Goal: Task Accomplishment & Management: Complete application form

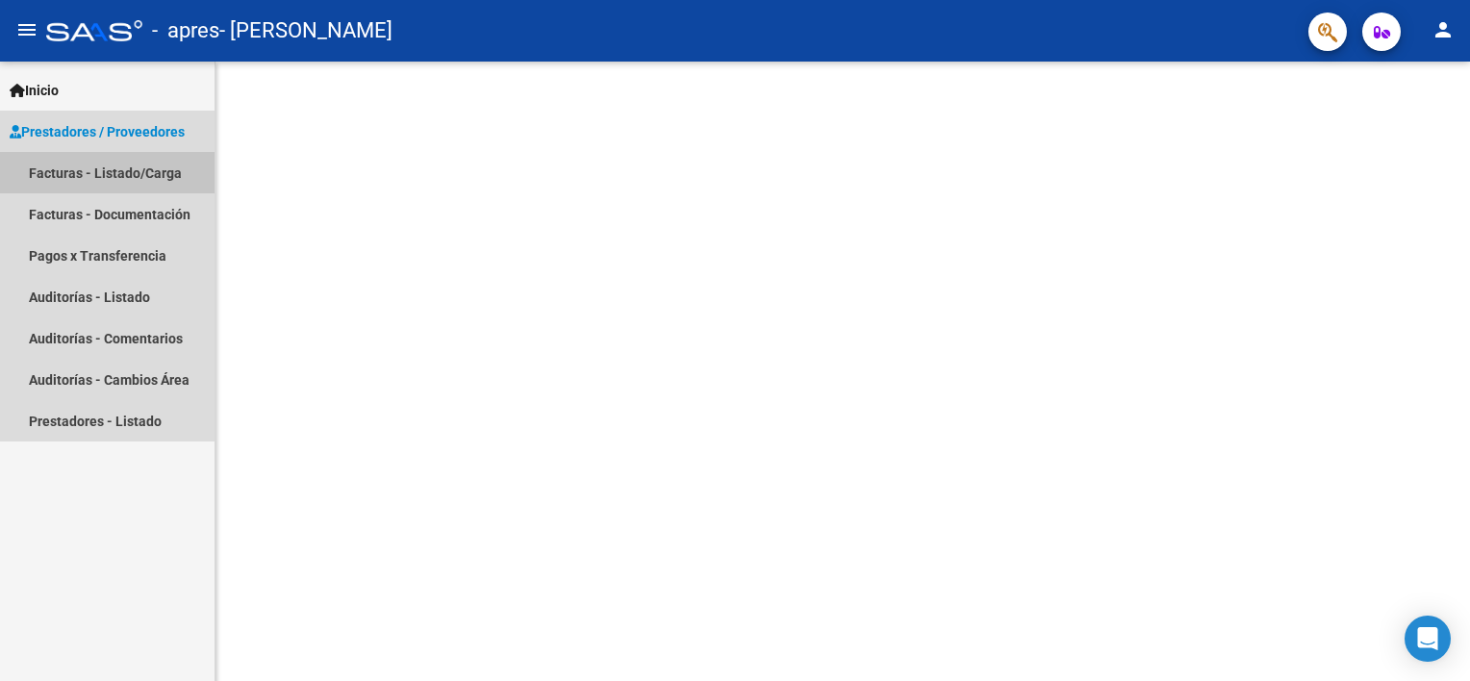
click at [120, 173] on link "Facturas - Listado/Carga" at bounding box center [107, 172] width 215 height 41
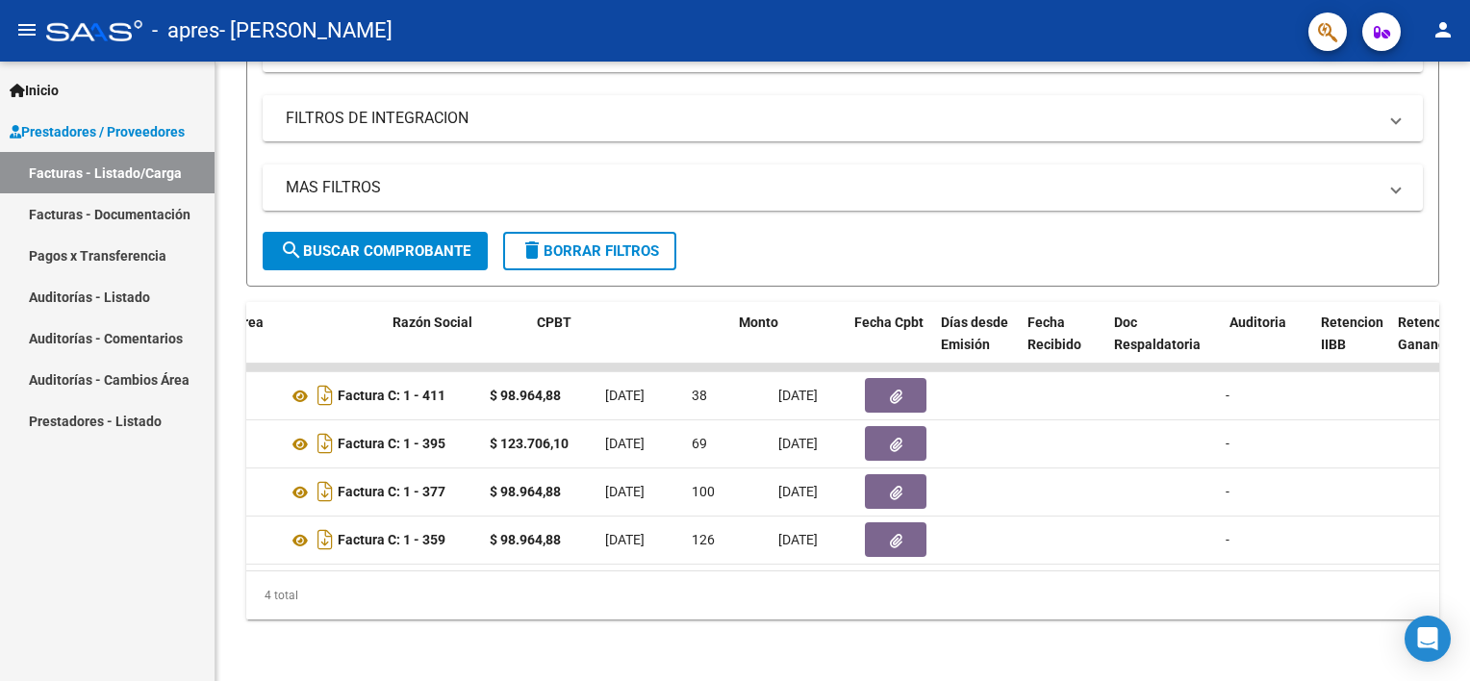
scroll to position [0, 308]
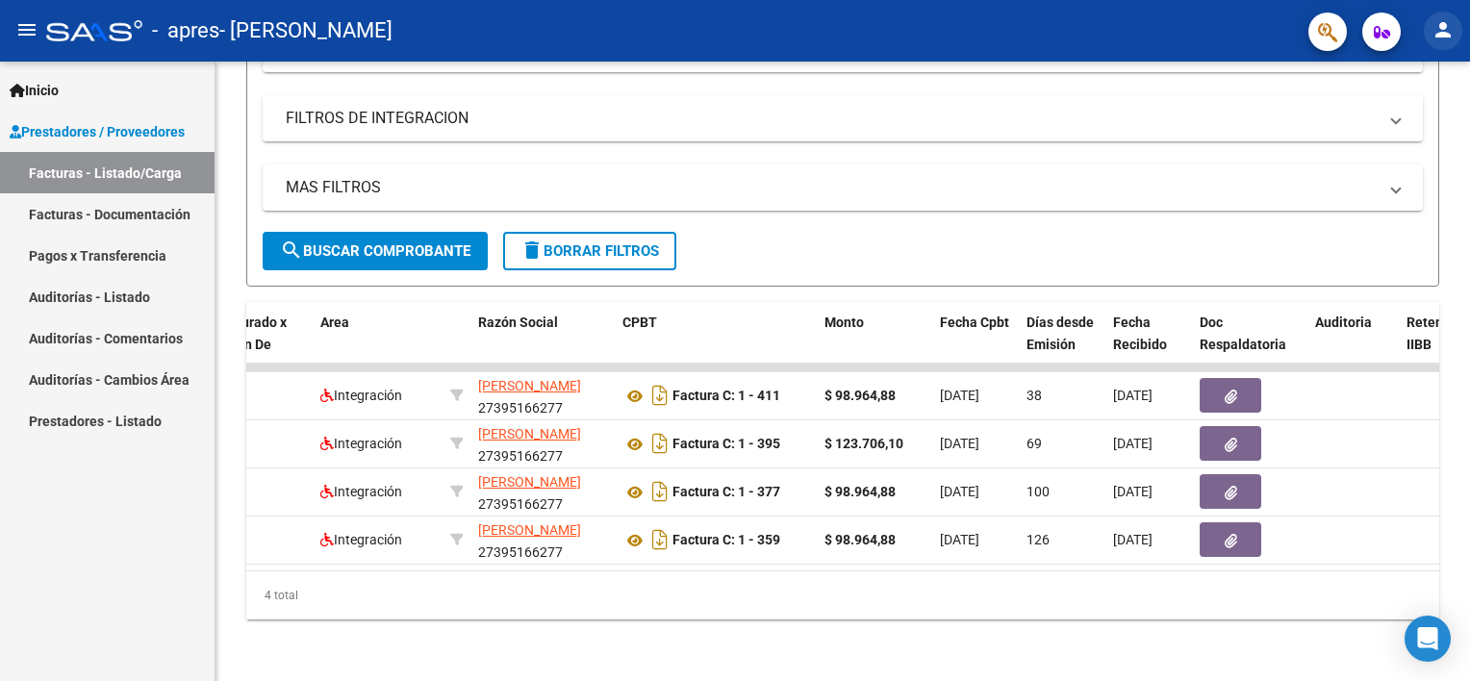
click at [1434, 27] on mat-icon "person" at bounding box center [1443, 29] width 23 height 23
click at [1434, 27] on div at bounding box center [735, 340] width 1470 height 681
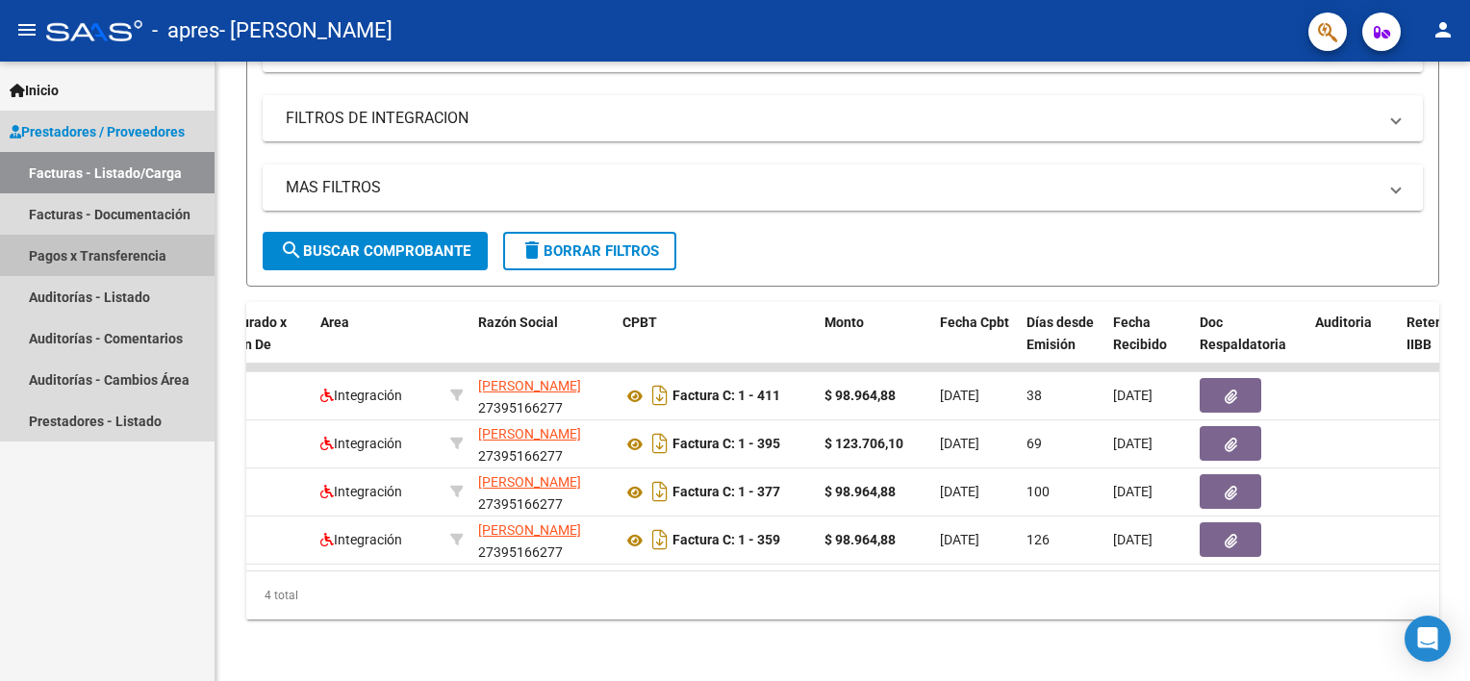
click at [92, 264] on link "Pagos x Transferencia" at bounding box center [107, 255] width 215 height 41
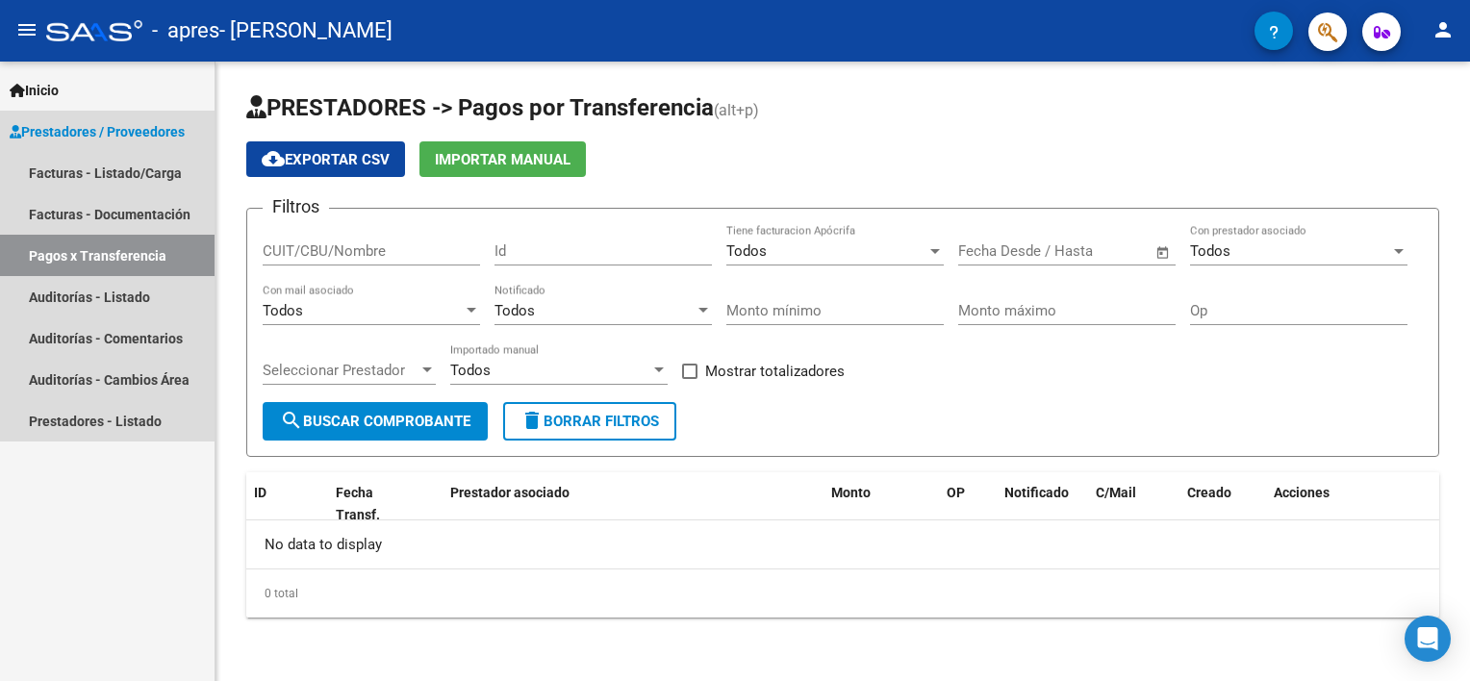
click at [91, 255] on link "Pagos x Transferencia" at bounding box center [107, 255] width 215 height 41
click at [71, 292] on link "Auditorías - Listado" at bounding box center [107, 296] width 215 height 41
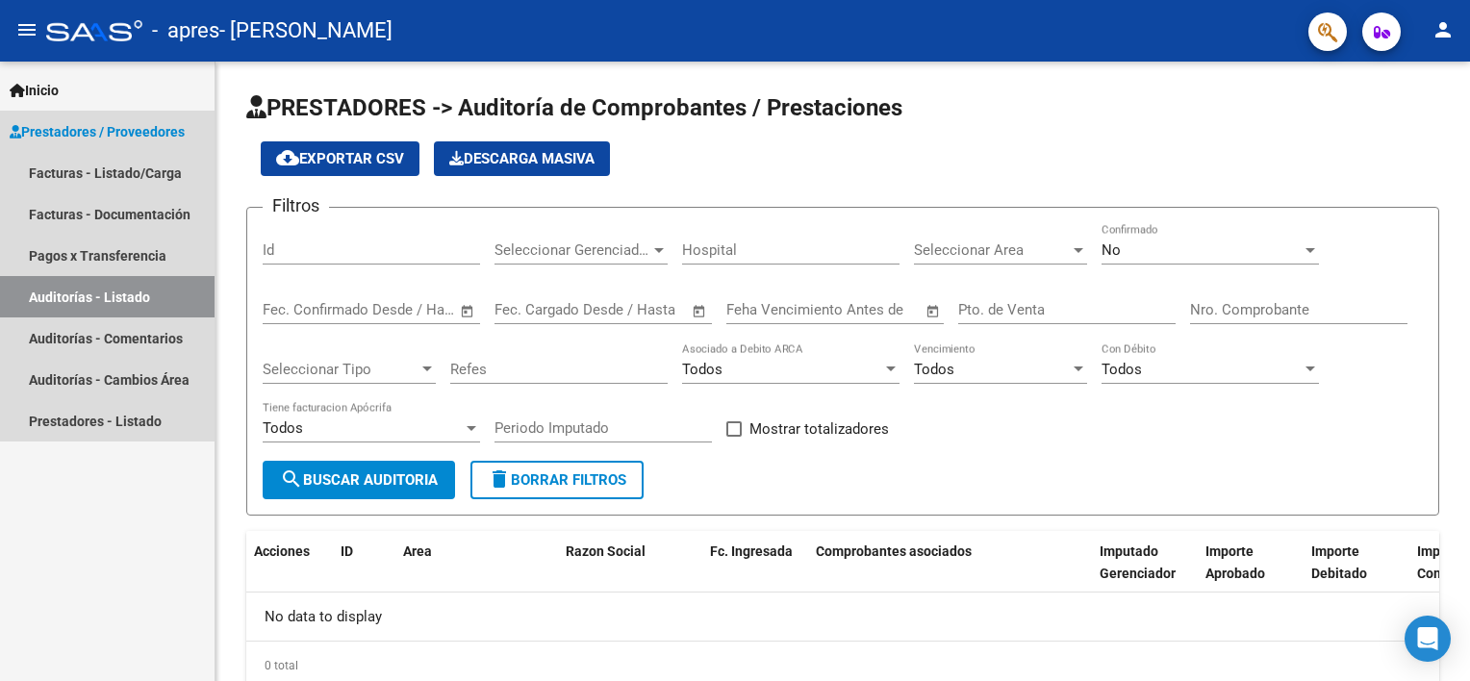
click at [95, 139] on span "Prestadores / Proveedores" at bounding box center [97, 131] width 175 height 21
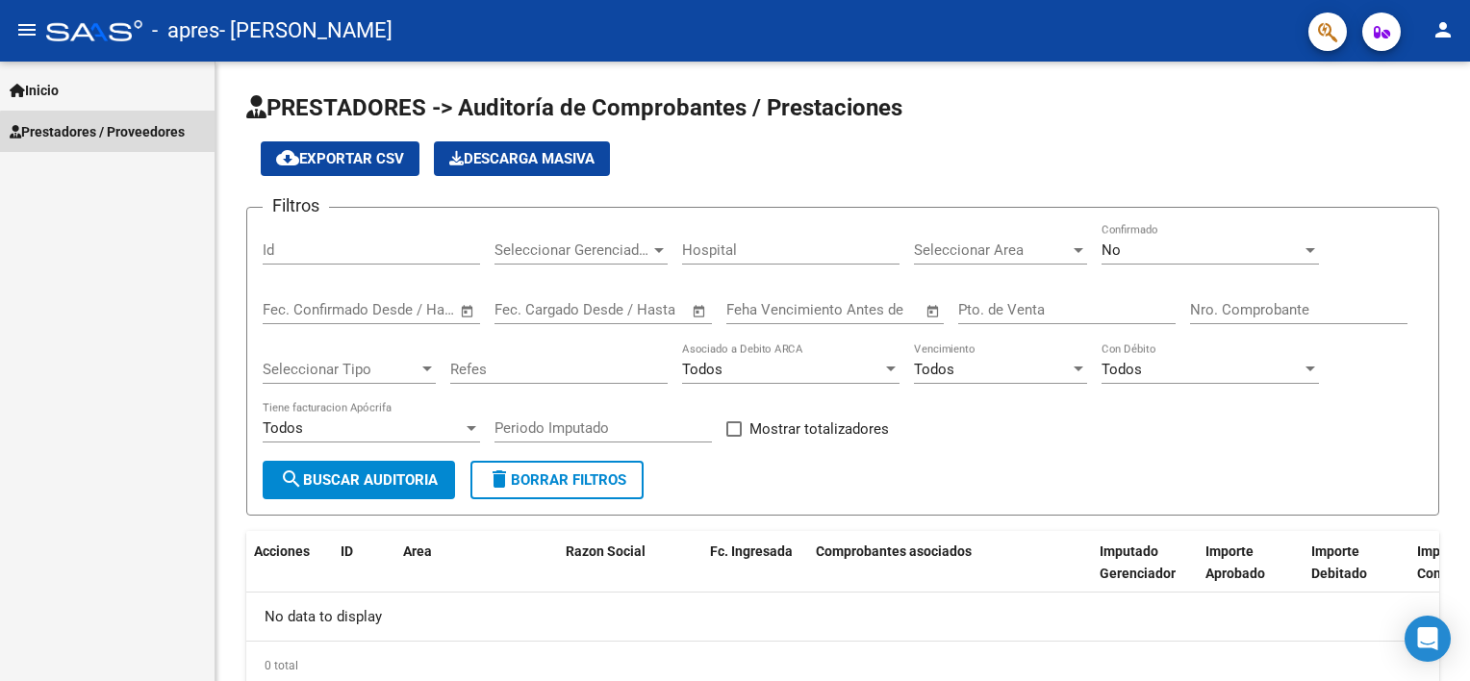
click at [118, 134] on span "Prestadores / Proveedores" at bounding box center [97, 131] width 175 height 21
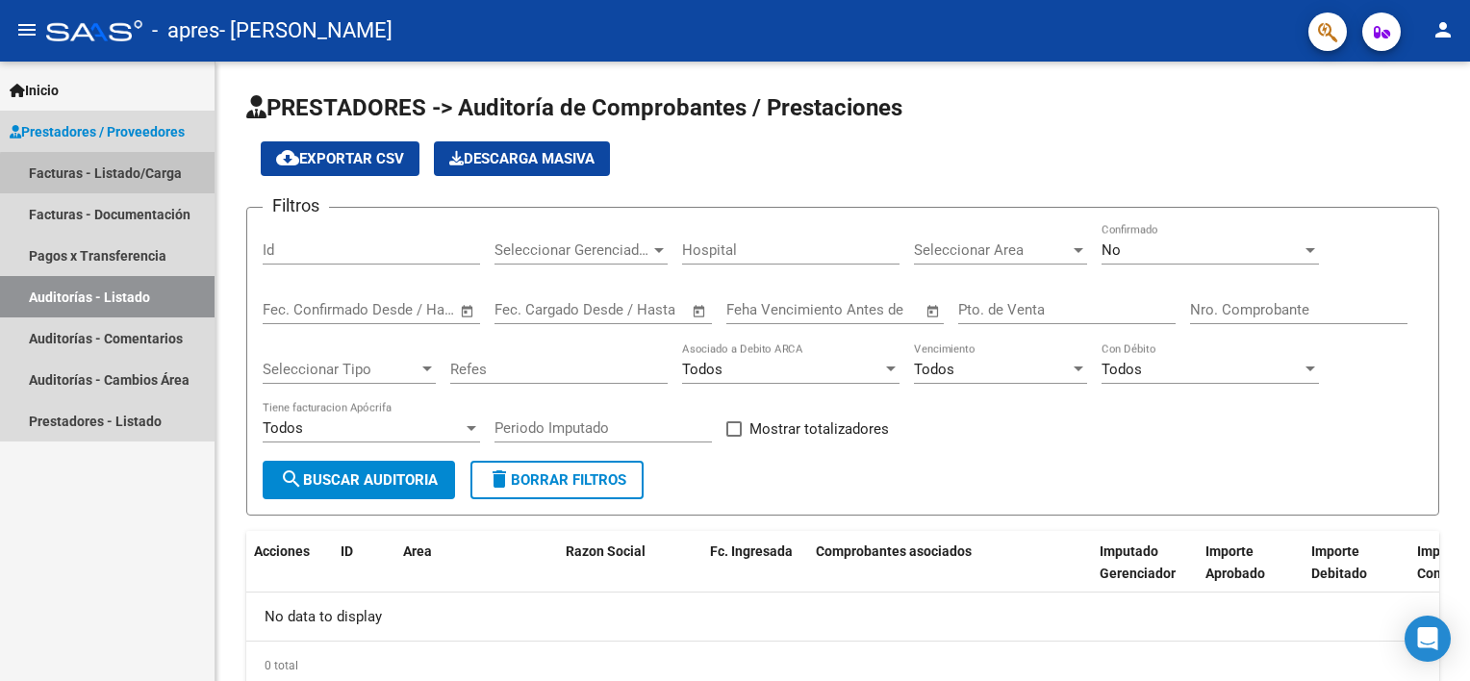
click at [140, 176] on link "Facturas - Listado/Carga" at bounding box center [107, 172] width 215 height 41
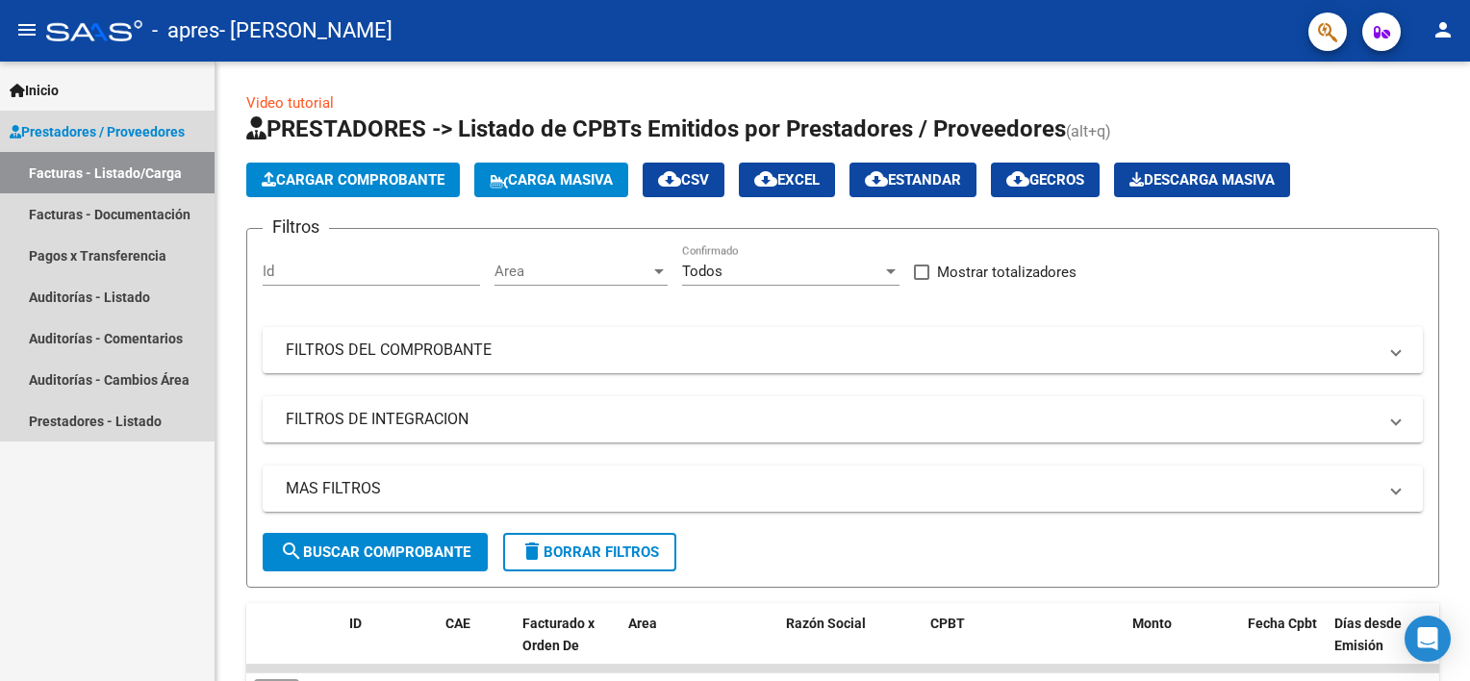
click at [88, 136] on span "Prestadores / Proveedores" at bounding box center [97, 131] width 175 height 21
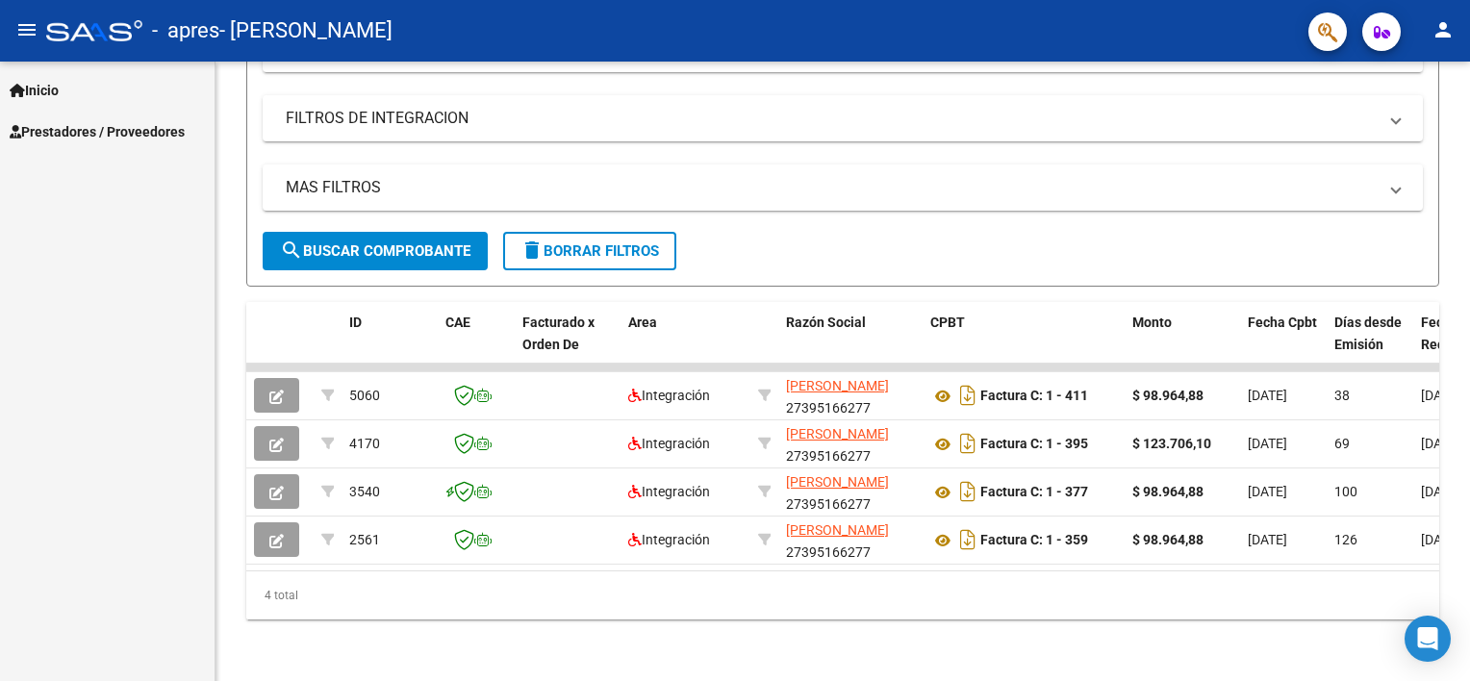
scroll to position [303, 0]
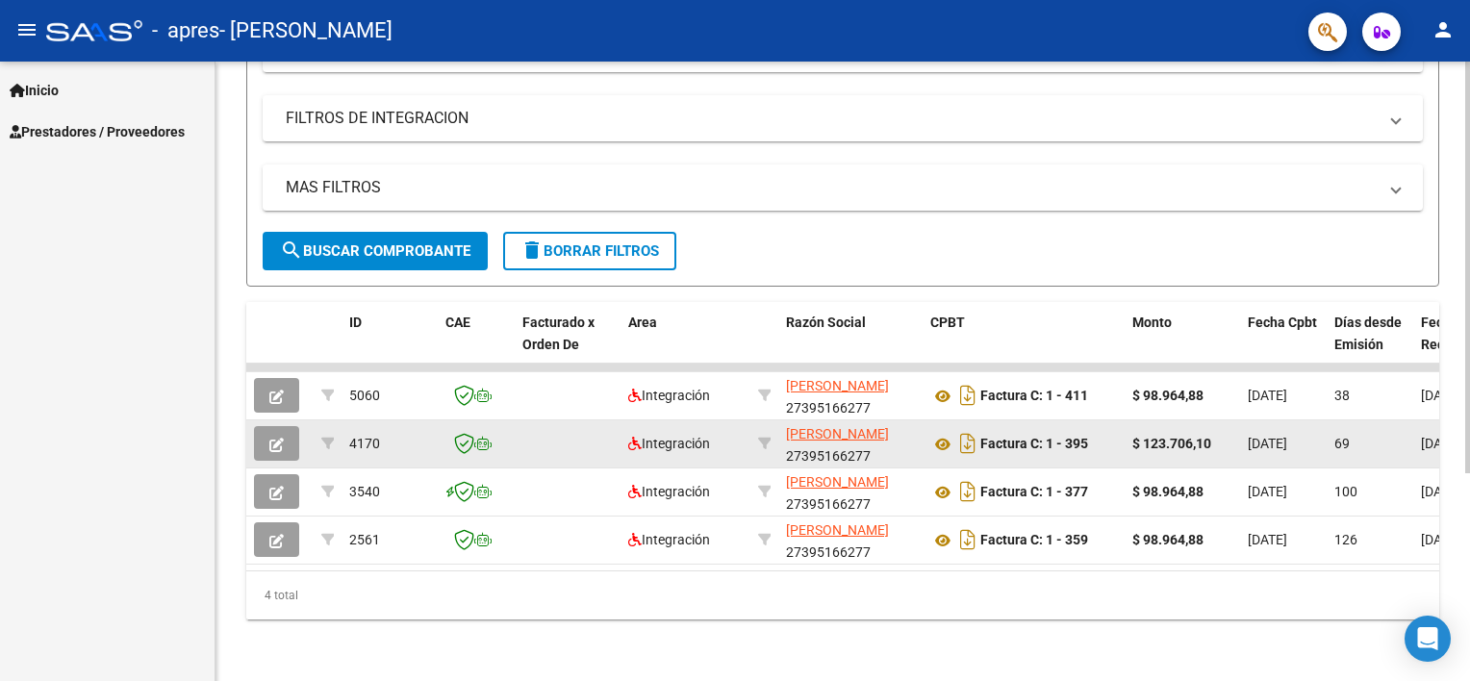
click at [1028, 448] on div "Factura C: 1 - 395" at bounding box center [1023, 443] width 187 height 31
click at [1017, 439] on strong "Factura C: 1 - 395" at bounding box center [1034, 444] width 108 height 15
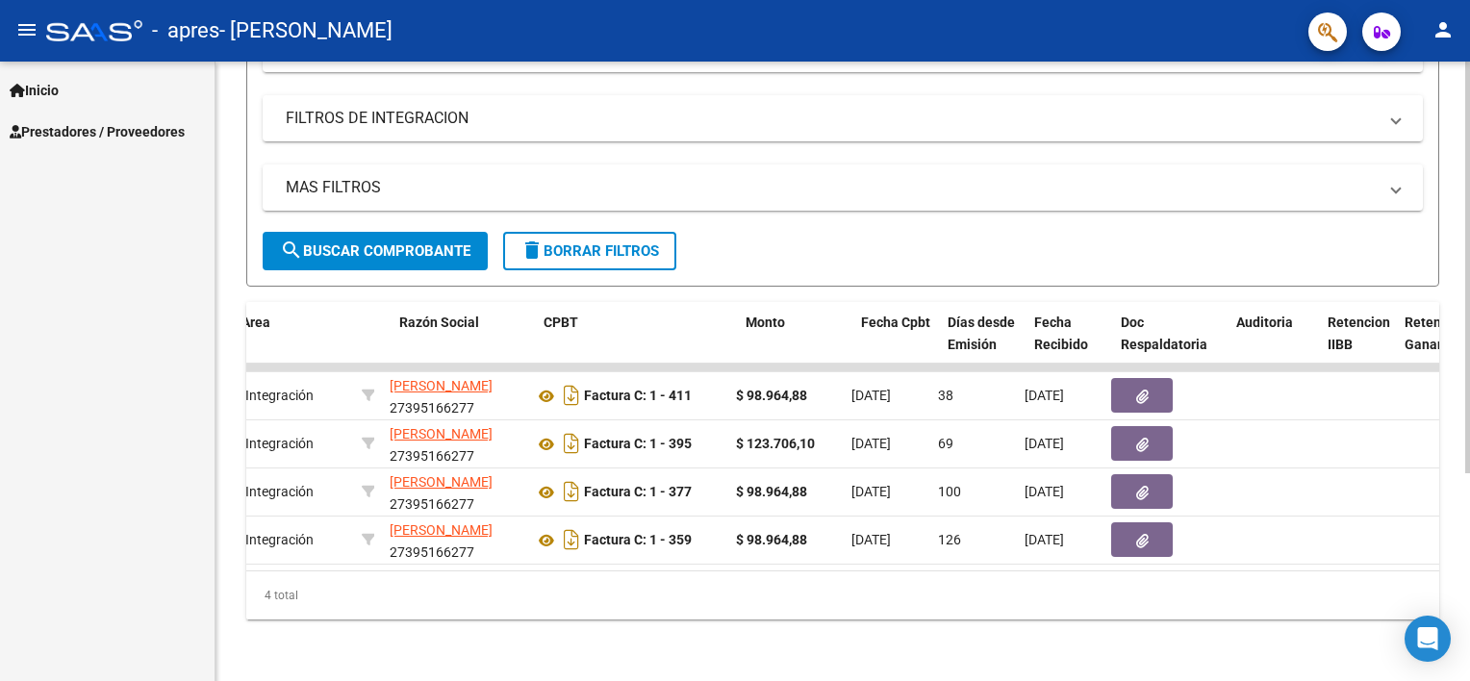
scroll to position [0, 408]
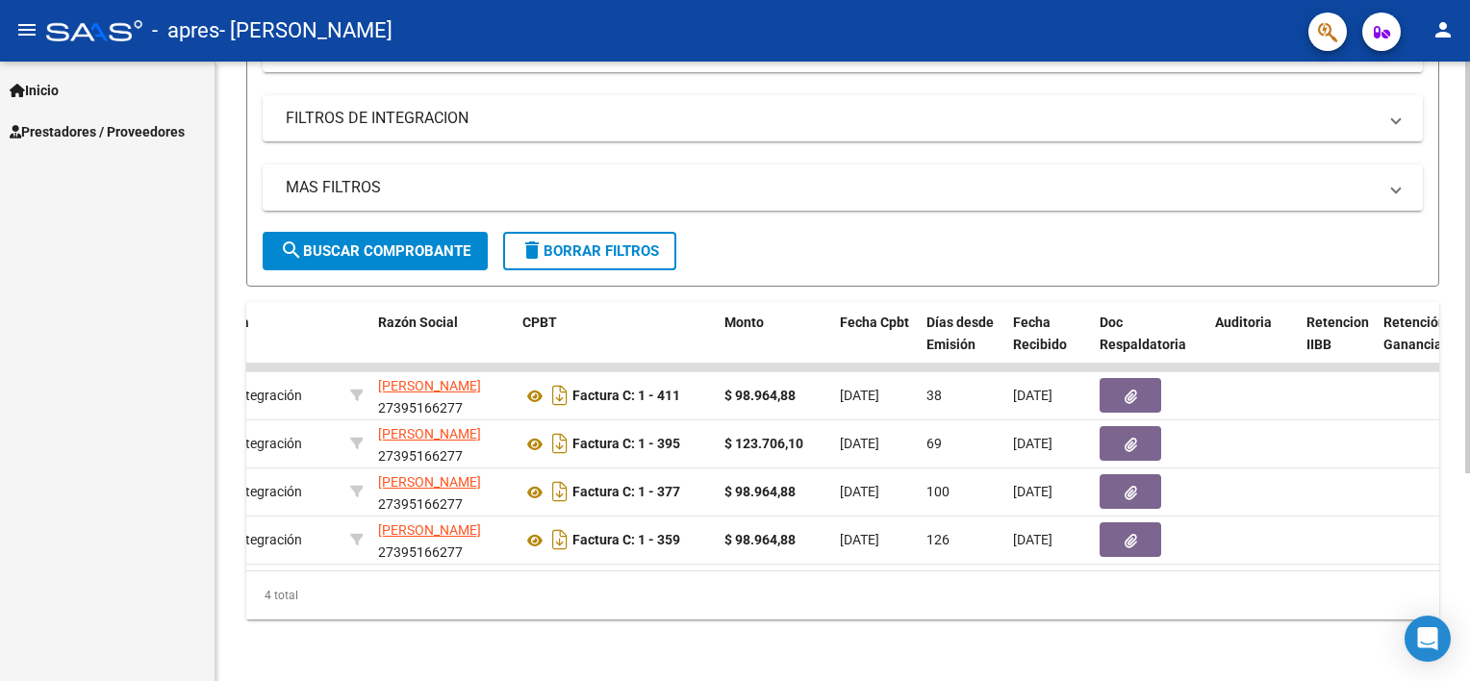
drag, startPoint x: 584, startPoint y: 566, endPoint x: 699, endPoint y: 578, distance: 116.1
click at [699, 571] on datatable-body "5060 Integración [PERSON_NAME] 27395166277 Factura C: 1 - 411 $ 98.964,88 [DATE…" at bounding box center [842, 467] width 1193 height 207
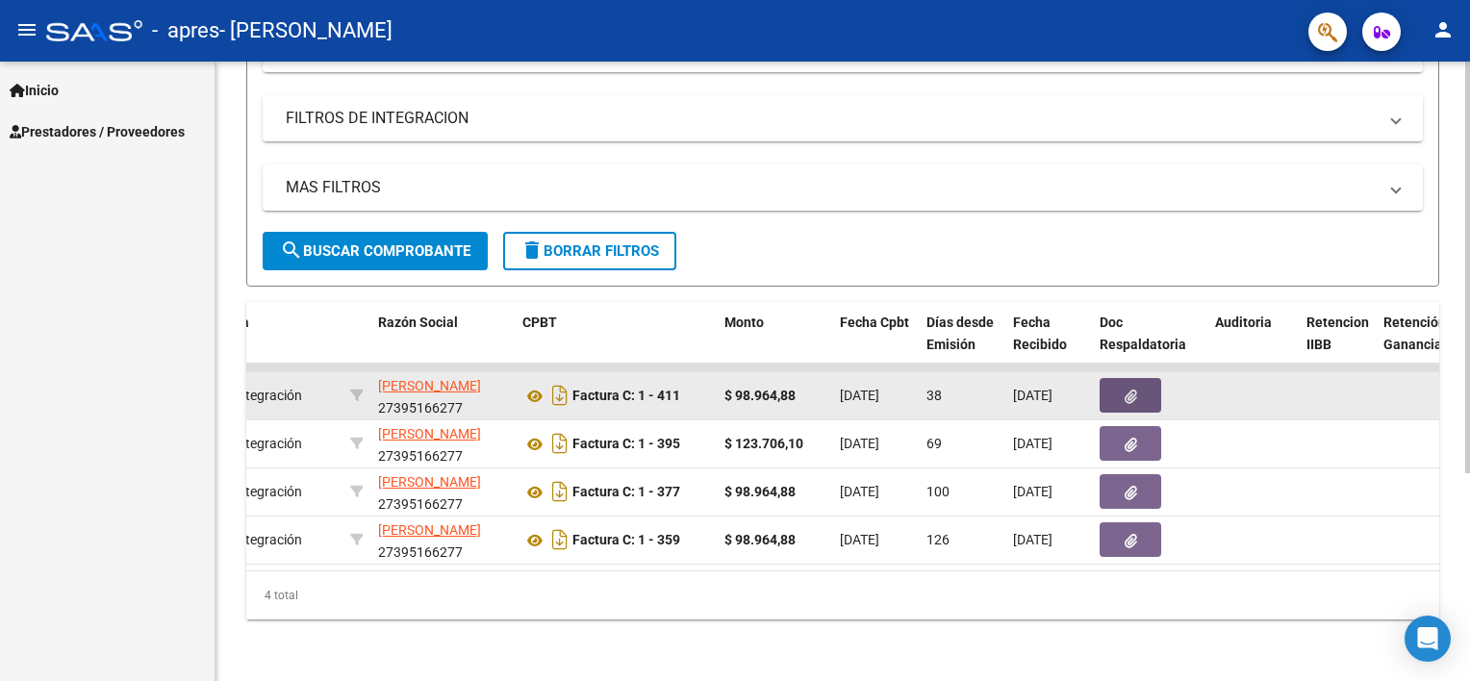
click at [1121, 387] on button "button" at bounding box center [1131, 395] width 62 height 35
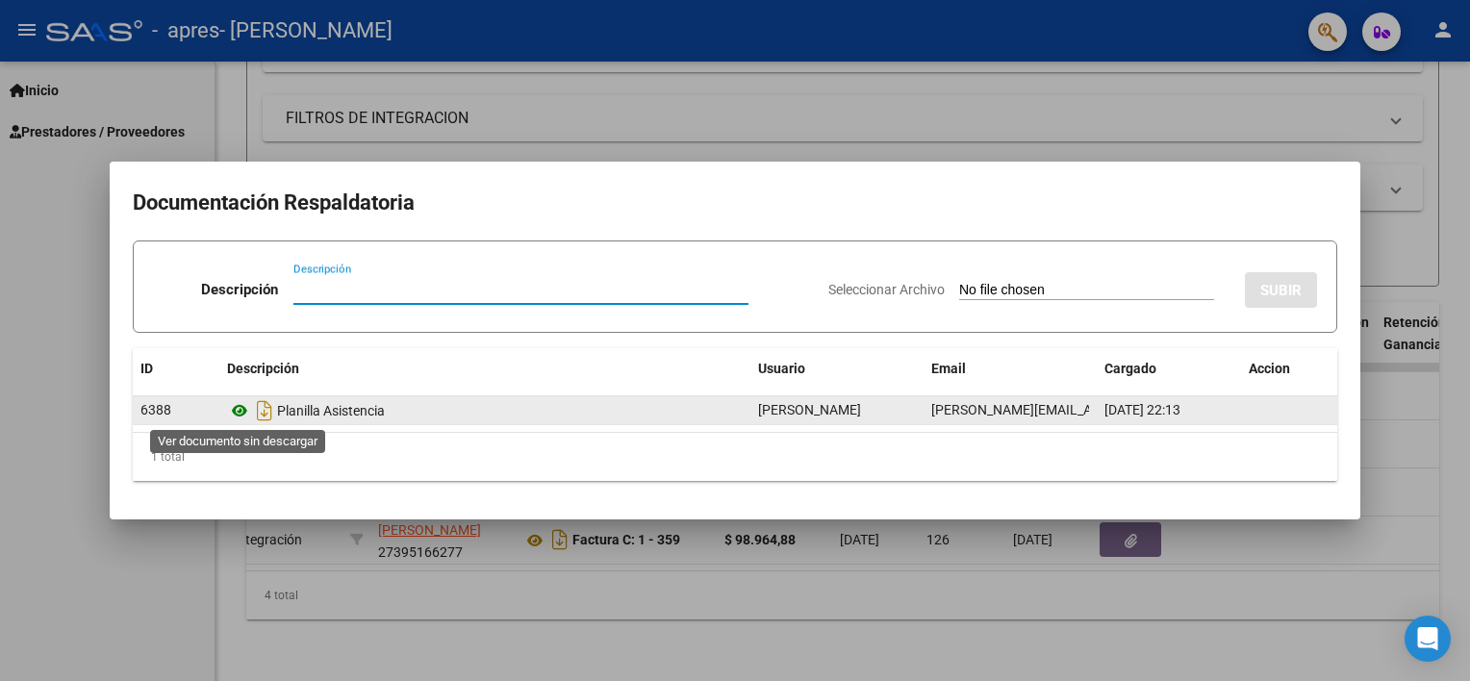
click at [238, 419] on icon at bounding box center [239, 410] width 25 height 23
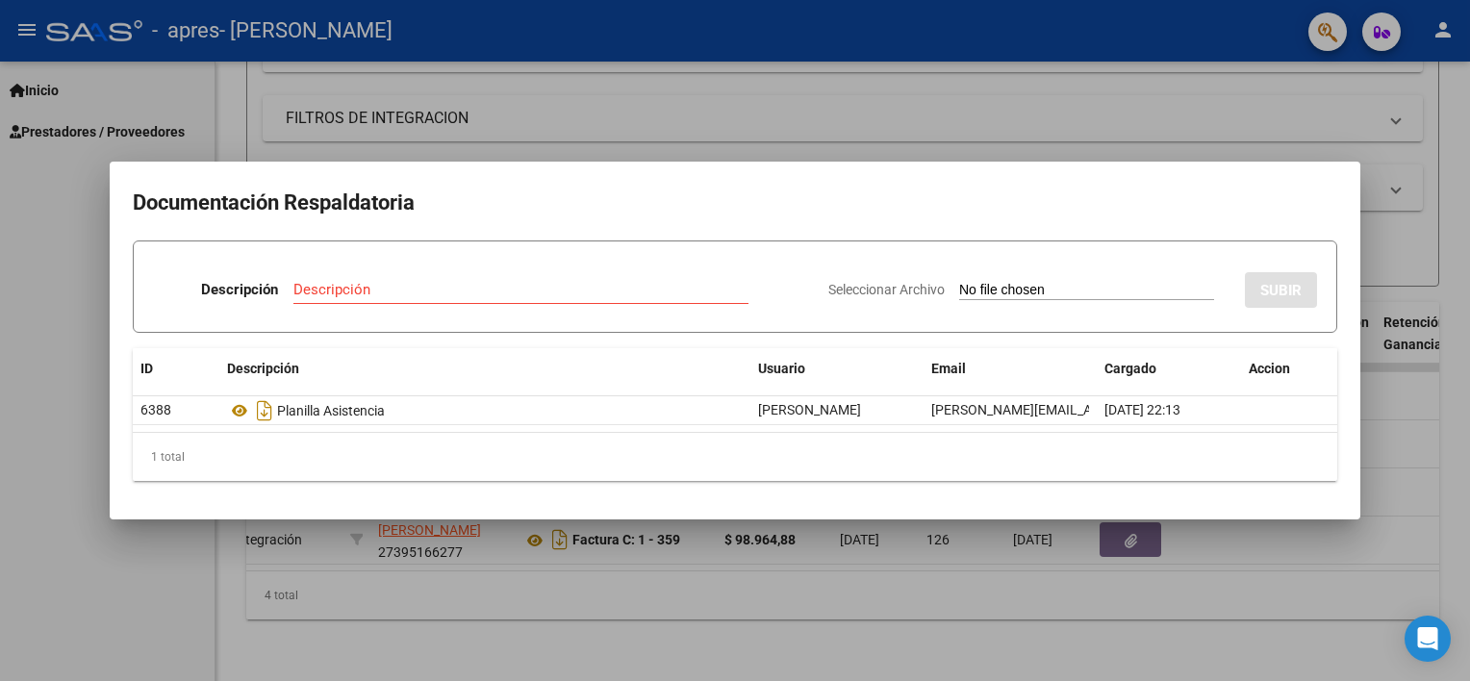
click at [516, 108] on div at bounding box center [735, 340] width 1470 height 681
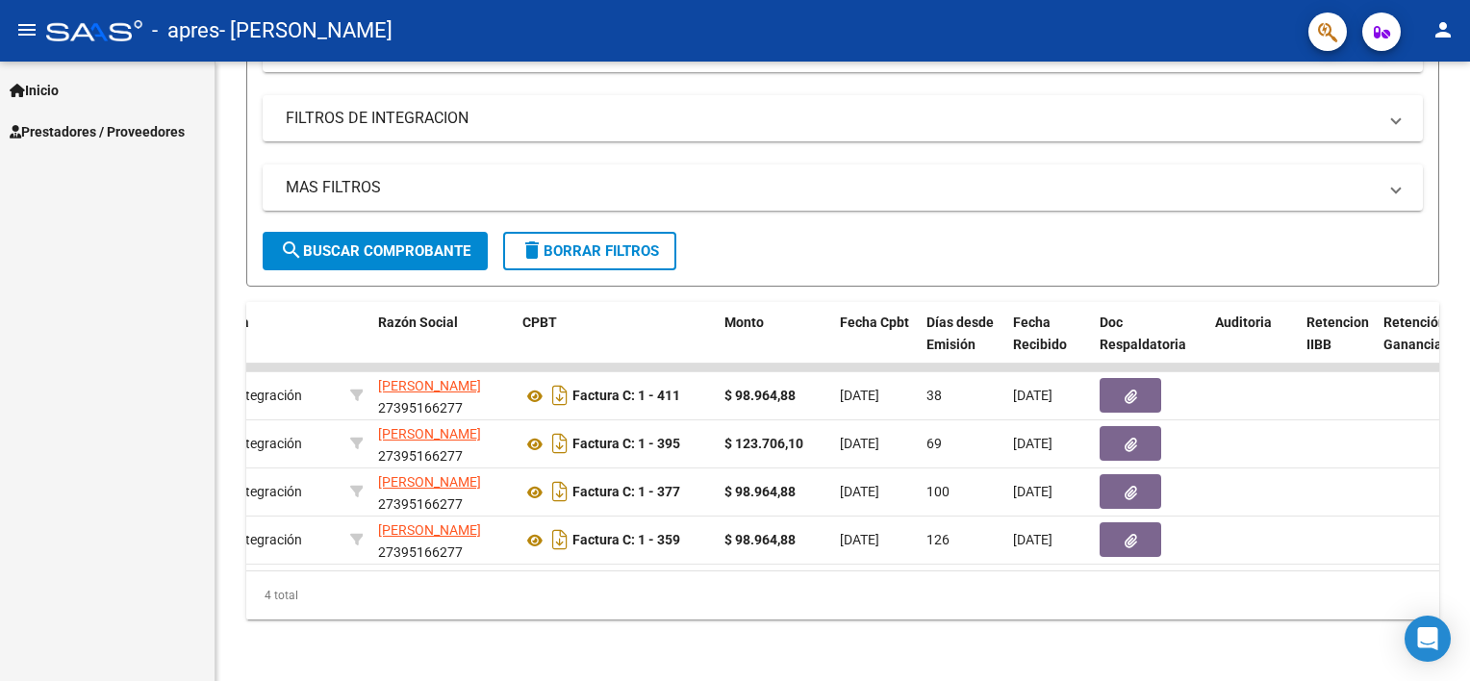
click at [116, 122] on span "Prestadores / Proveedores" at bounding box center [97, 131] width 175 height 21
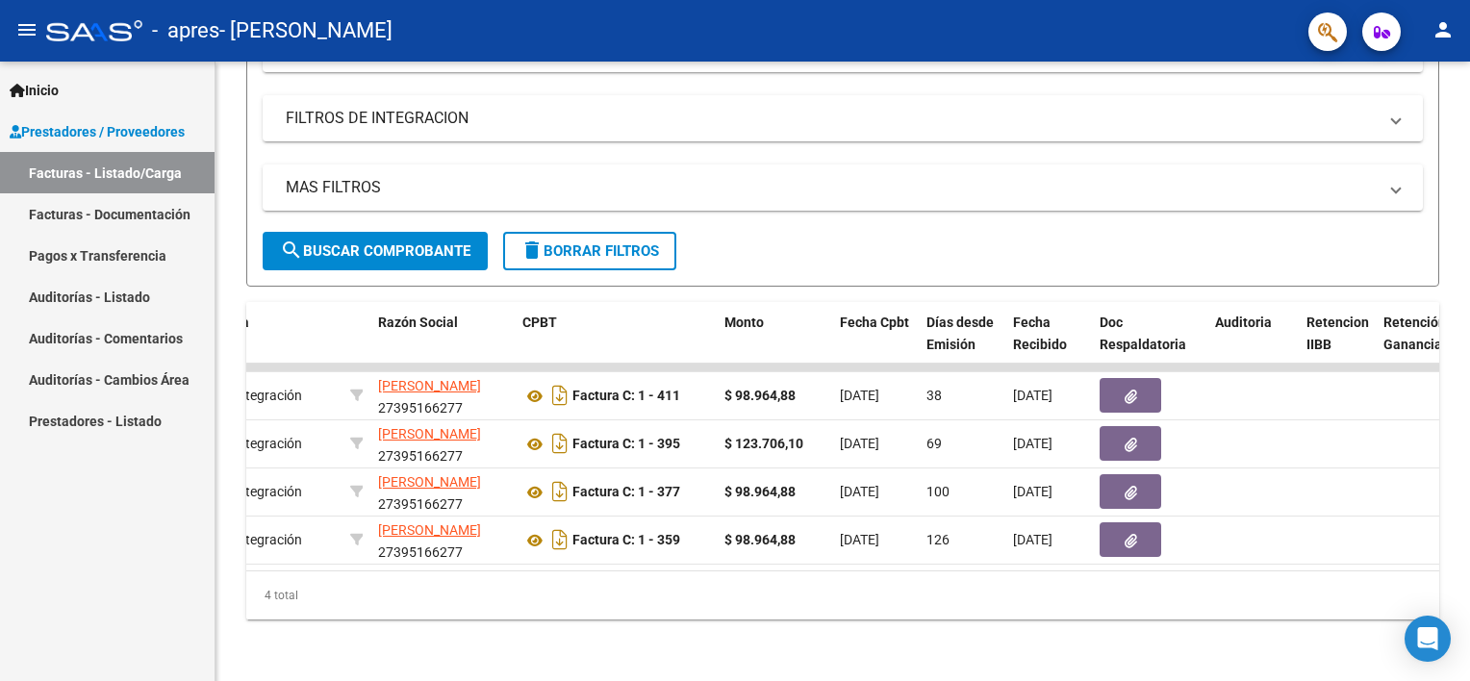
click at [130, 216] on link "Facturas - Documentación" at bounding box center [107, 213] width 215 height 41
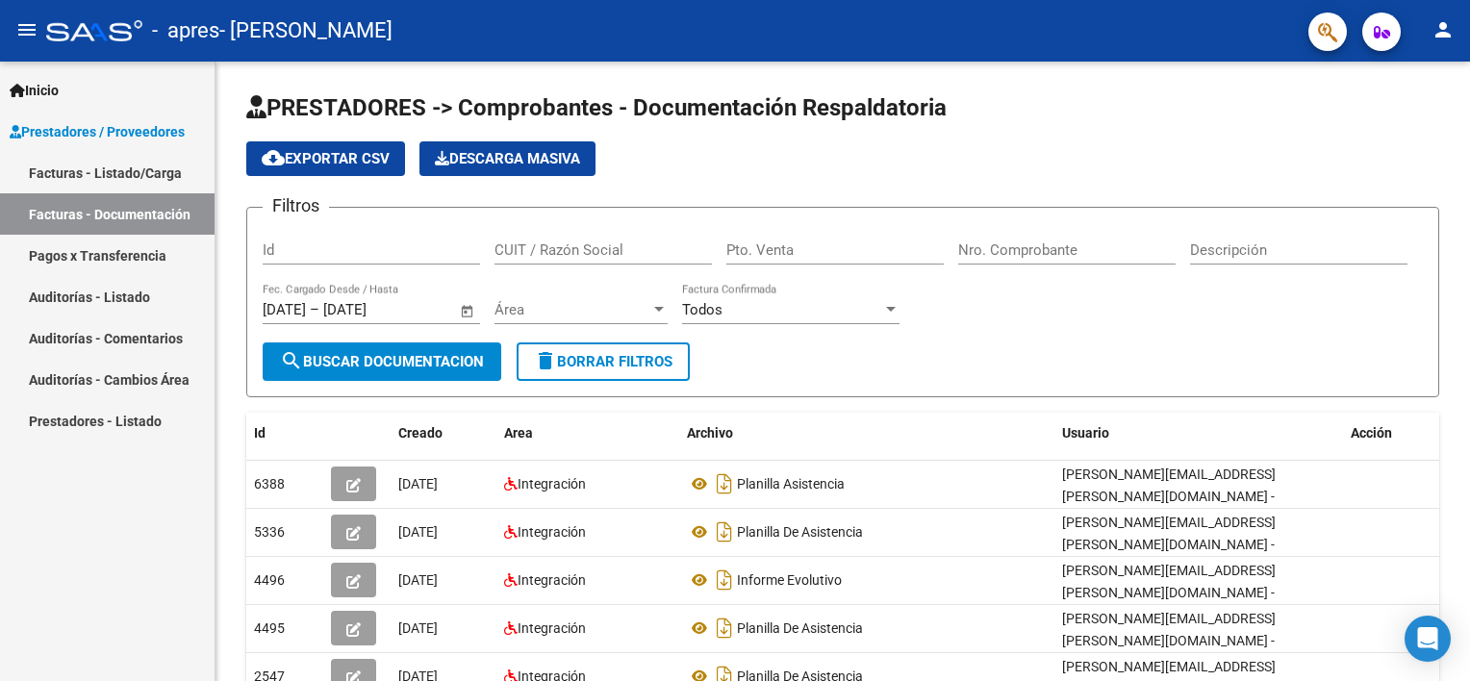
click at [92, 170] on link "Facturas - Listado/Carga" at bounding box center [107, 172] width 215 height 41
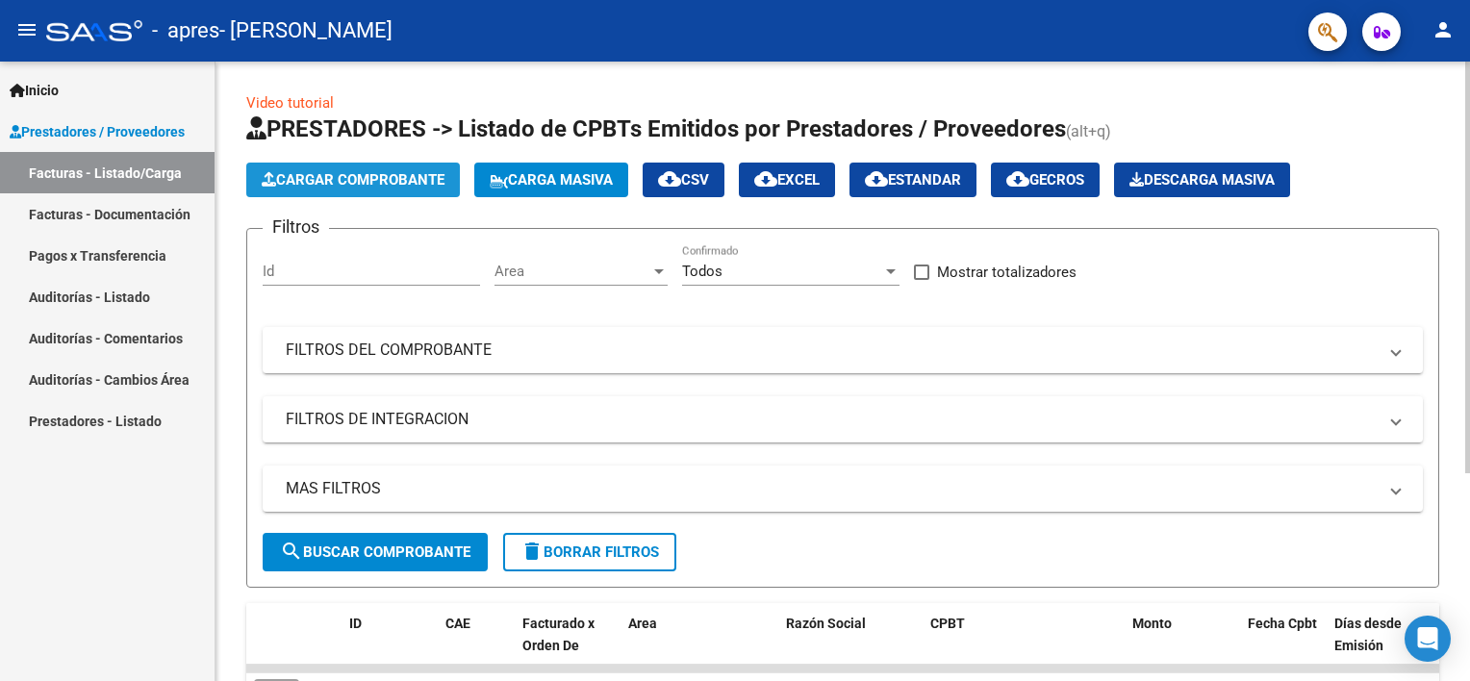
click at [376, 177] on span "Cargar Comprobante" at bounding box center [353, 179] width 183 height 17
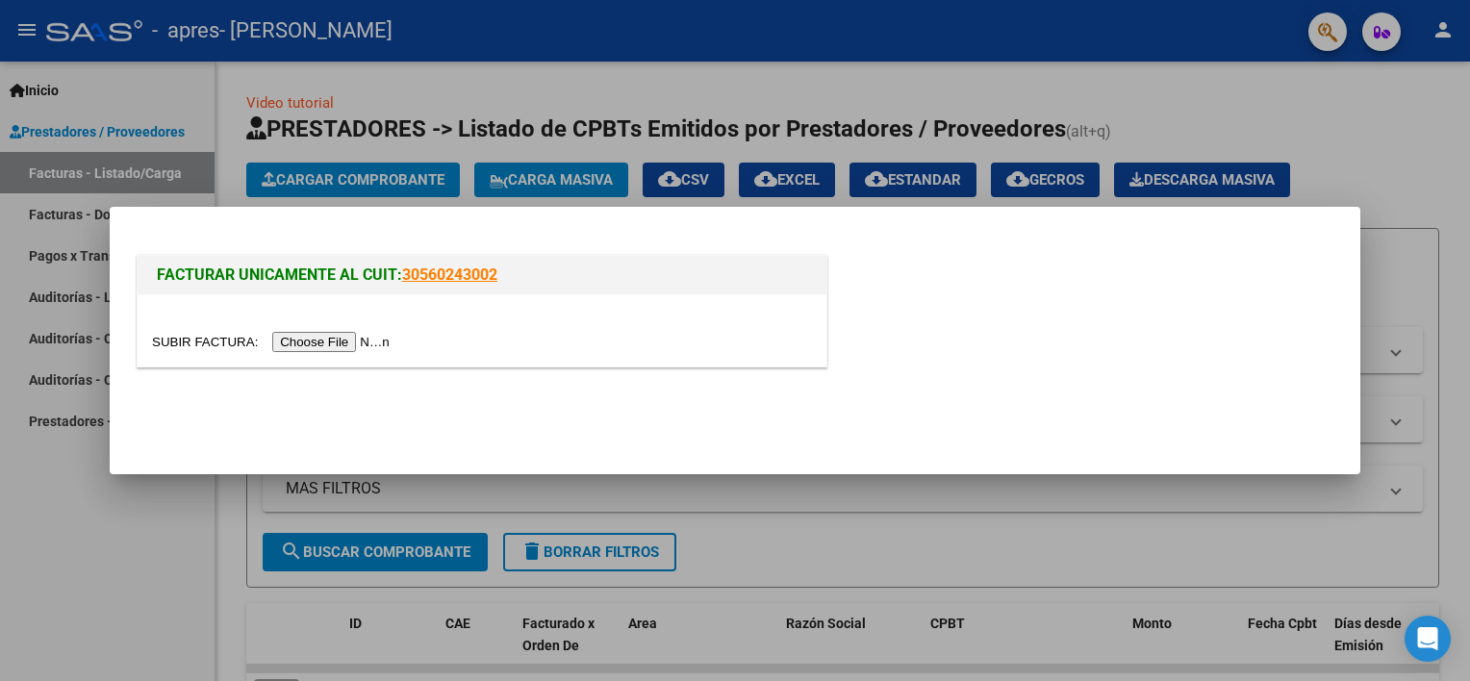
click at [339, 348] on input "file" at bounding box center [273, 342] width 243 height 20
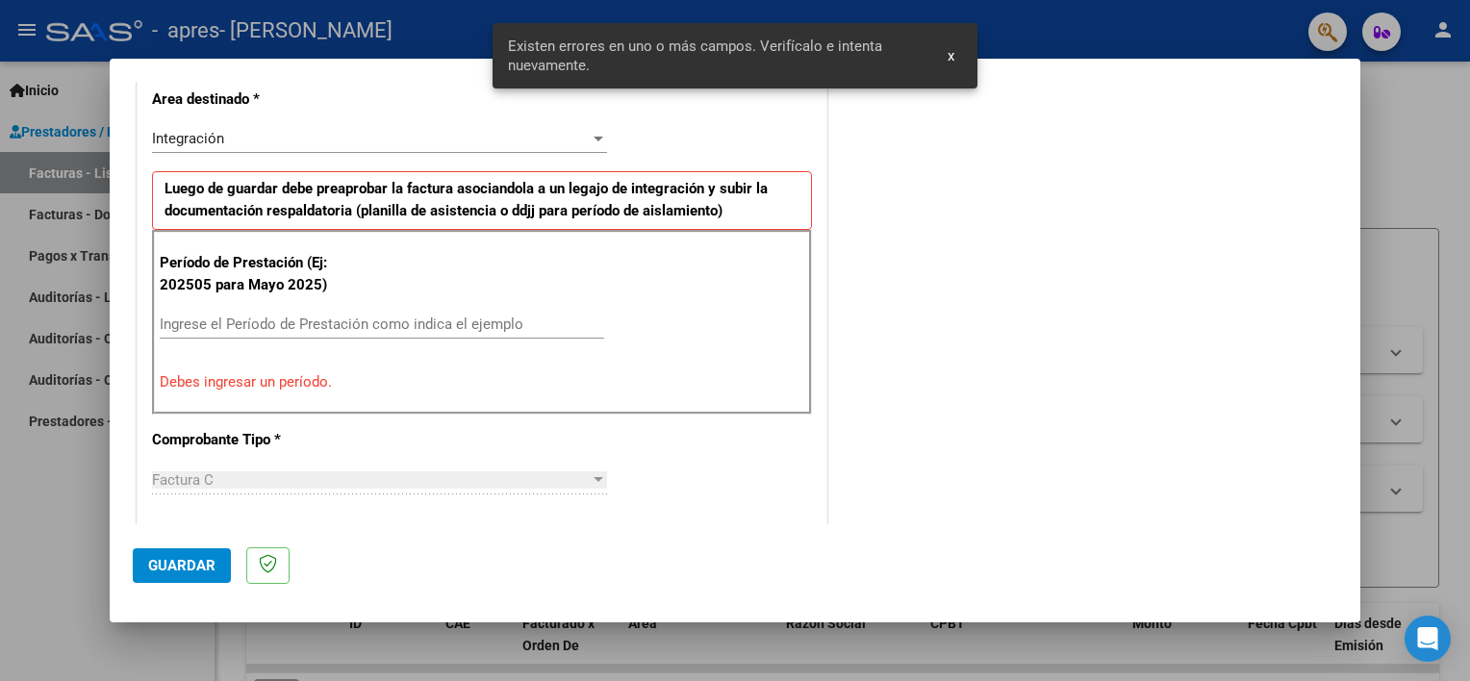
scroll to position [446, 0]
click at [477, 325] on input "Ingrese el Período de Prestación como indica el ejemplo" at bounding box center [382, 325] width 444 height 17
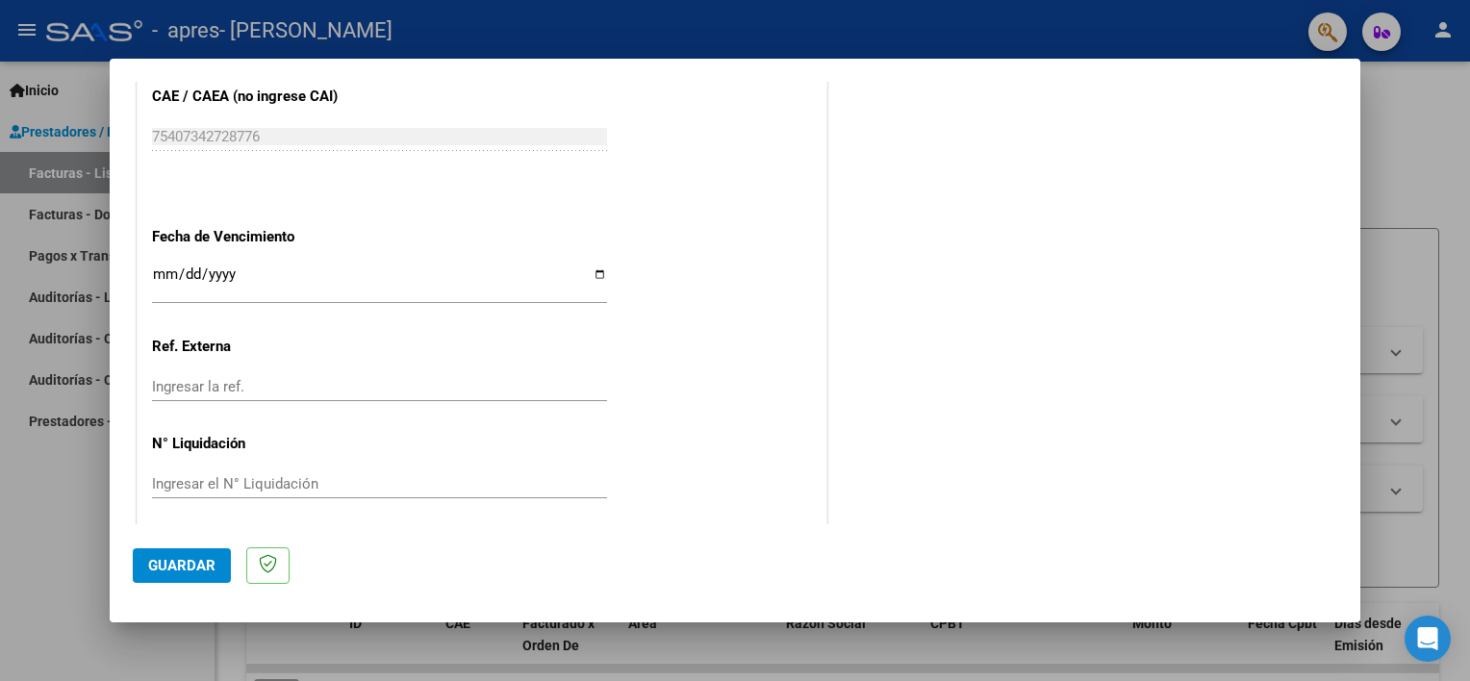
scroll to position [1246, 0]
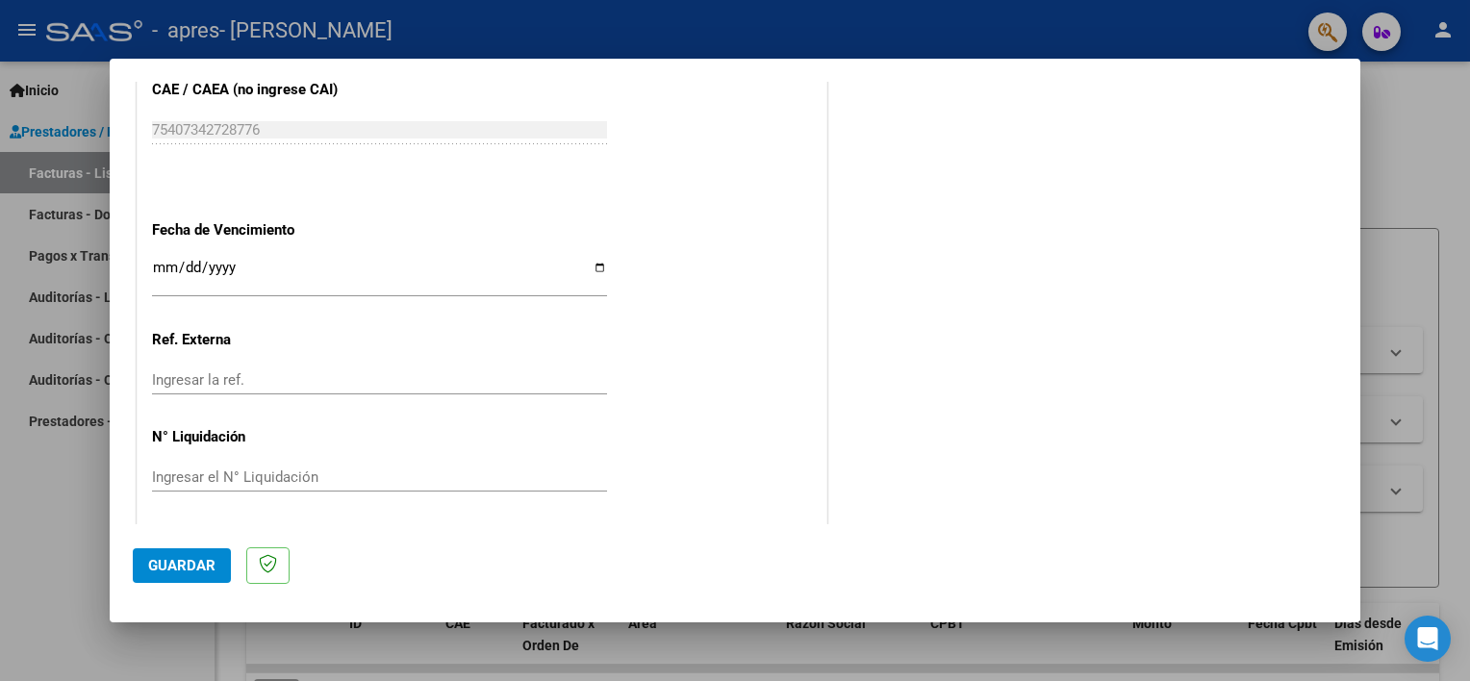
type input "202509"
click at [593, 264] on input "Ingresar la fecha" at bounding box center [379, 275] width 455 height 31
type input "[DATE]"
click at [194, 568] on span "Guardar" at bounding box center [181, 565] width 67 height 17
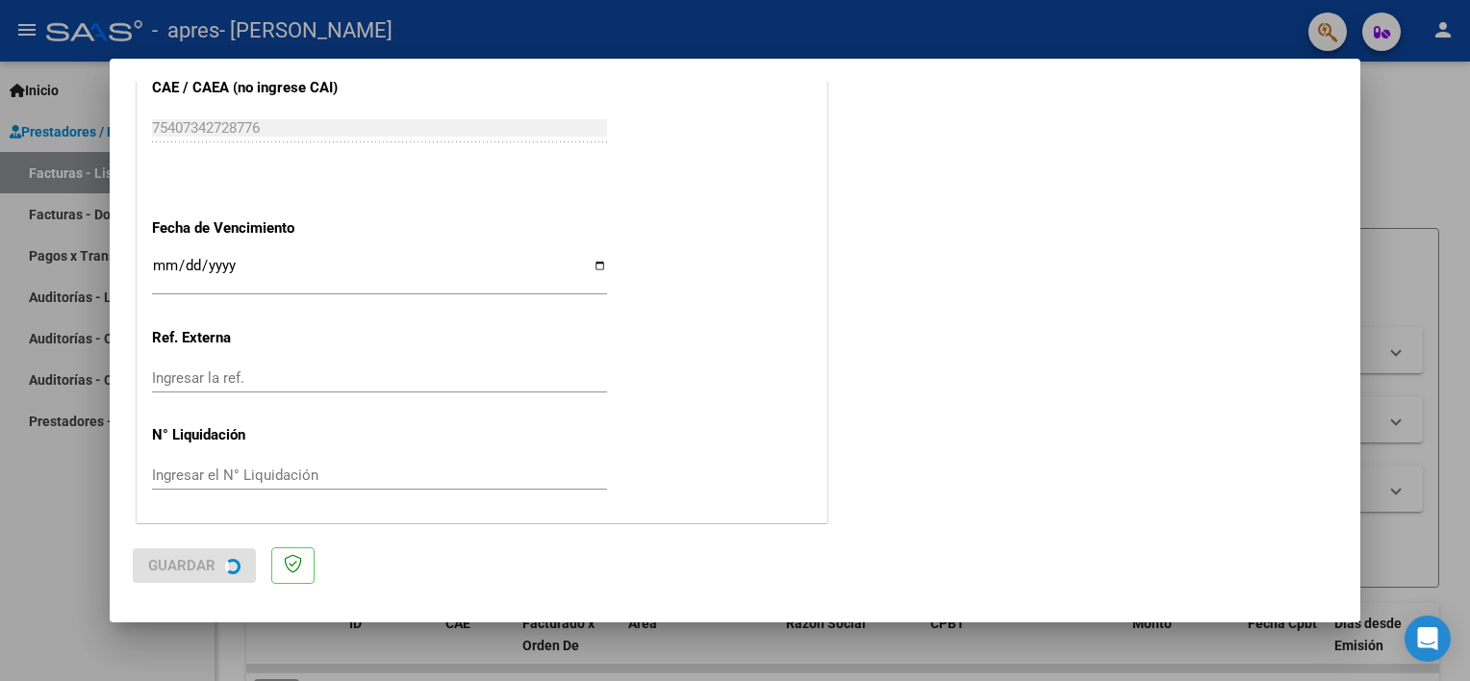
scroll to position [0, 0]
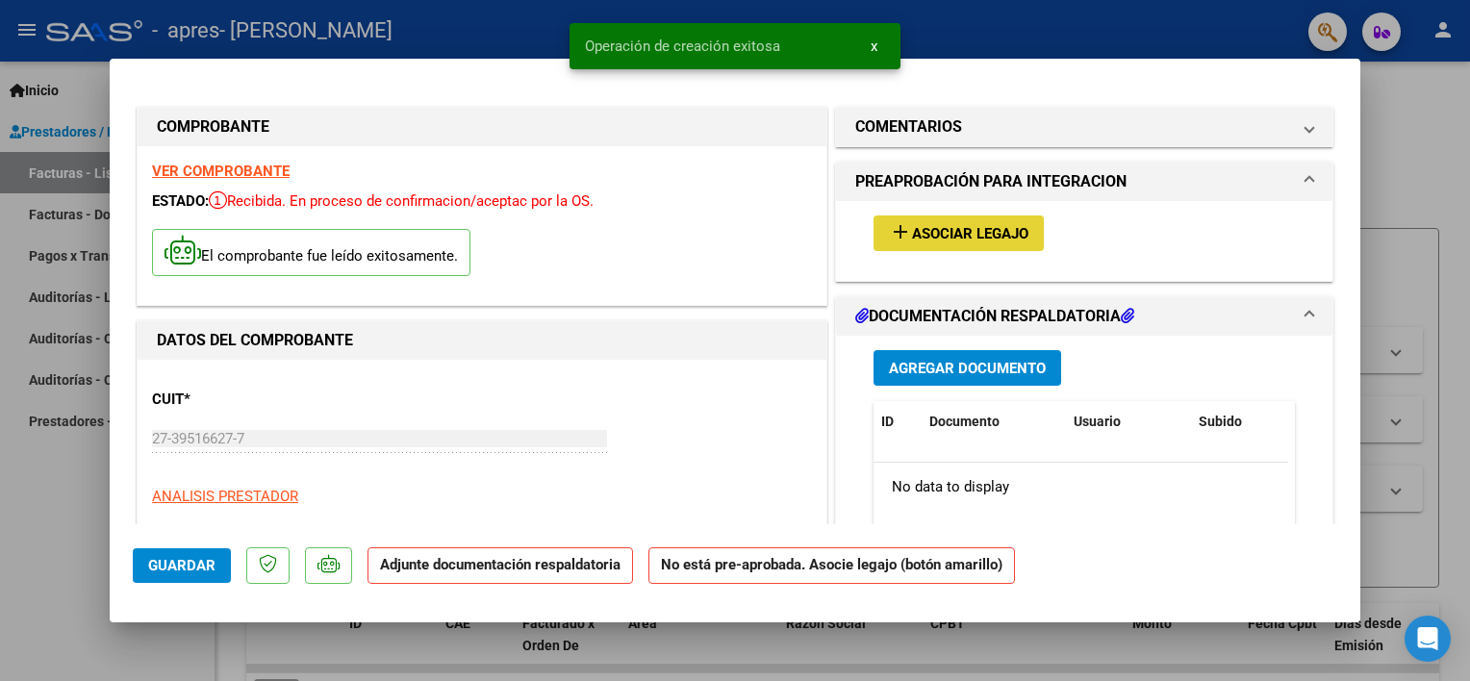
click at [983, 231] on span "Asociar Legajo" at bounding box center [970, 233] width 116 height 17
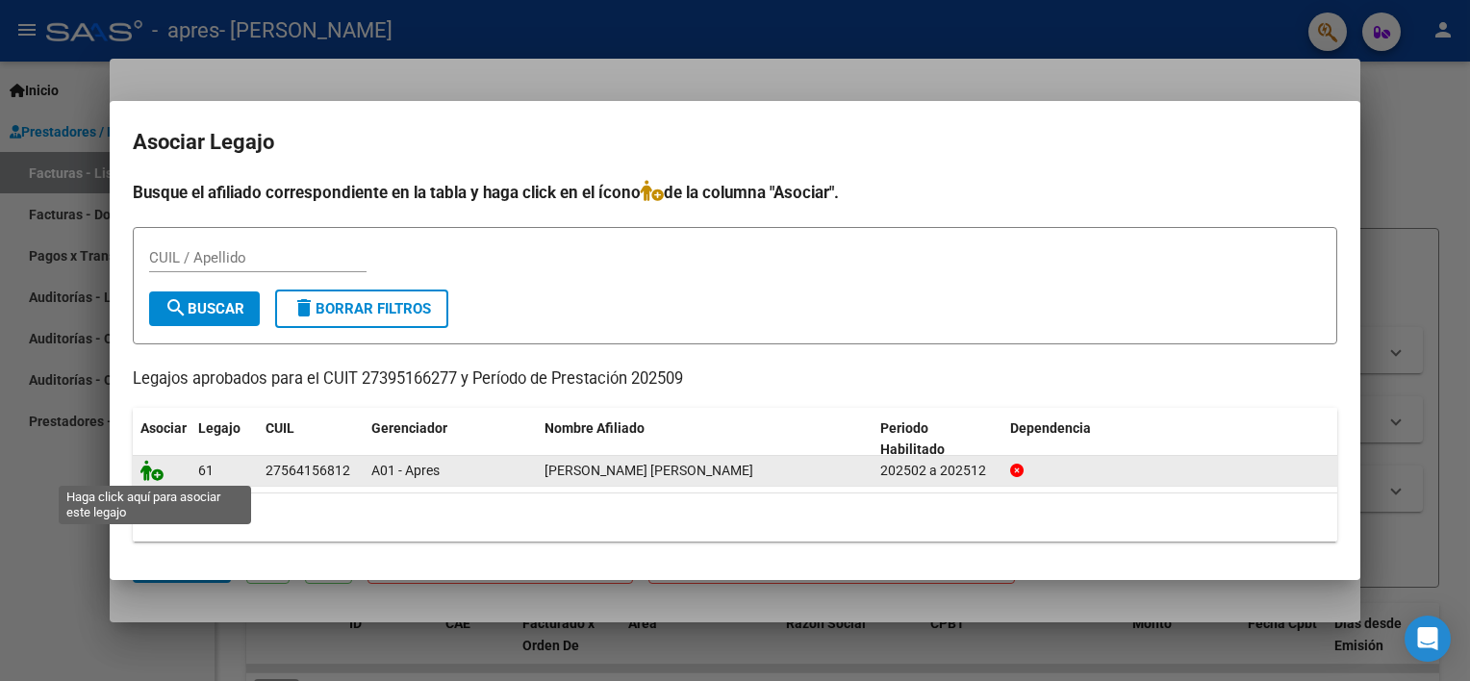
click at [145, 473] on icon at bounding box center [151, 470] width 23 height 21
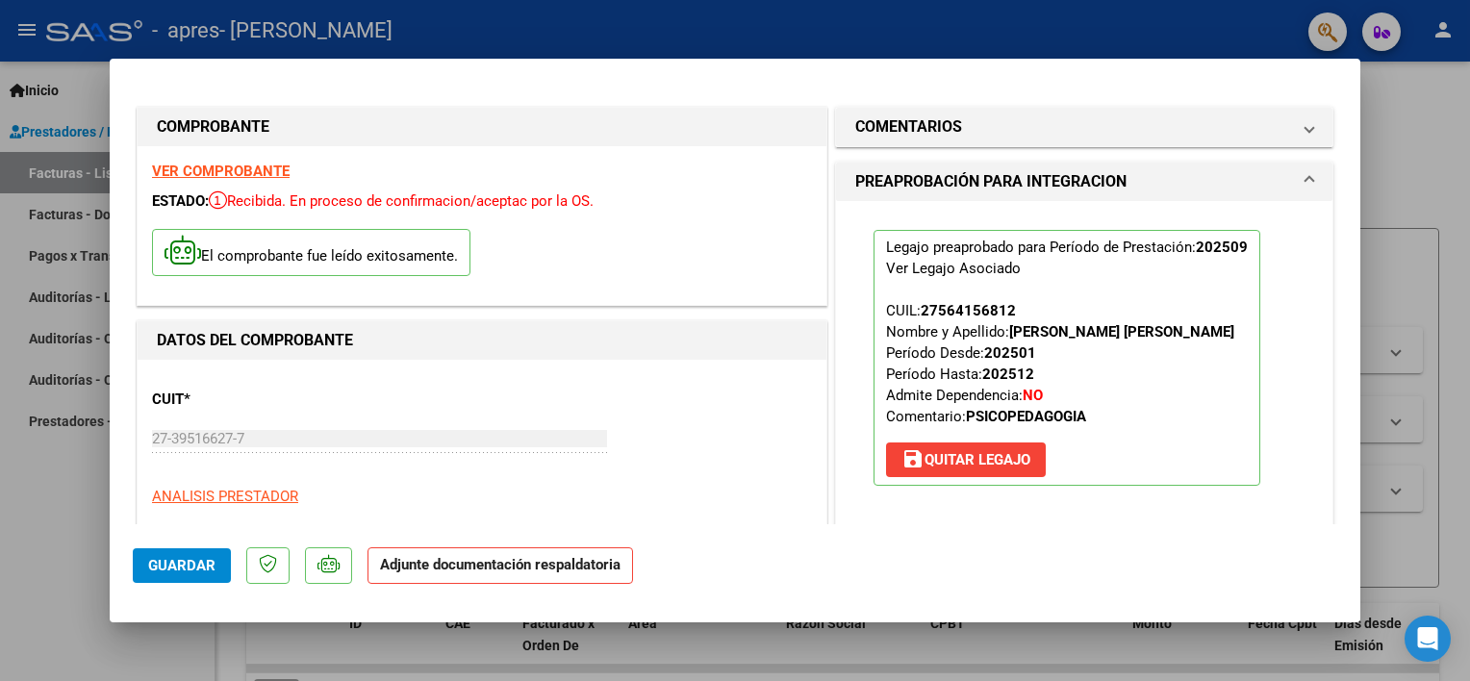
click at [615, 564] on strong "Adjunte documentación respaldatoria" at bounding box center [500, 564] width 241 height 17
click at [535, 567] on strong "Adjunte documentación respaldatoria" at bounding box center [500, 564] width 241 height 17
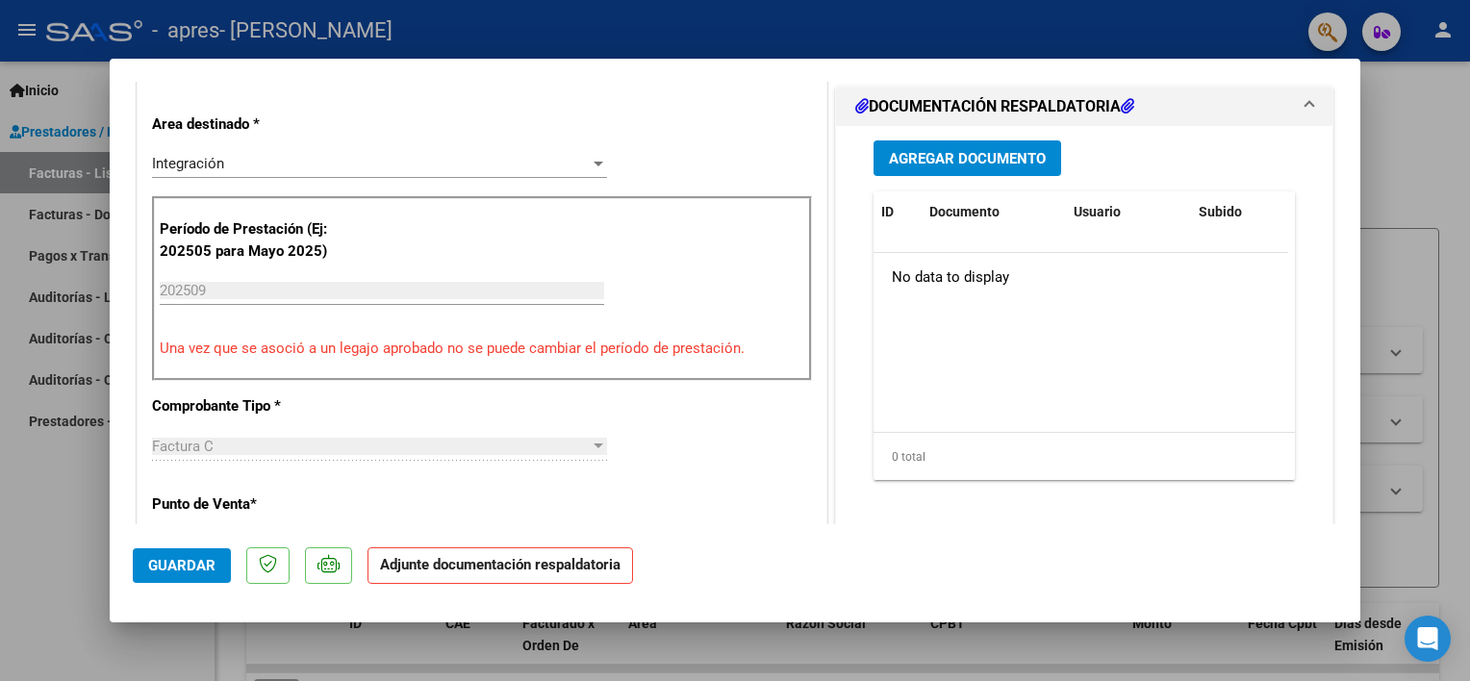
scroll to position [462, 0]
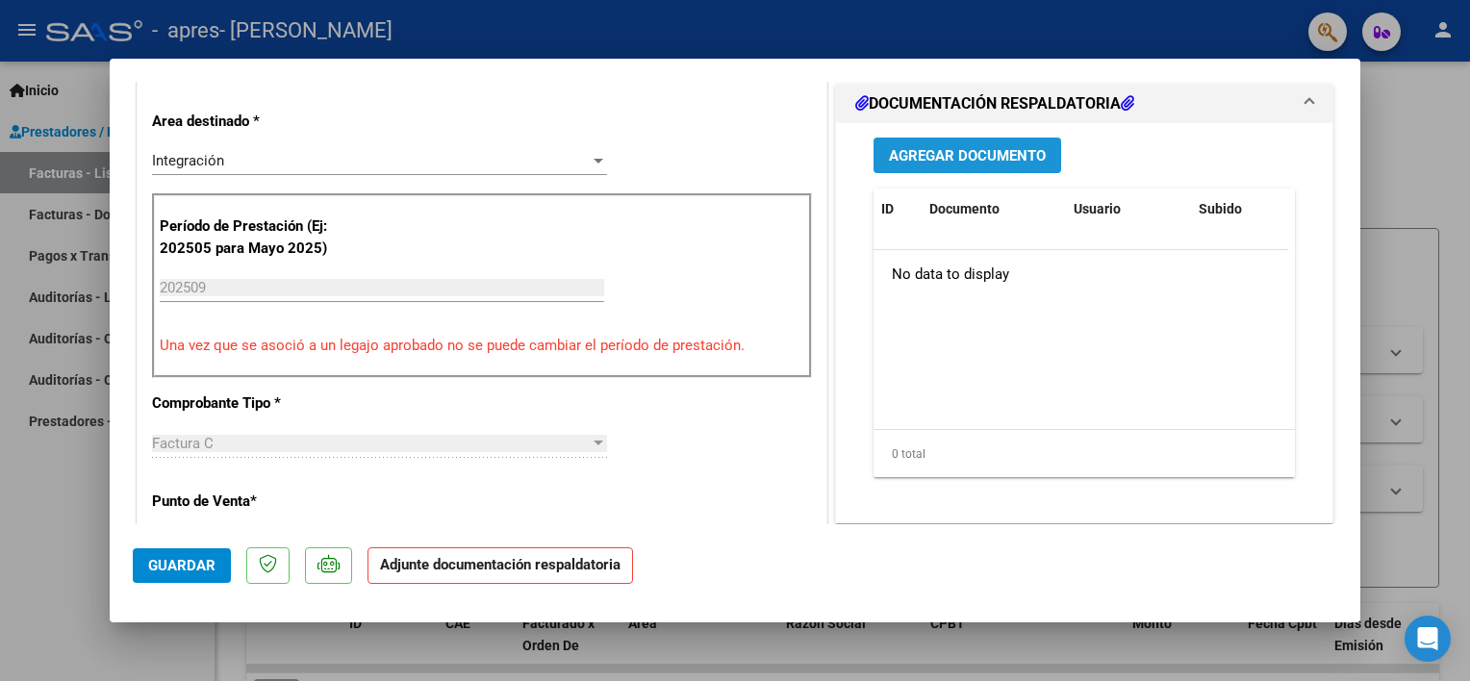
click at [970, 147] on span "Agregar Documento" at bounding box center [967, 155] width 157 height 17
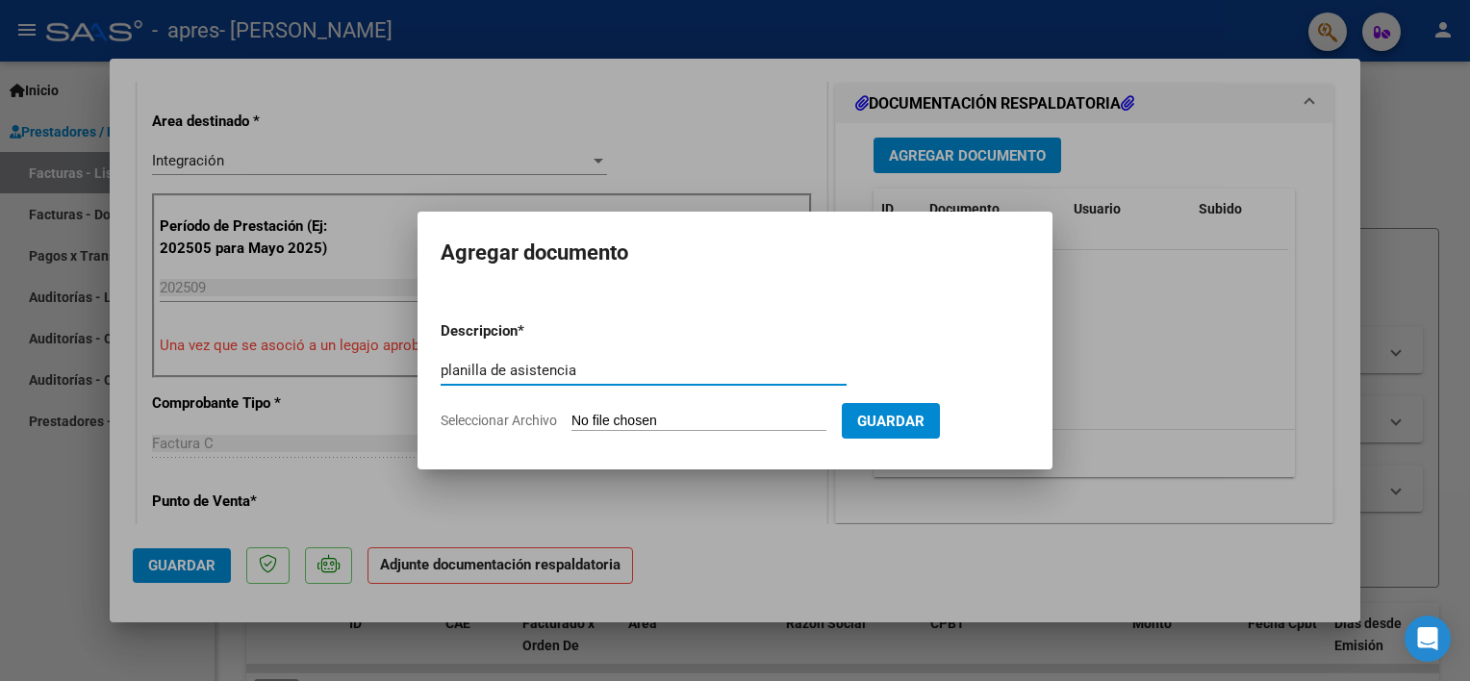
type input "planilla de asistencia"
click at [698, 408] on form "Descripcion * planilla de asistencia Escriba aquí una descripcion Seleccionar A…" at bounding box center [735, 376] width 589 height 140
click at [647, 421] on input "Seleccionar Archivo" at bounding box center [698, 422] width 255 height 18
type input "C:\fakepath\[PERSON_NAME] septiembre asistencia (1).pdf"
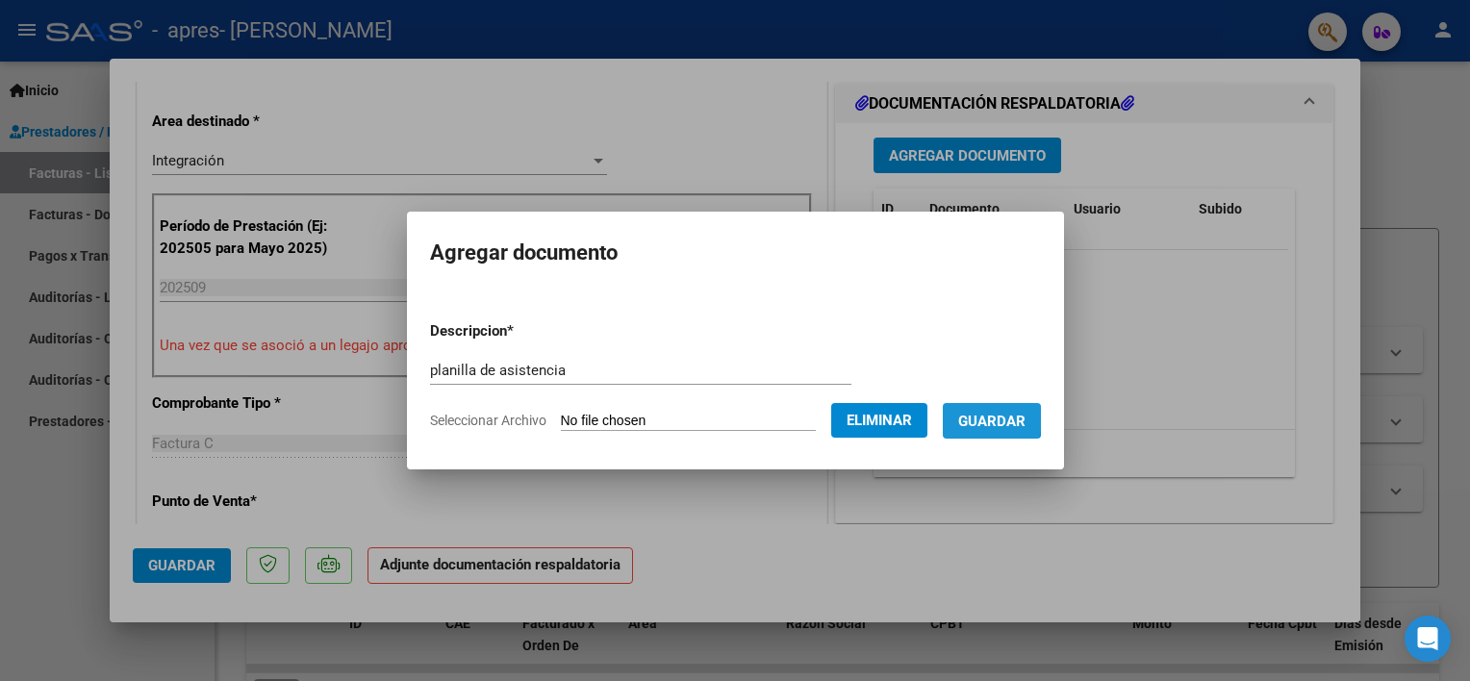
click at [964, 418] on span "Guardar" at bounding box center [991, 421] width 67 height 17
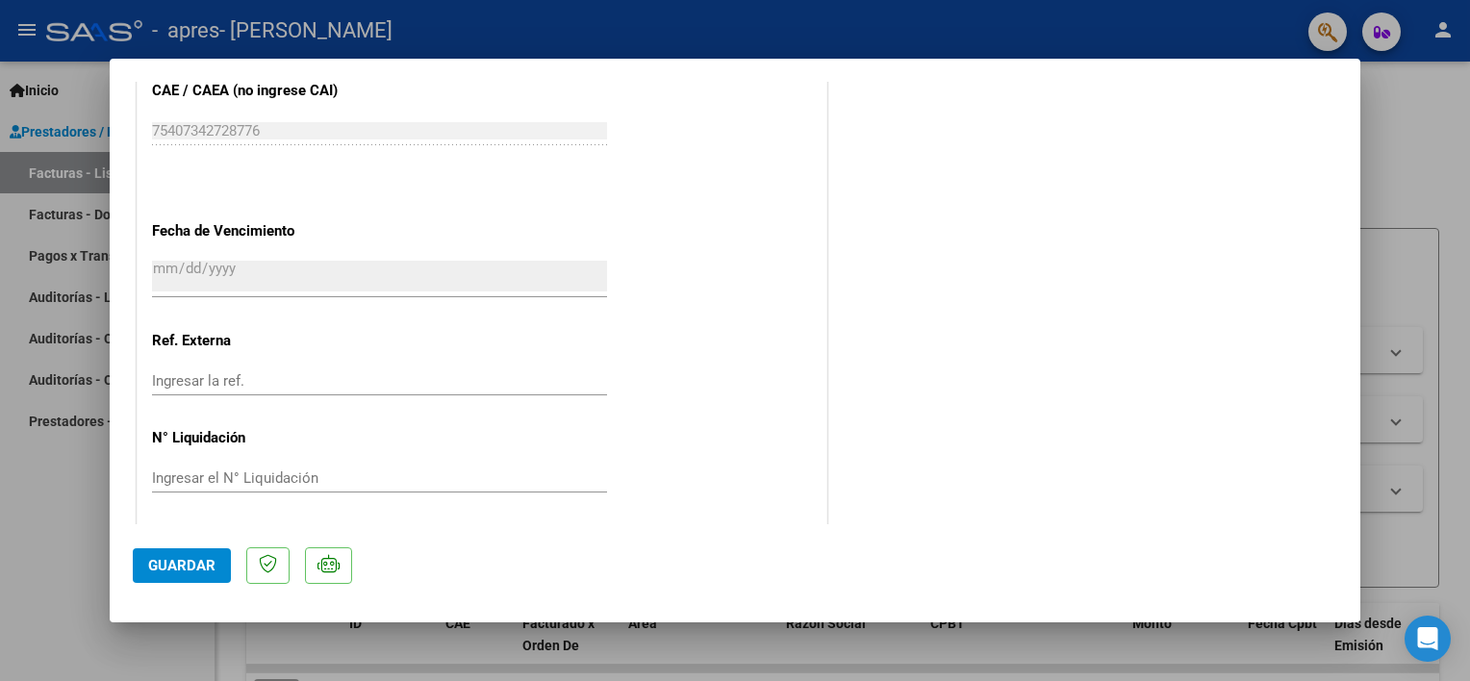
scroll to position [1278, 0]
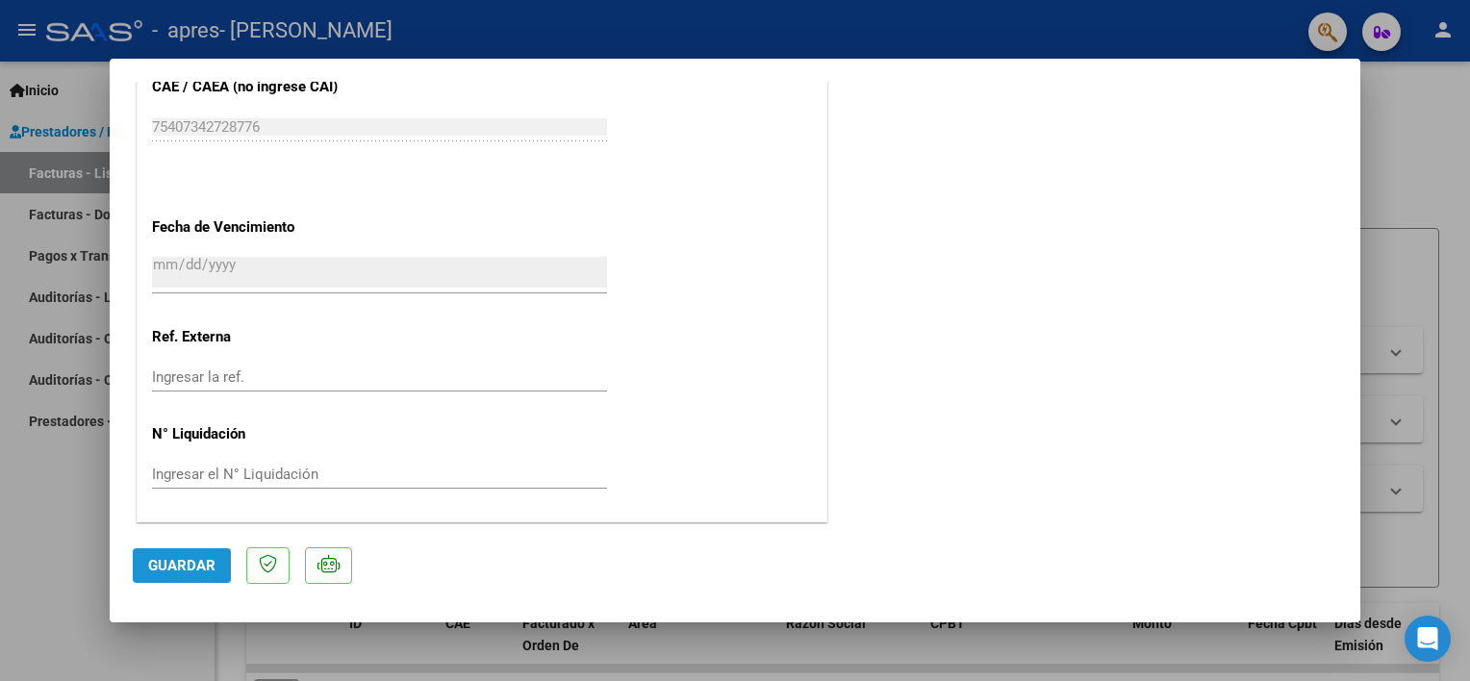
click at [183, 560] on span "Guardar" at bounding box center [181, 565] width 67 height 17
click at [46, 551] on div at bounding box center [735, 340] width 1470 height 681
type input "$ 0,00"
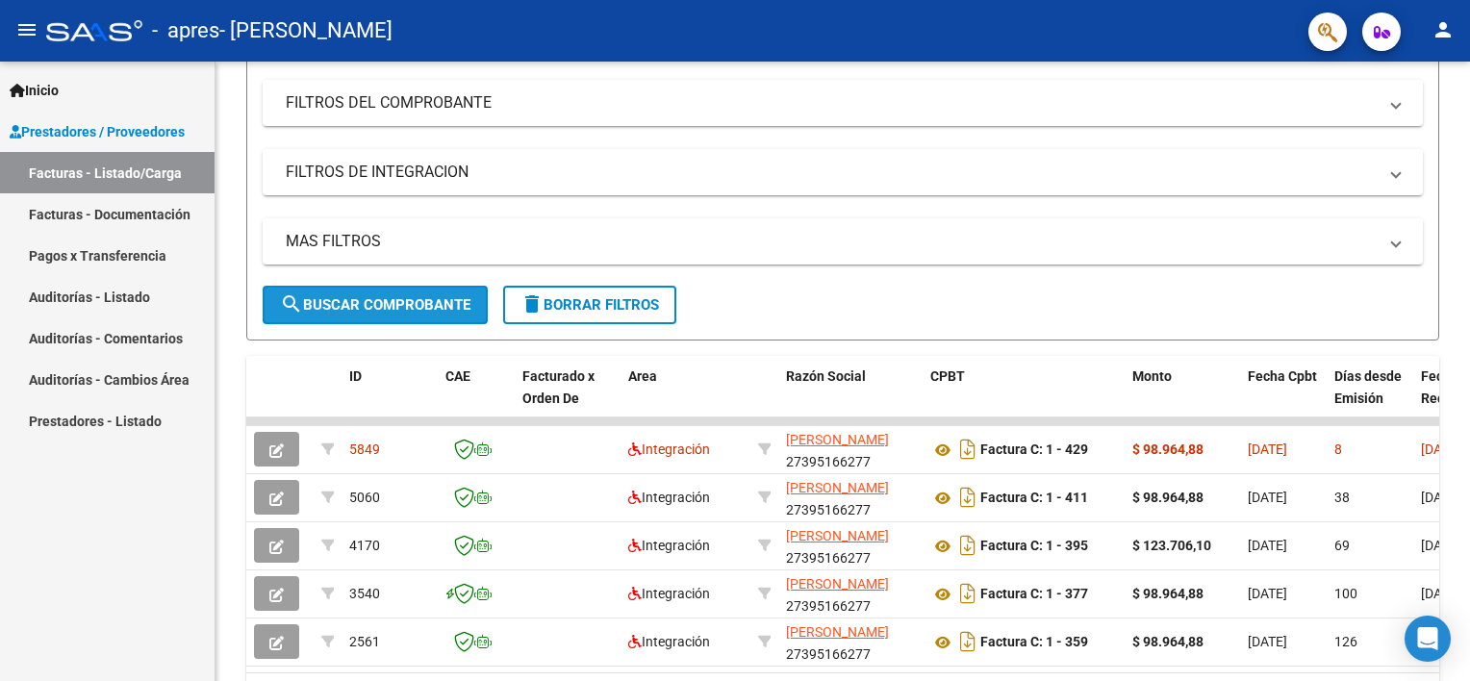
scroll to position [270, 0]
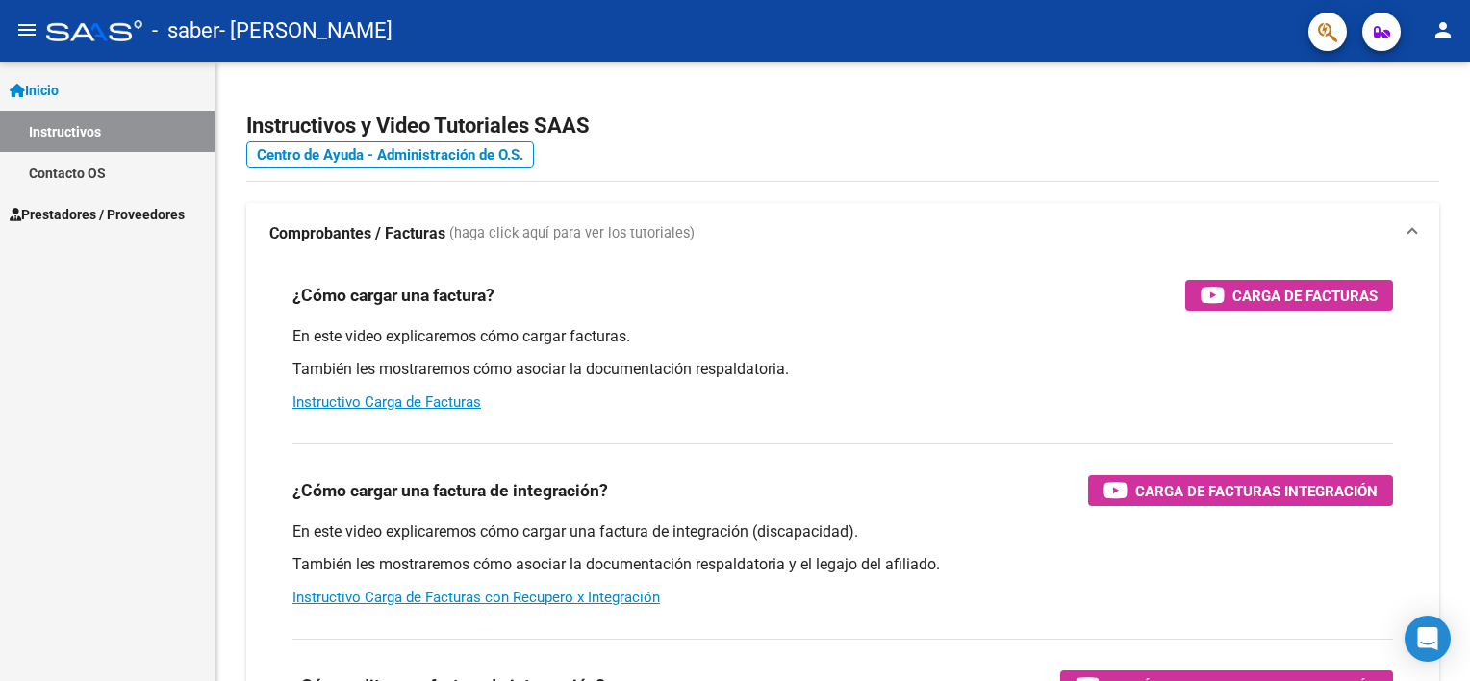
click at [131, 202] on link "Prestadores / Proveedores" at bounding box center [107, 213] width 215 height 41
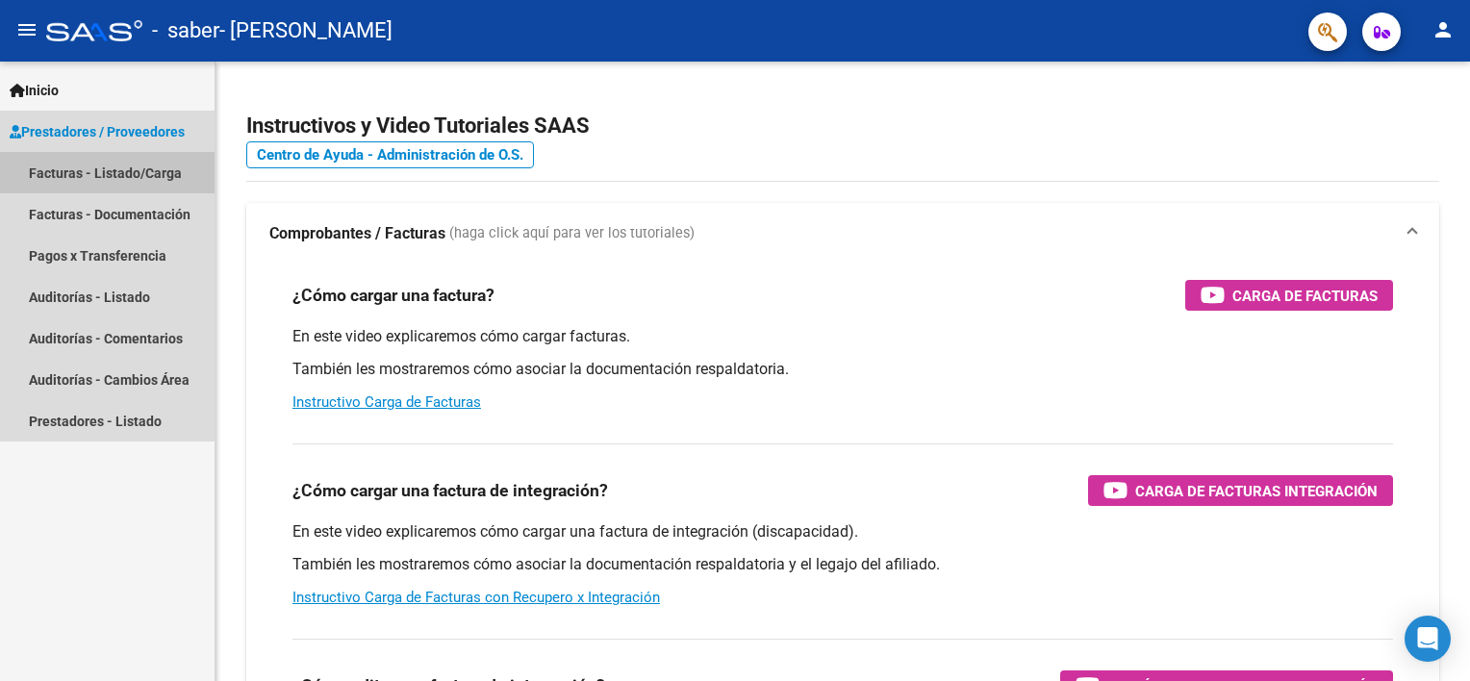
click at [103, 173] on link "Facturas - Listado/Carga" at bounding box center [107, 172] width 215 height 41
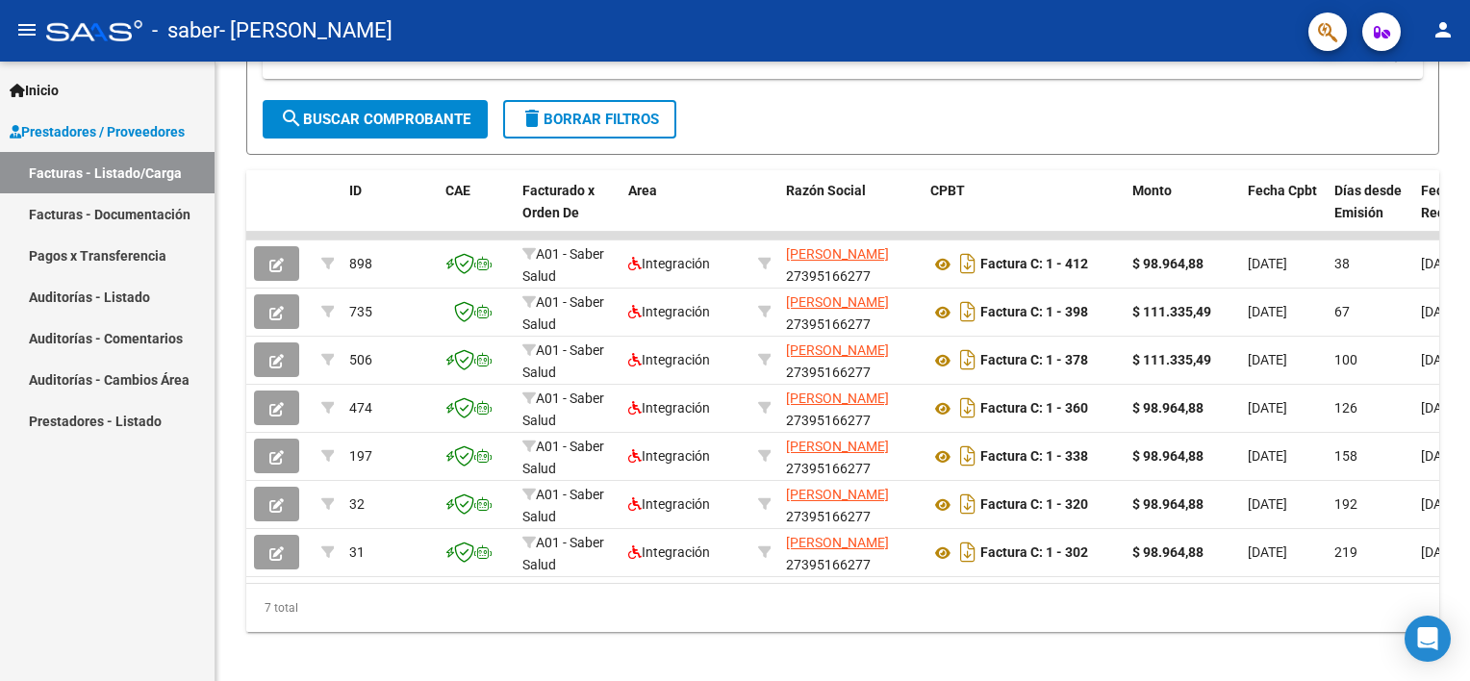
scroll to position [457, 0]
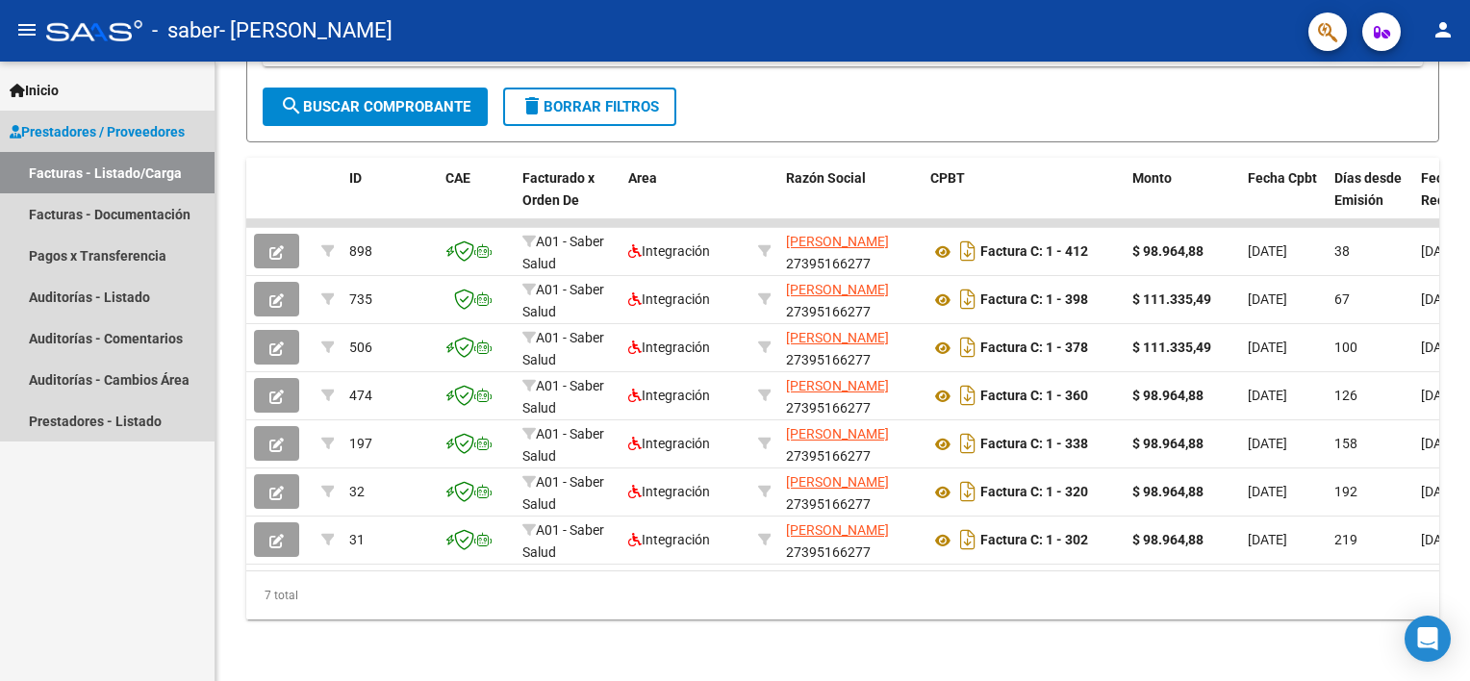
click at [66, 187] on link "Facturas - Listado/Carga" at bounding box center [107, 172] width 215 height 41
click at [154, 216] on link "Facturas - Documentación" at bounding box center [107, 213] width 215 height 41
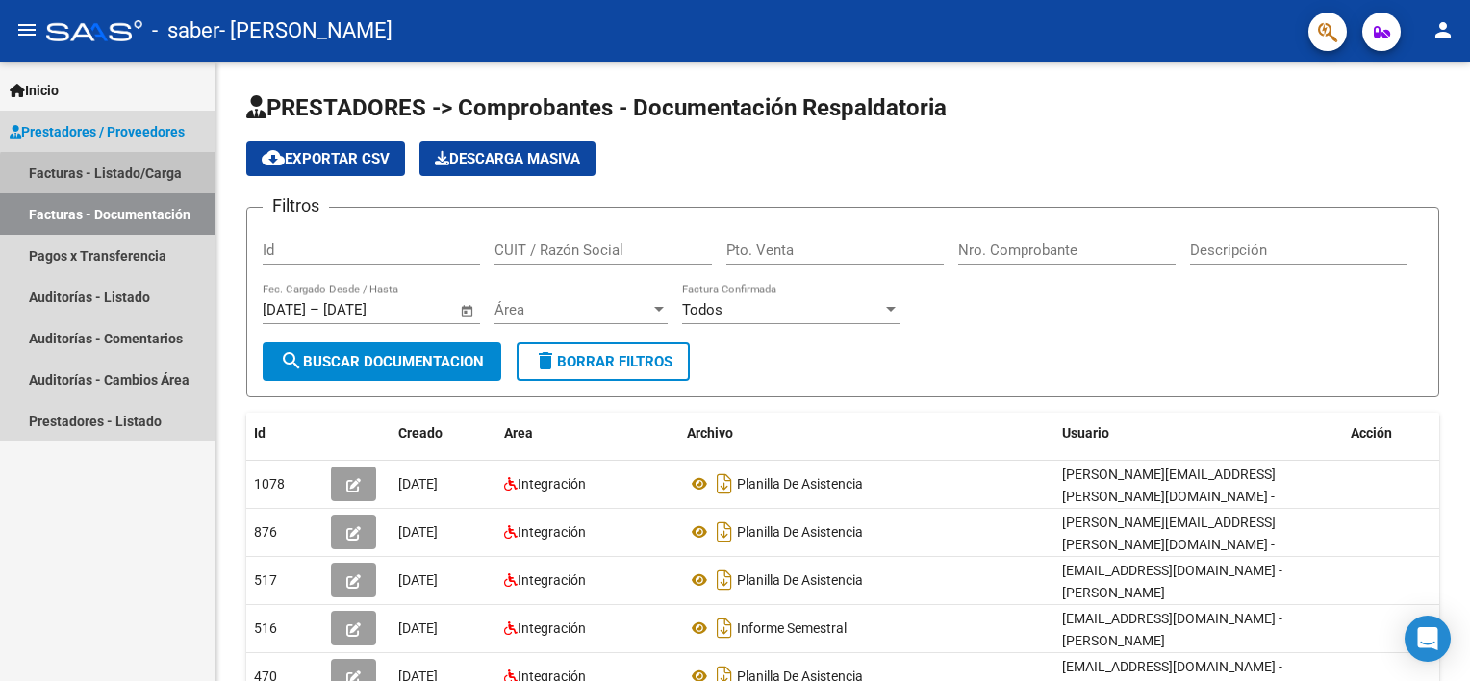
click at [134, 182] on link "Facturas - Listado/Carga" at bounding box center [107, 172] width 215 height 41
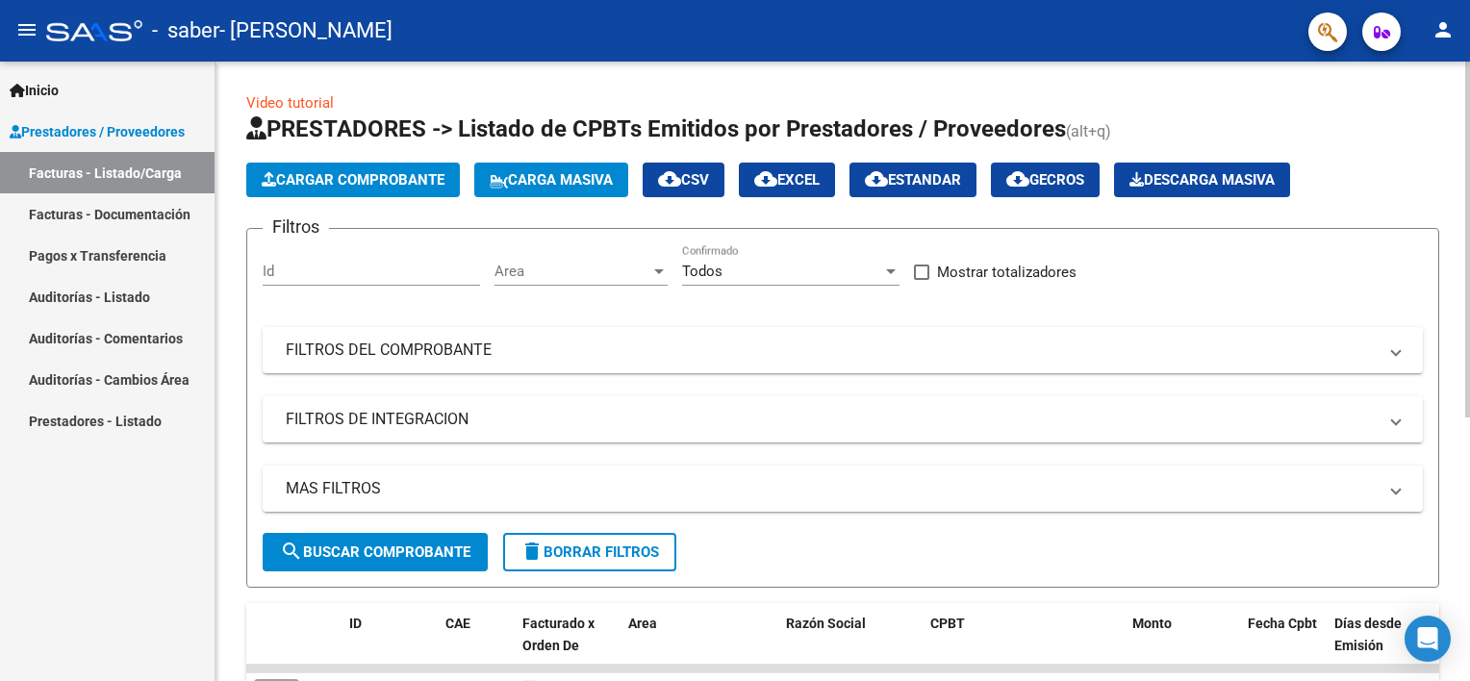
click at [339, 187] on span "Cargar Comprobante" at bounding box center [353, 179] width 183 height 17
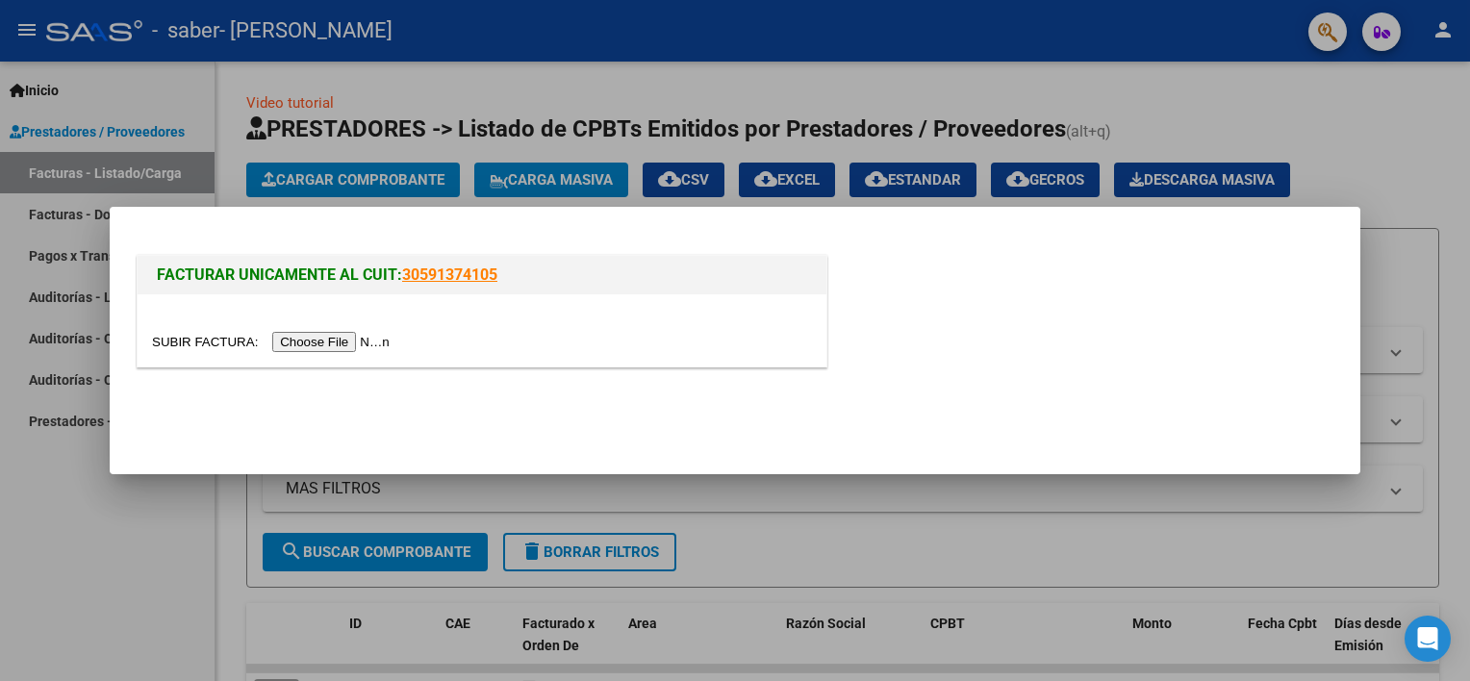
click at [346, 341] on input "file" at bounding box center [273, 342] width 243 height 20
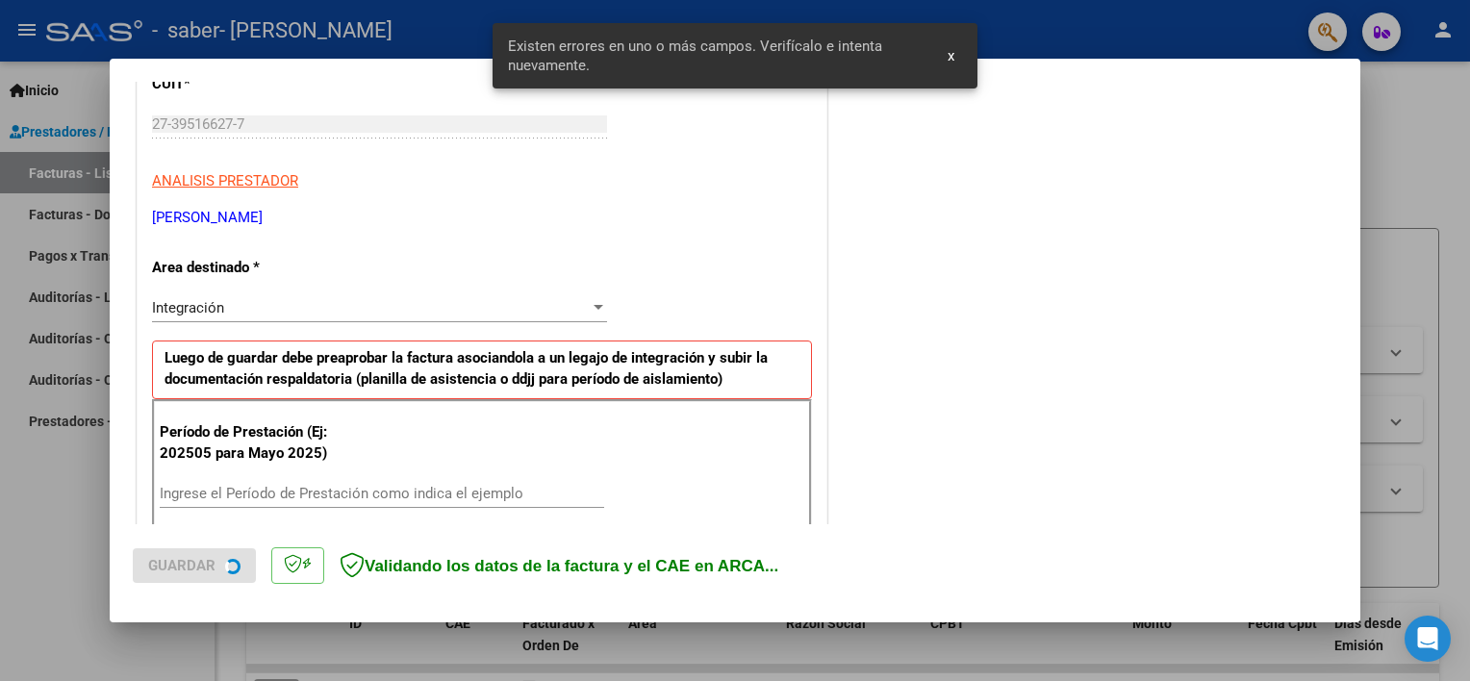
scroll to position [411, 0]
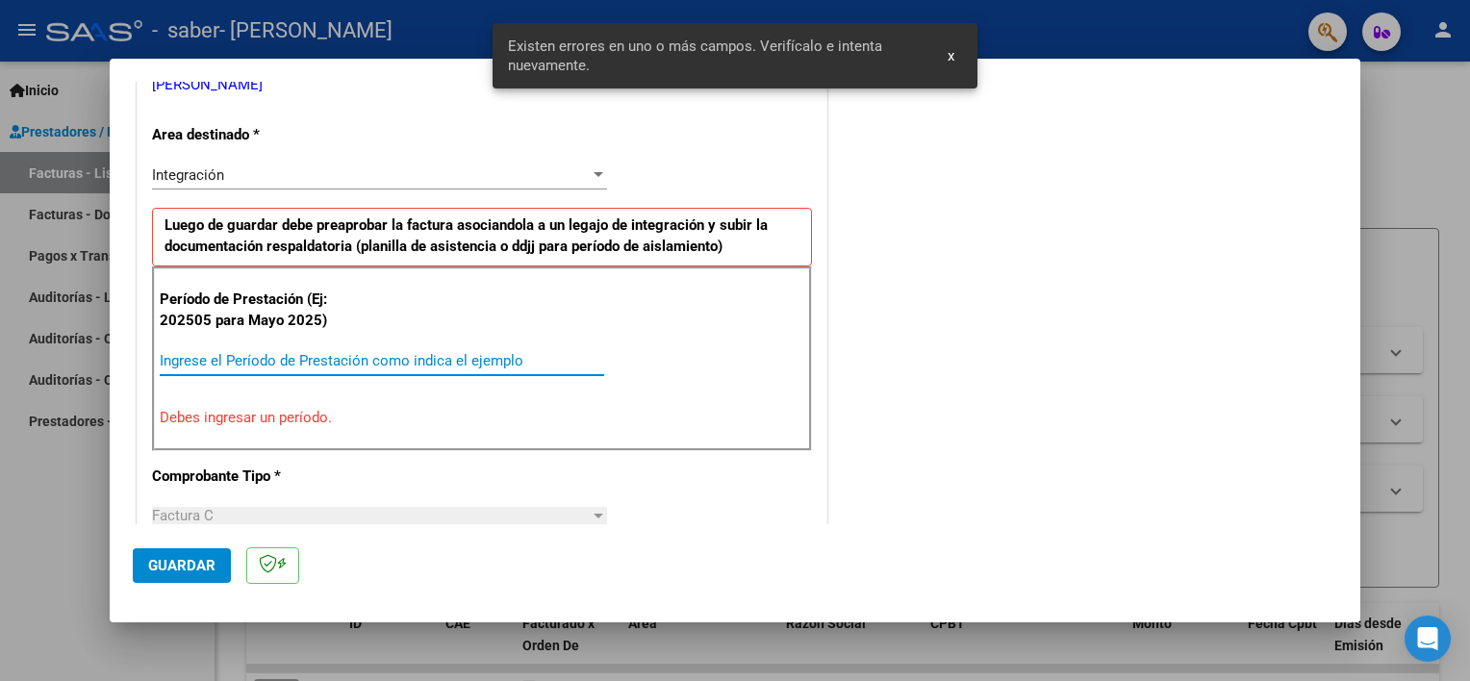
click at [195, 352] on input "Ingrese el Período de Prestación como indica el ejemplo" at bounding box center [382, 360] width 444 height 17
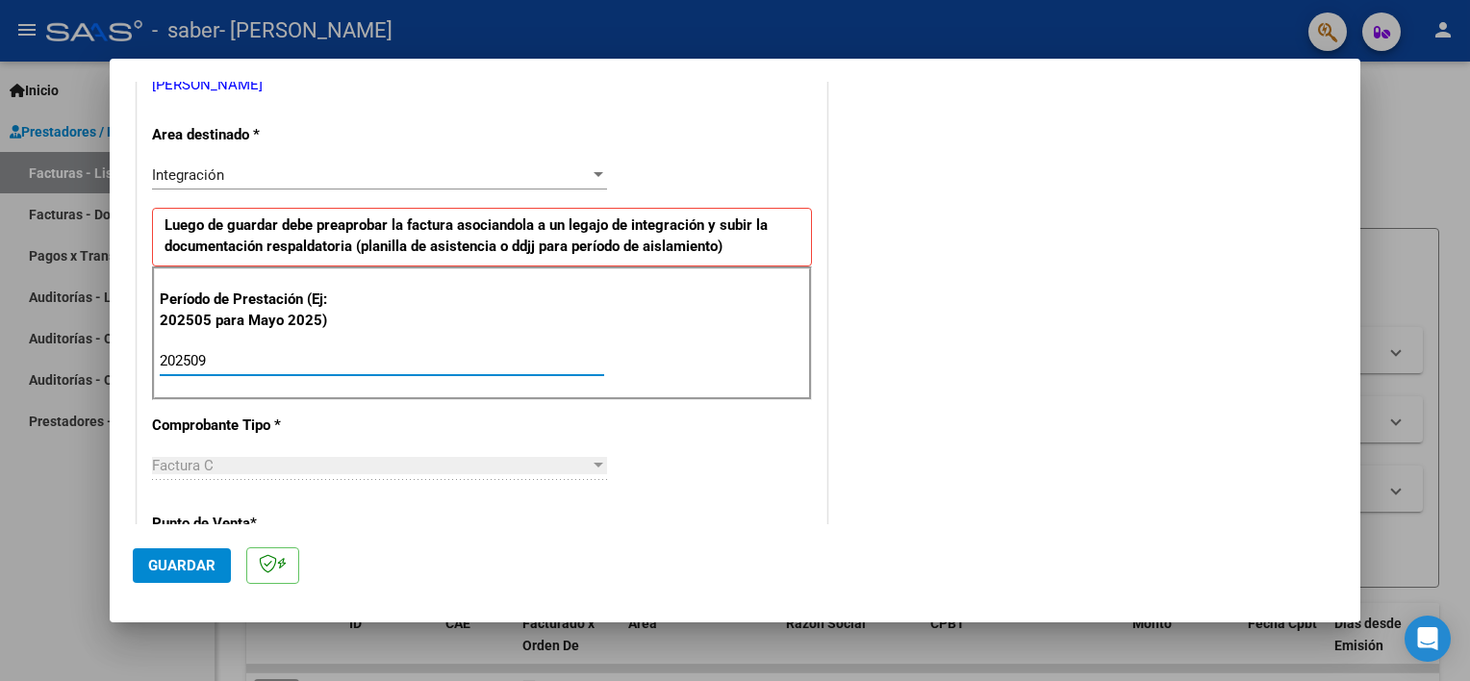
type input "202509"
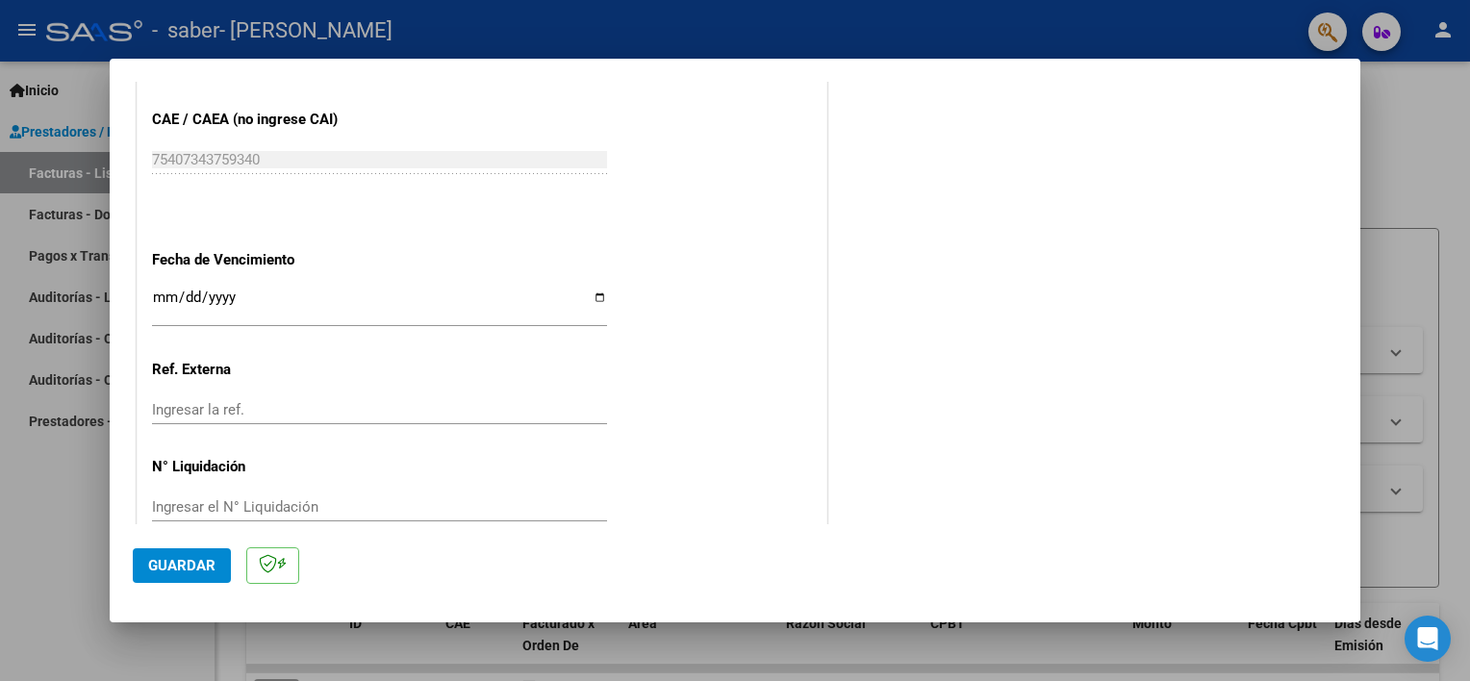
scroll to position [1248, 0]
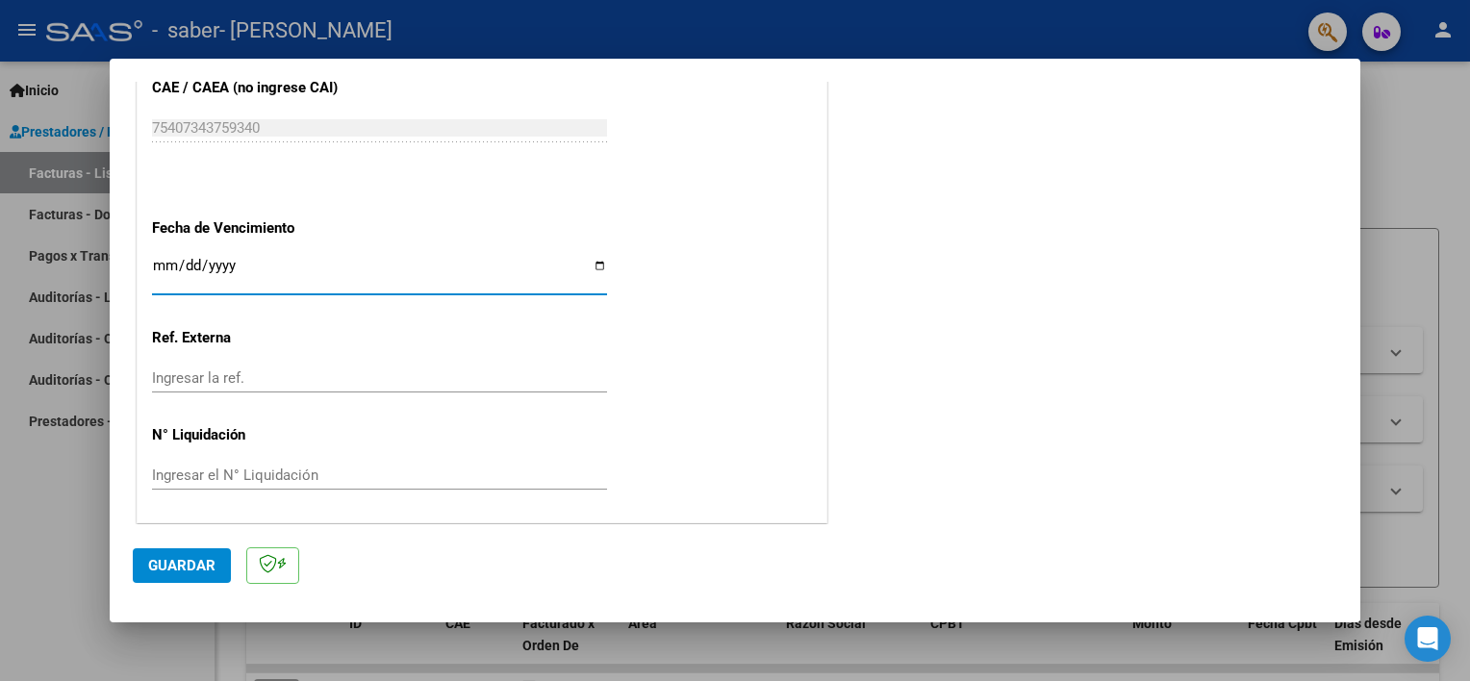
click at [594, 263] on input "Ingresar la fecha" at bounding box center [379, 273] width 455 height 31
type input "[DATE]"
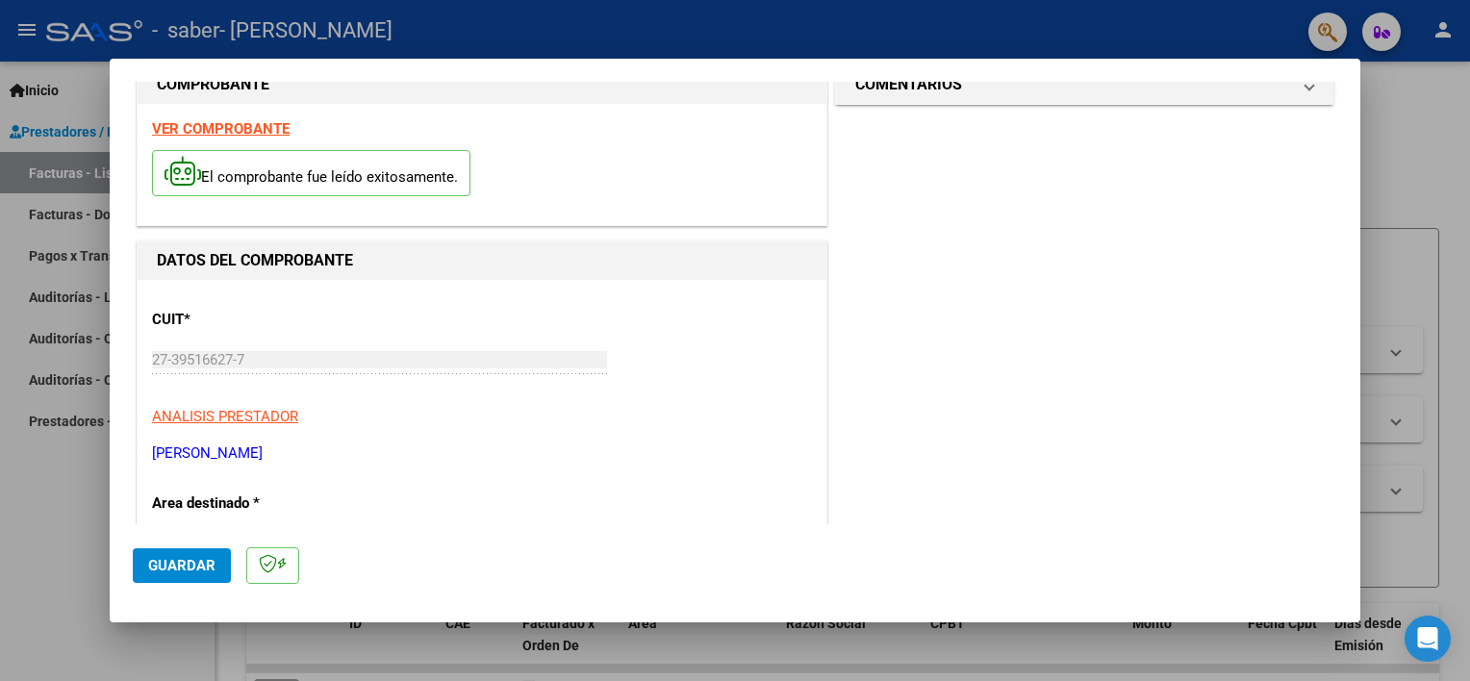
scroll to position [0, 0]
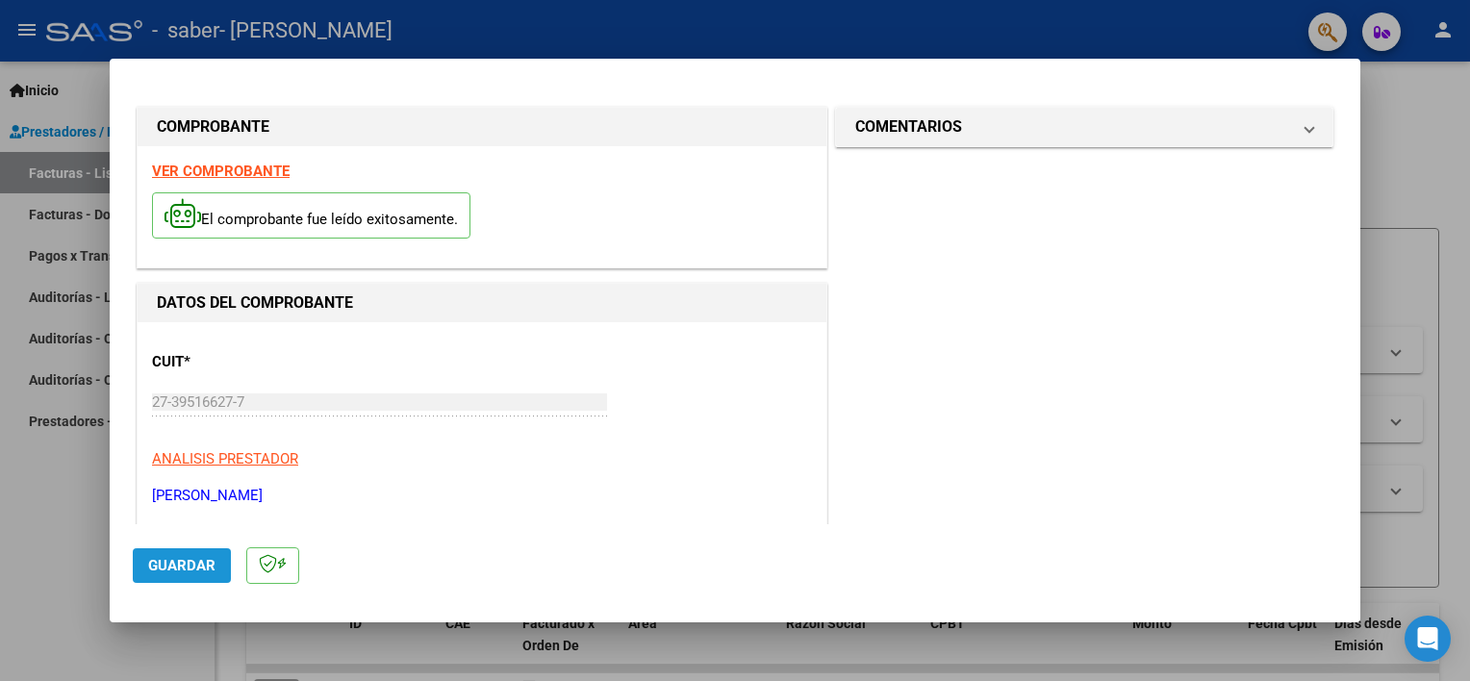
click at [204, 563] on span "Guardar" at bounding box center [181, 565] width 67 height 17
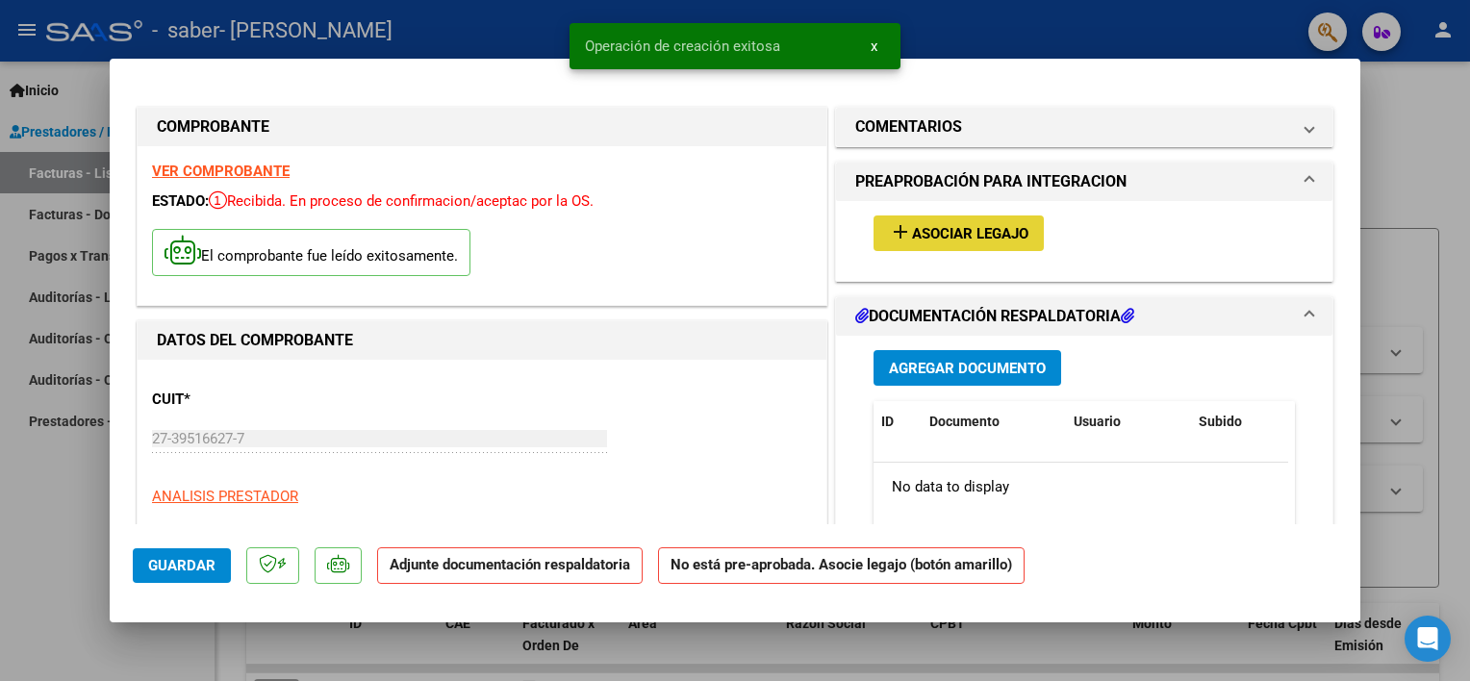
click at [970, 231] on span "Asociar Legajo" at bounding box center [970, 233] width 116 height 17
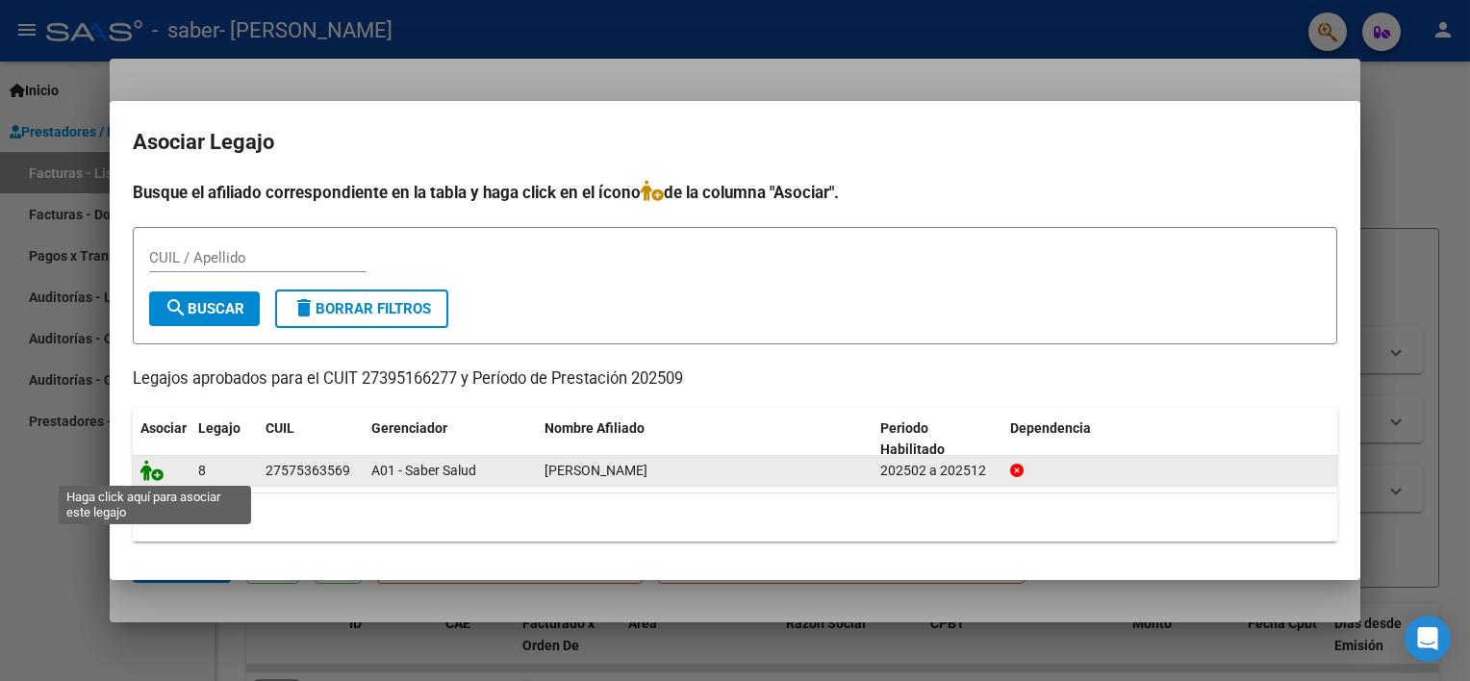
click at [154, 474] on icon at bounding box center [151, 470] width 23 height 21
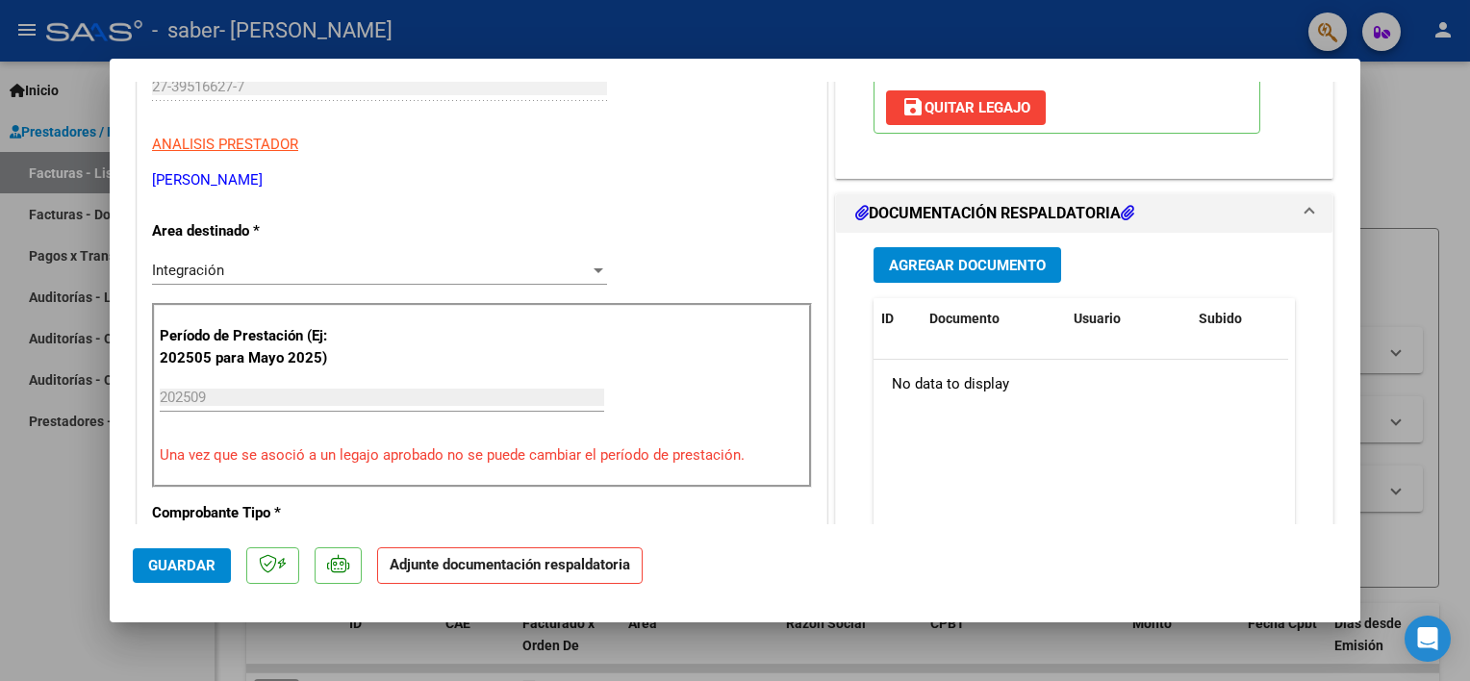
scroll to position [389, 0]
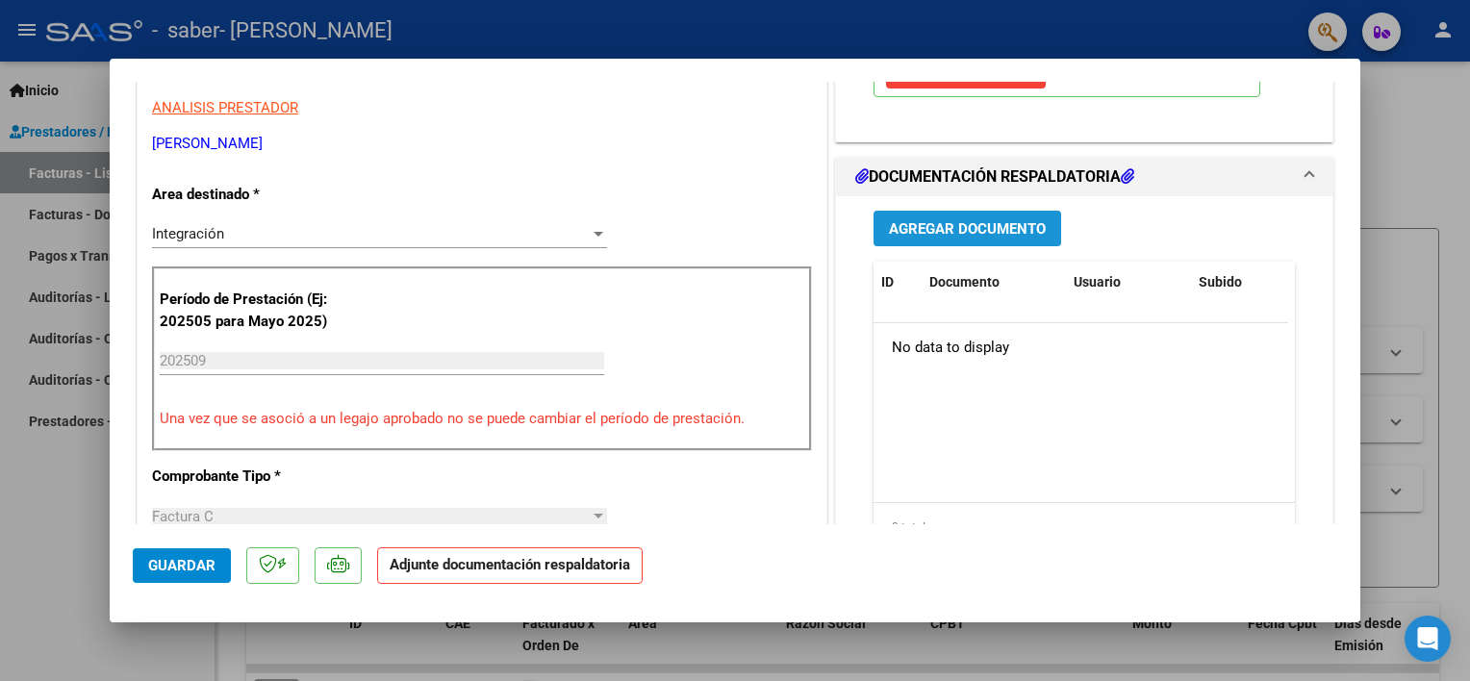
click at [1018, 223] on span "Agregar Documento" at bounding box center [967, 228] width 157 height 17
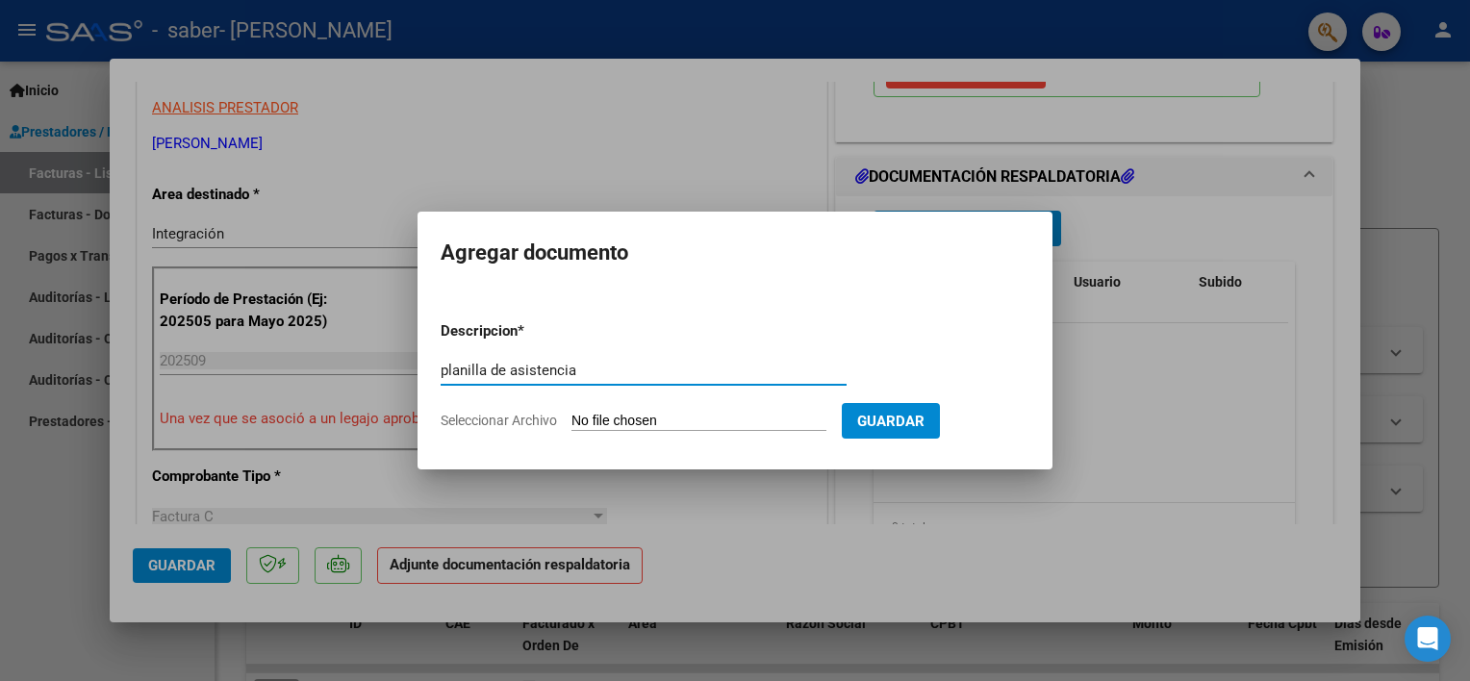
type input "planilla de asistencia"
click at [702, 413] on input "Seleccionar Archivo" at bounding box center [698, 422] width 255 height 18
type input "C:\fakepath\Cabrera septiembre asistencia (1).pdf"
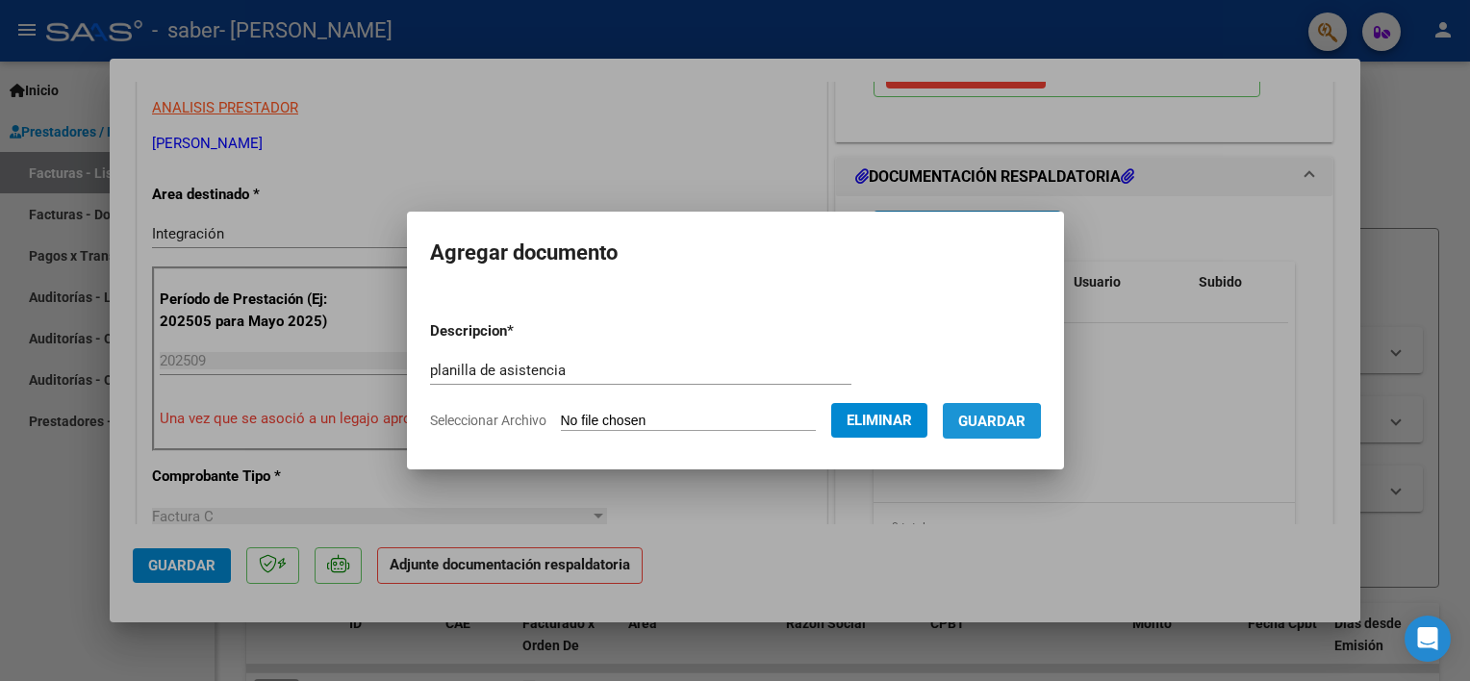
click at [983, 420] on span "Guardar" at bounding box center [991, 421] width 67 height 17
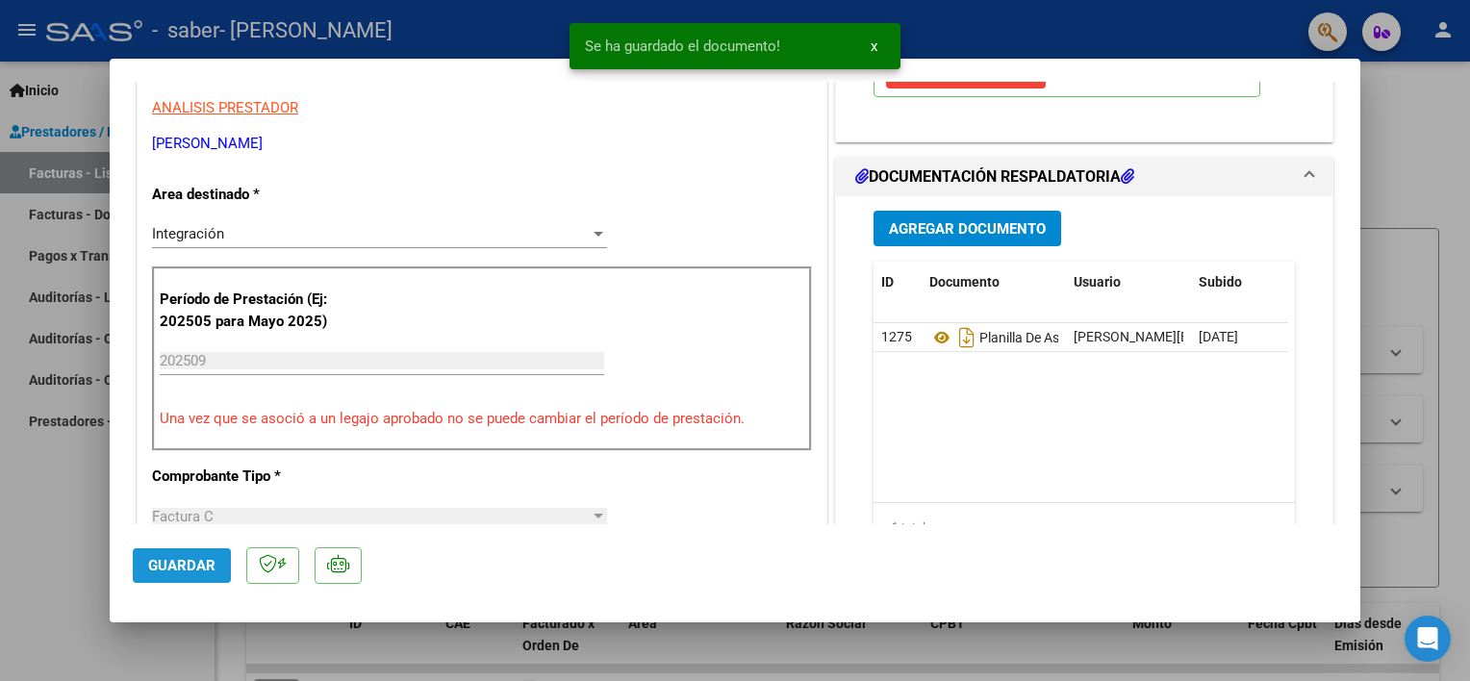
click at [186, 567] on span "Guardar" at bounding box center [181, 565] width 67 height 17
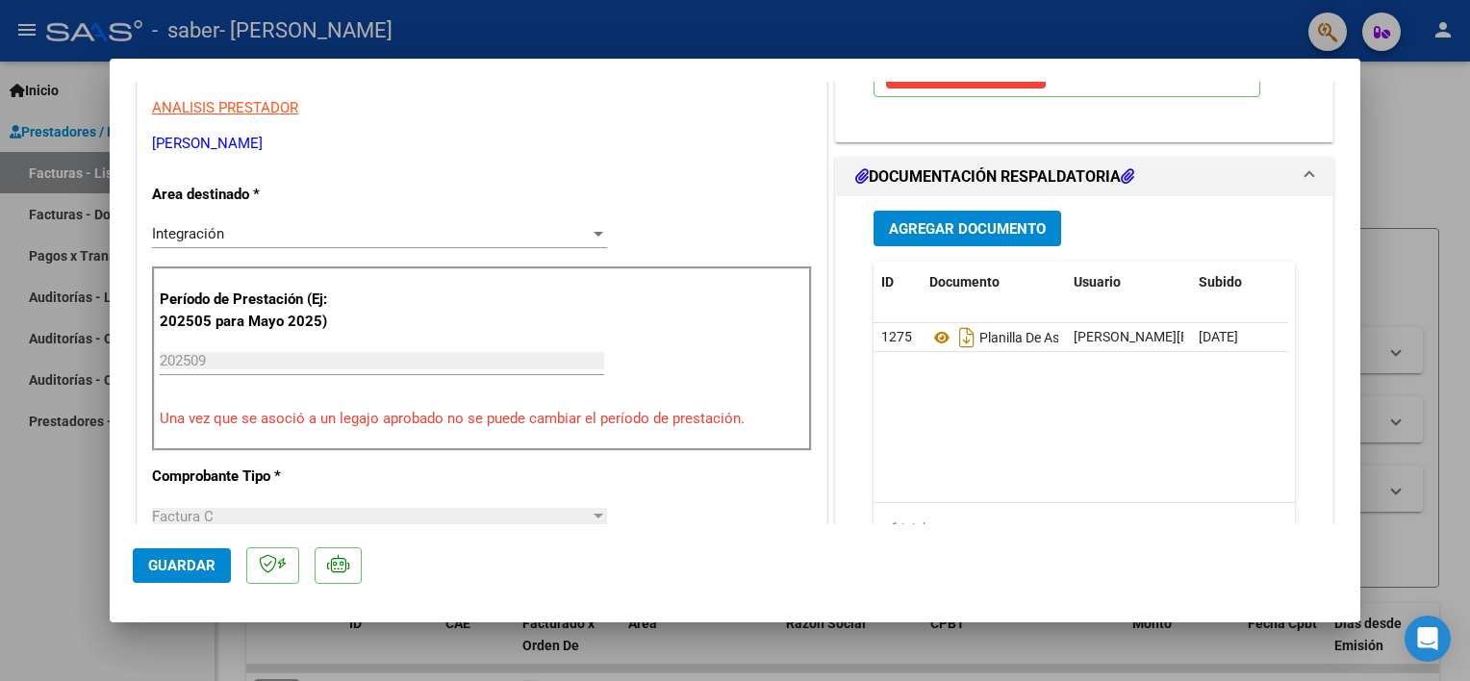
click at [62, 546] on div at bounding box center [735, 340] width 1470 height 681
type input "$ 0,00"
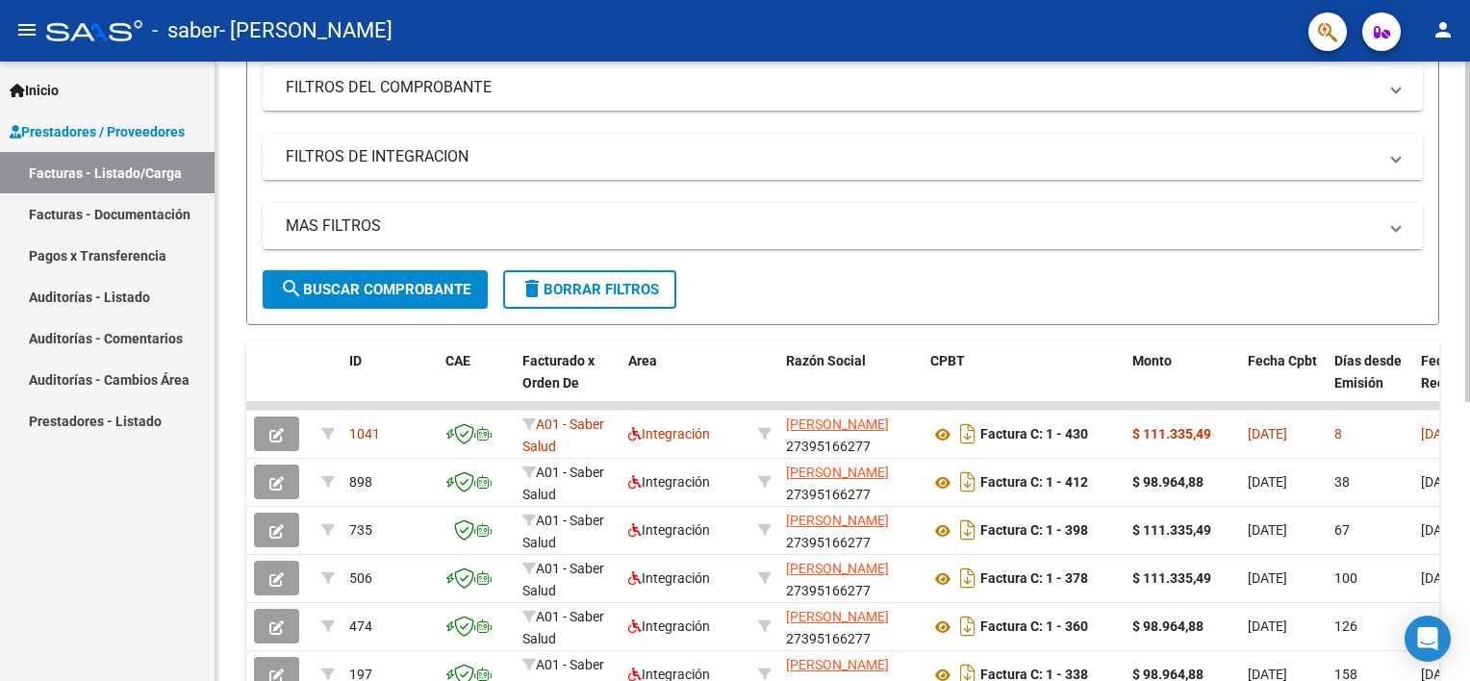
scroll to position [266, 0]
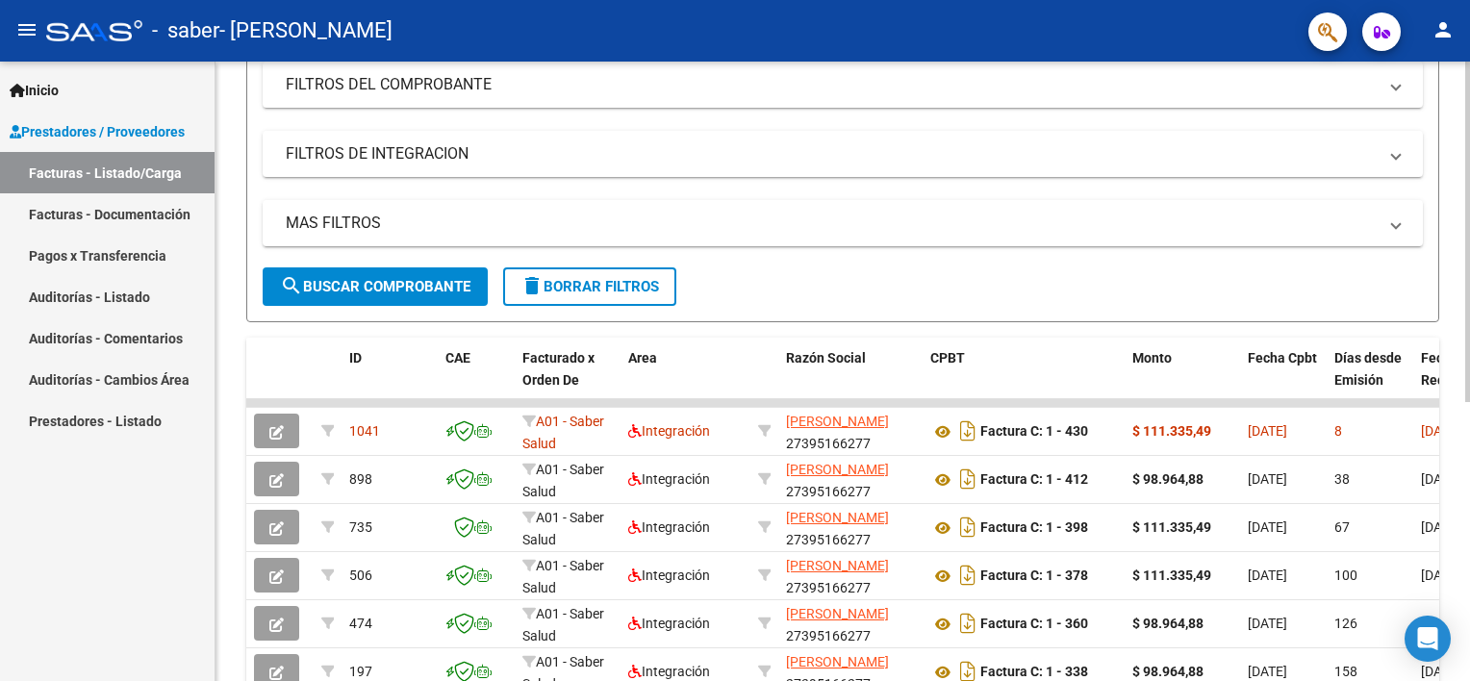
click at [1455, 510] on div "Video tutorial PRESTADORES -> Listado de CPBTs Emitidos por Prestadores / Prove…" at bounding box center [845, 352] width 1259 height 1113
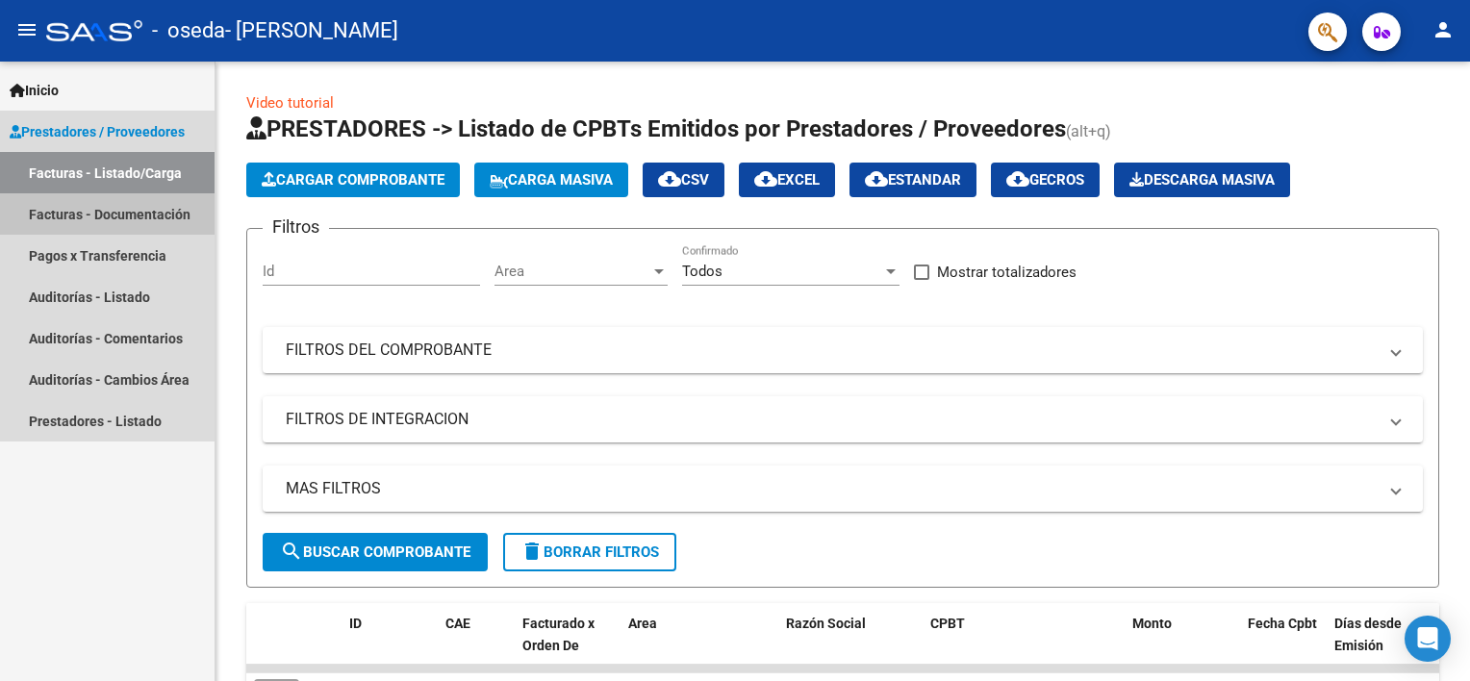
click at [121, 218] on link "Facturas - Documentación" at bounding box center [107, 213] width 215 height 41
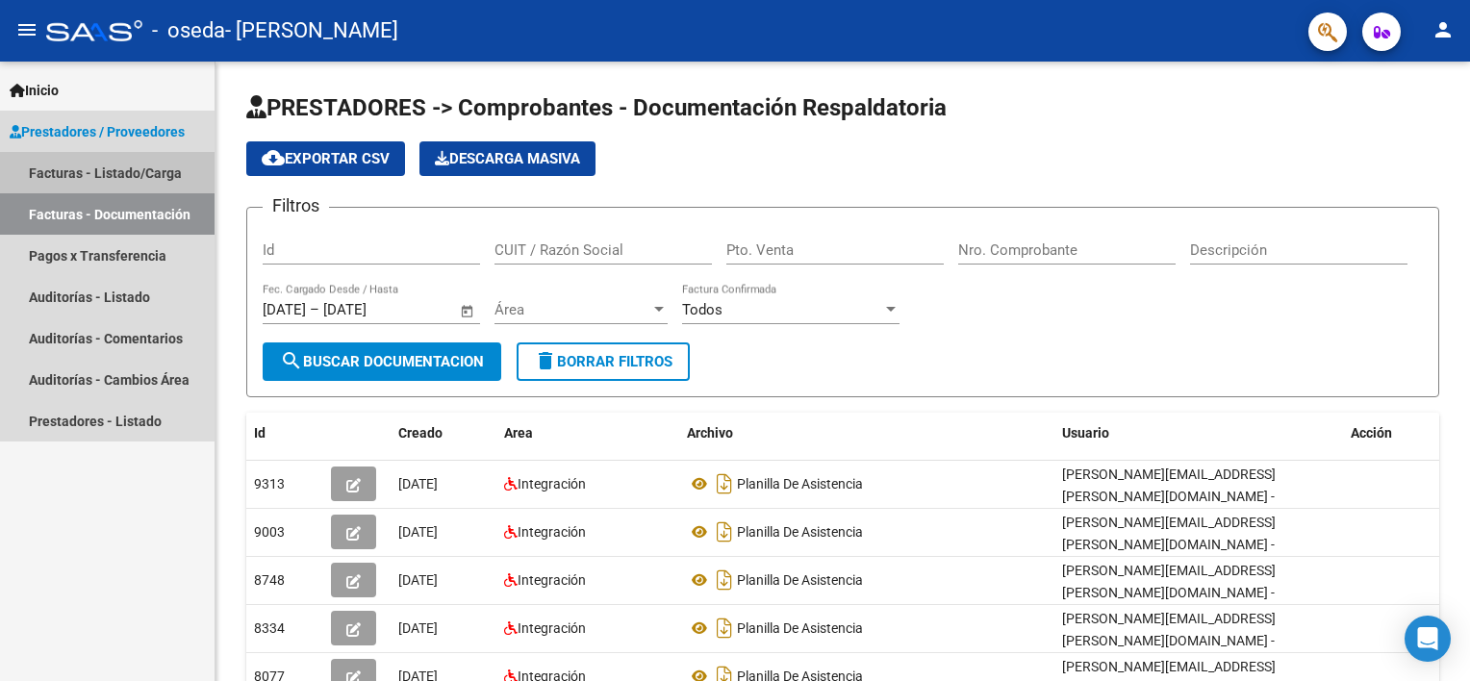
click at [87, 162] on link "Facturas - Listado/Carga" at bounding box center [107, 172] width 215 height 41
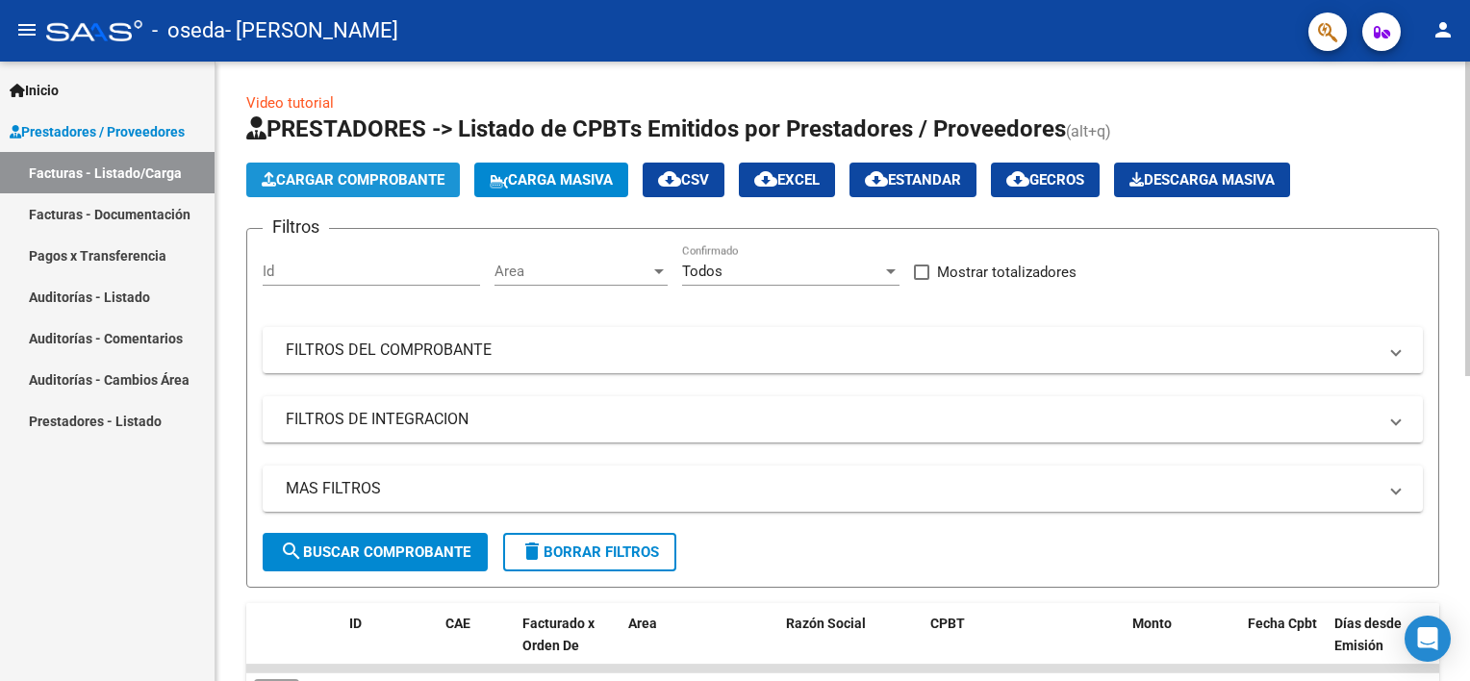
click at [341, 166] on button "Cargar Comprobante" at bounding box center [353, 180] width 214 height 35
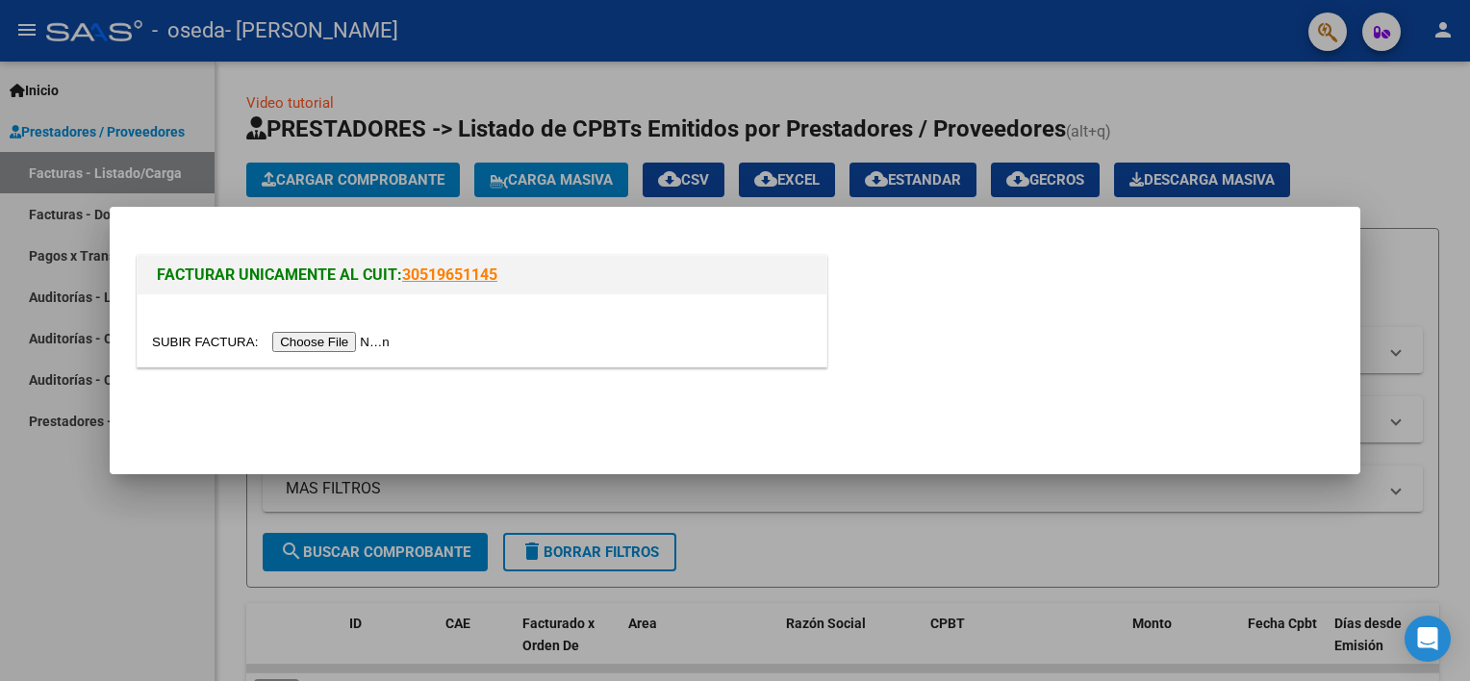
click at [327, 346] on input "file" at bounding box center [273, 342] width 243 height 20
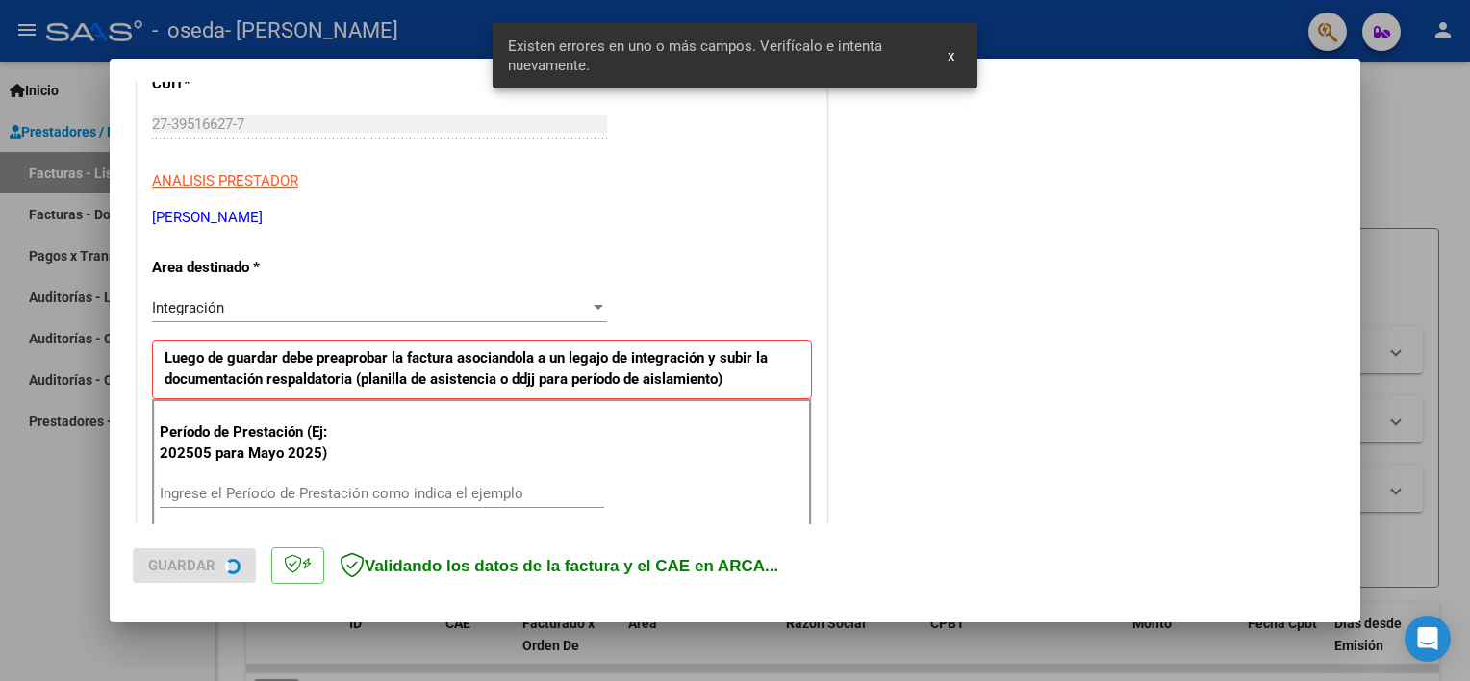
scroll to position [411, 0]
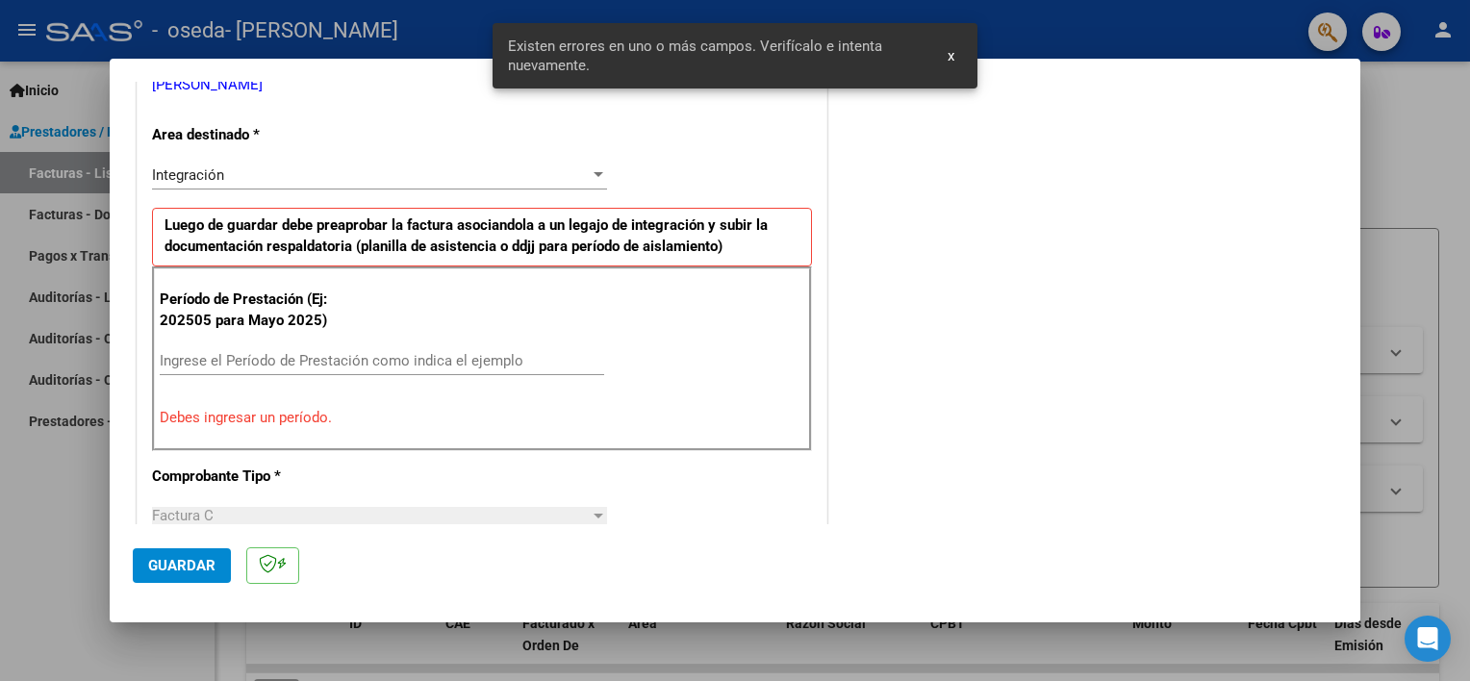
click at [335, 352] on input "Ingrese el Período de Prestación como indica el ejemplo" at bounding box center [382, 360] width 444 height 17
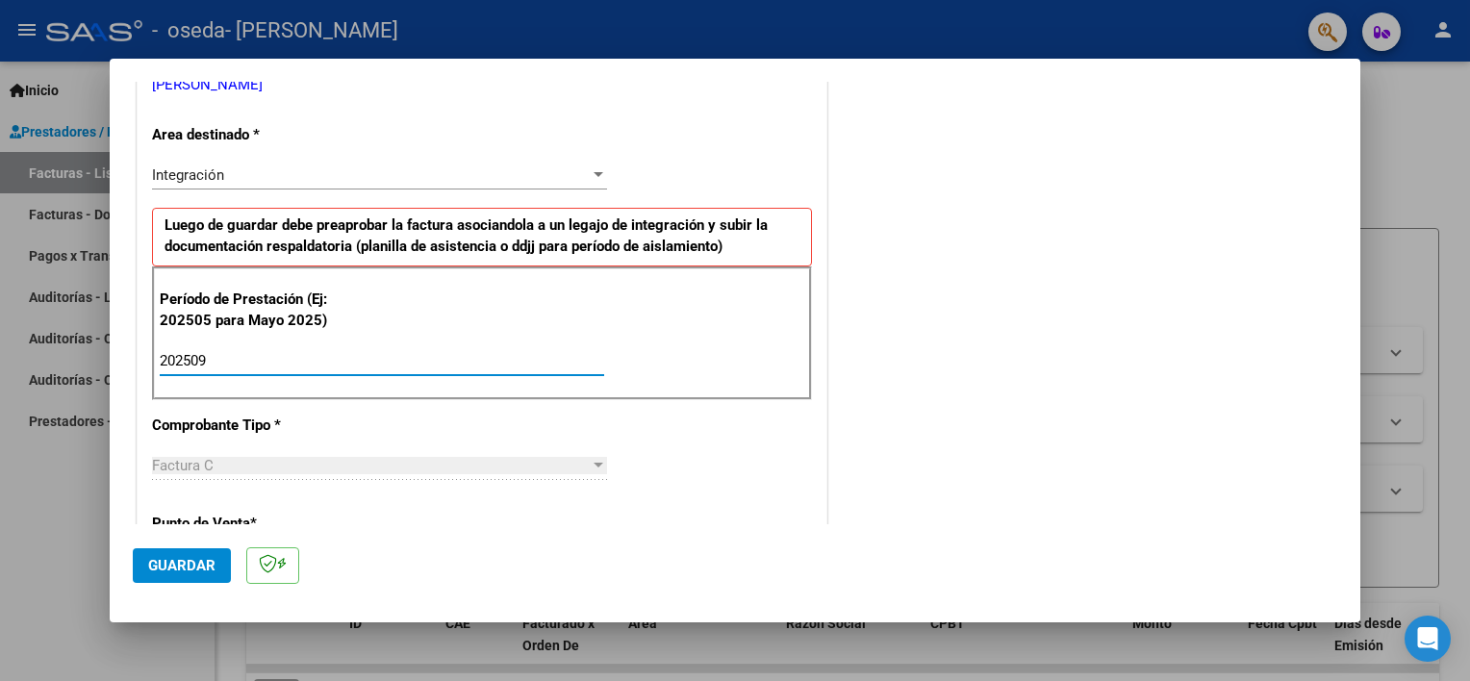
type input "202509"
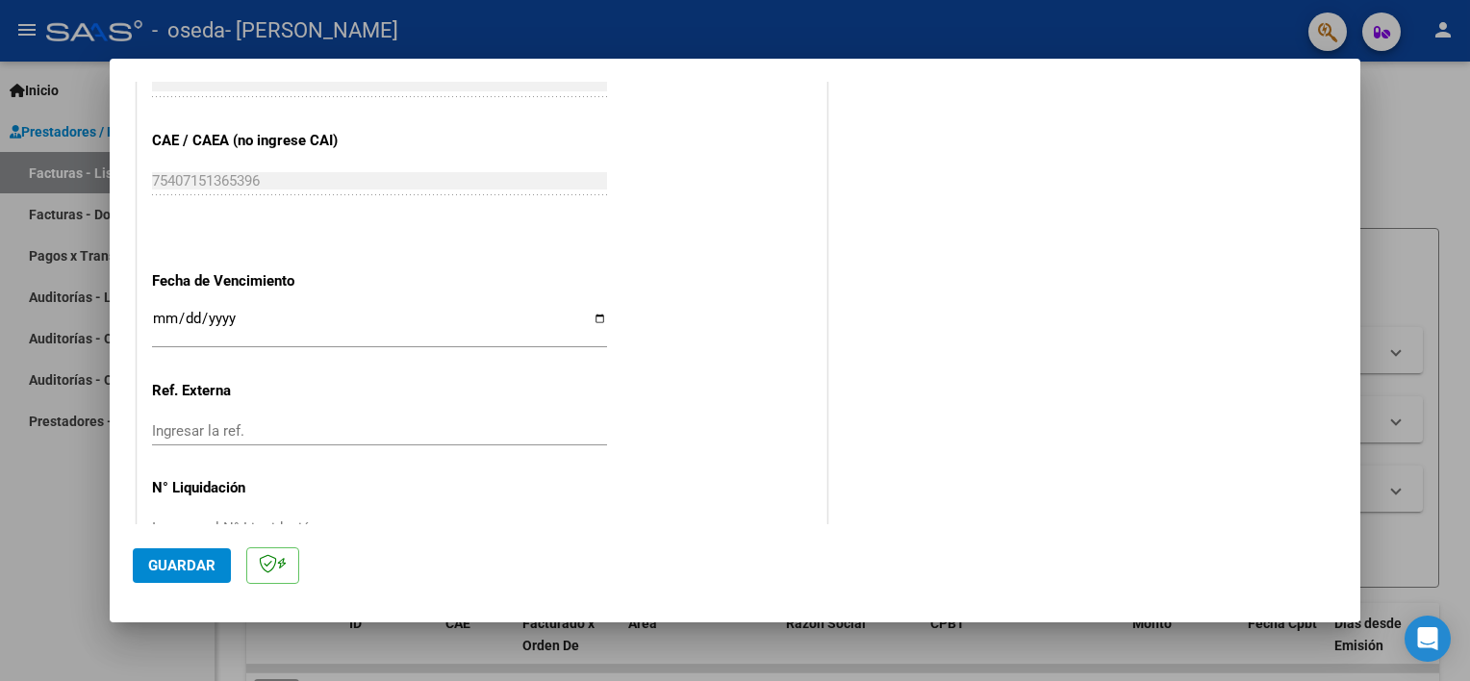
scroll to position [1218, 0]
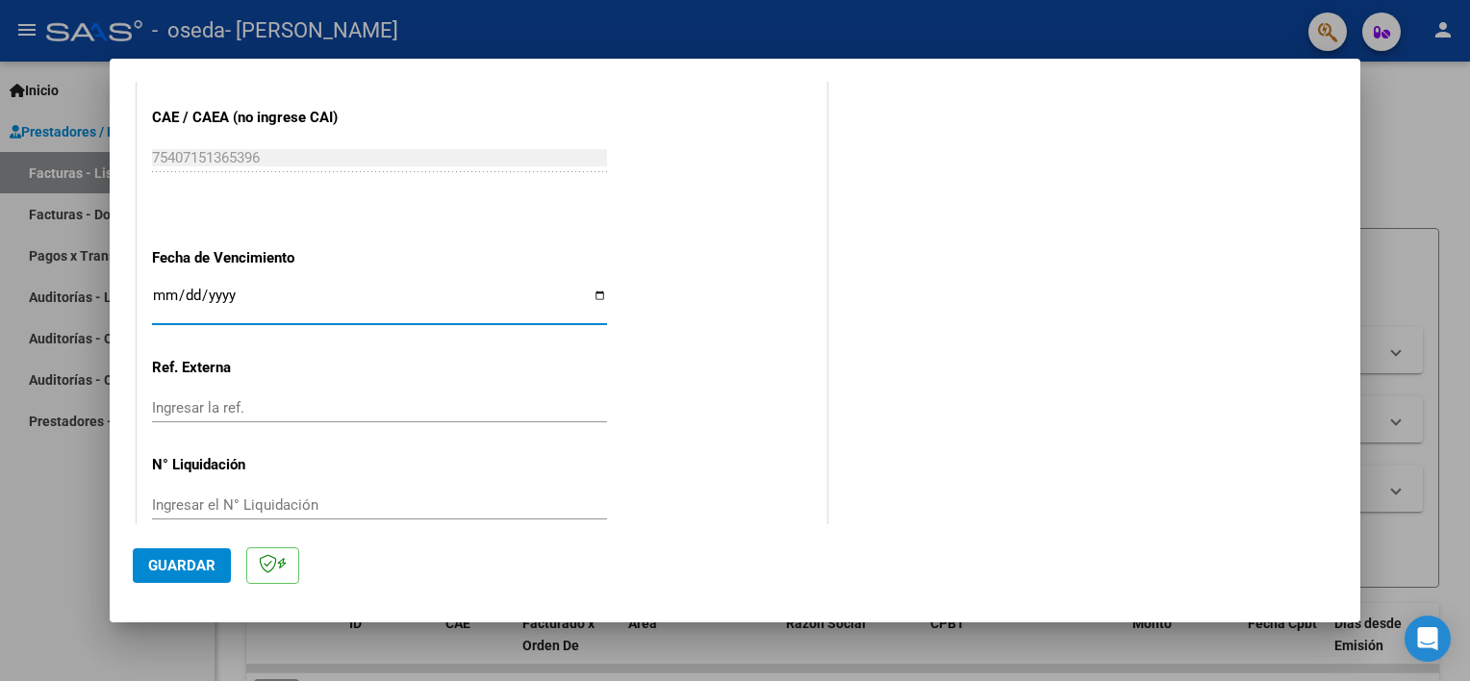
click at [591, 292] on input "Ingresar la fecha" at bounding box center [379, 303] width 455 height 31
type input "2025-10-10"
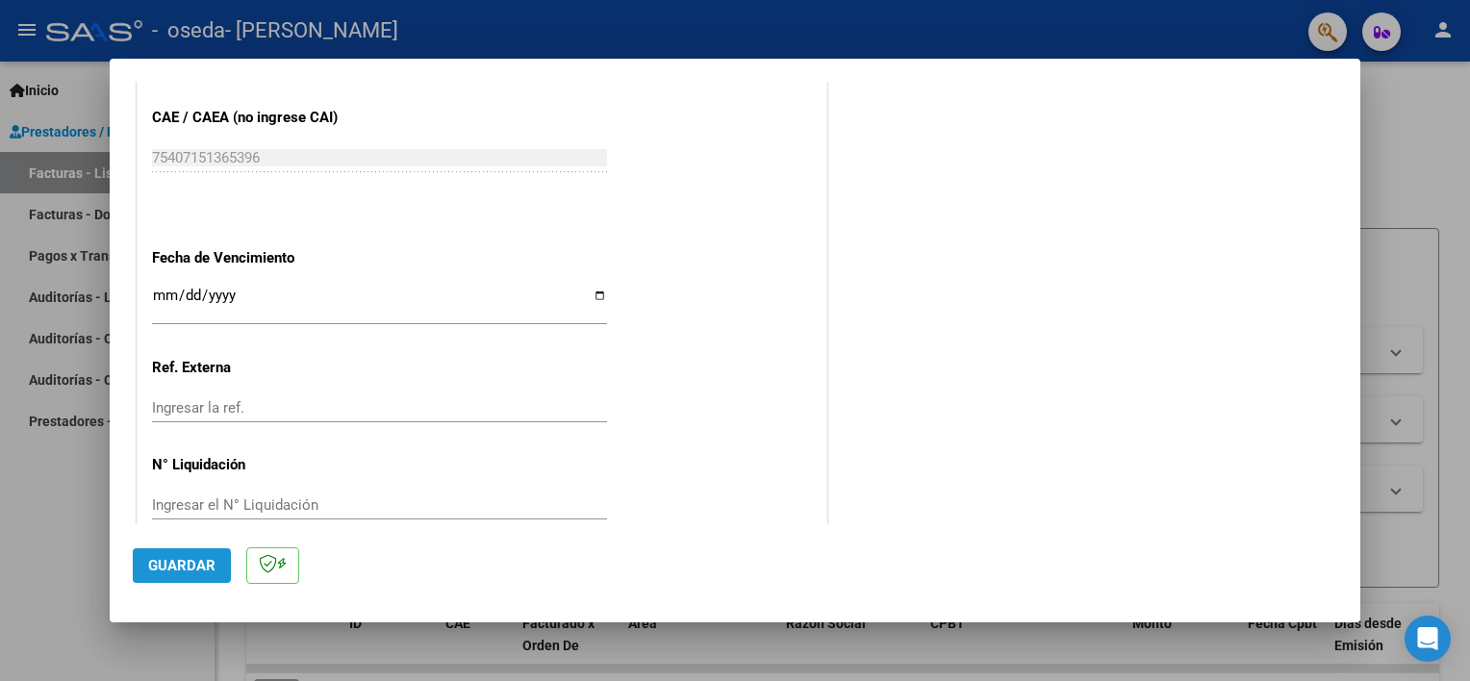
click at [183, 559] on span "Guardar" at bounding box center [181, 565] width 67 height 17
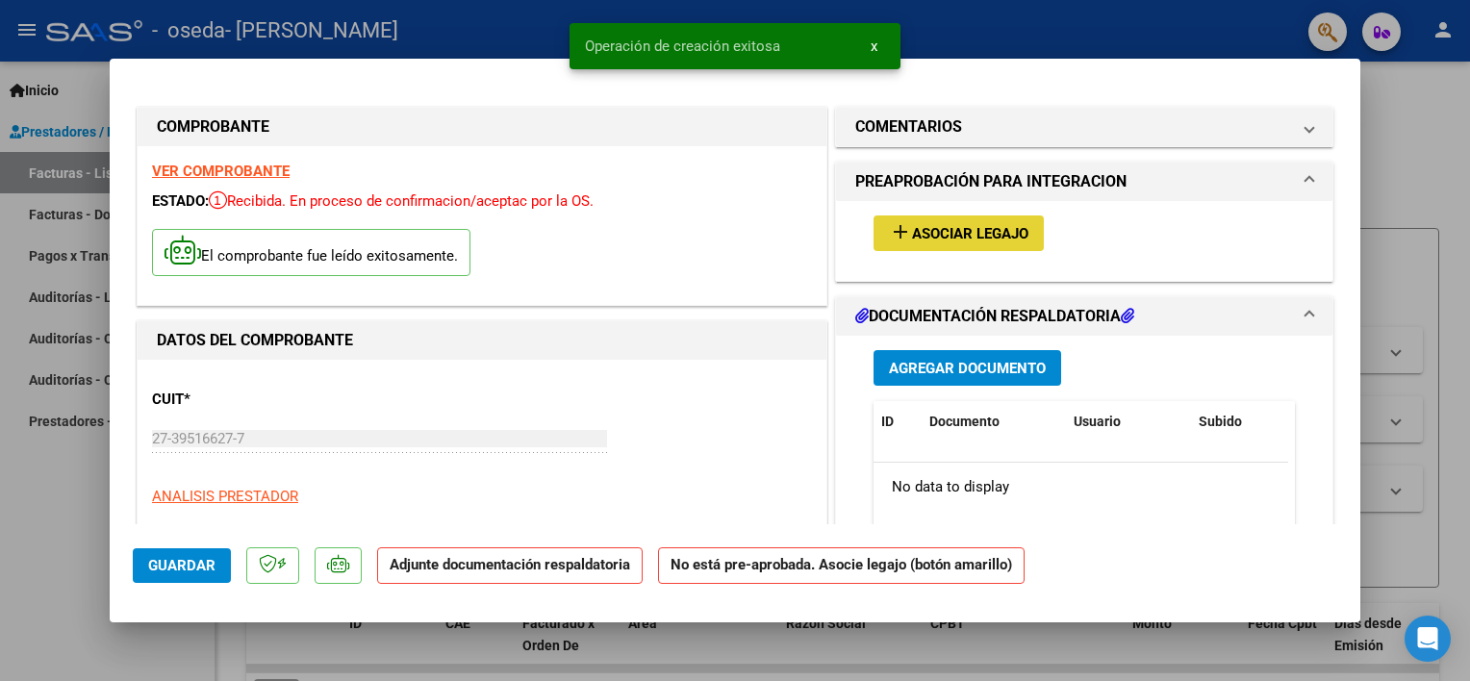
click at [928, 227] on span "Asociar Legajo" at bounding box center [970, 233] width 116 height 17
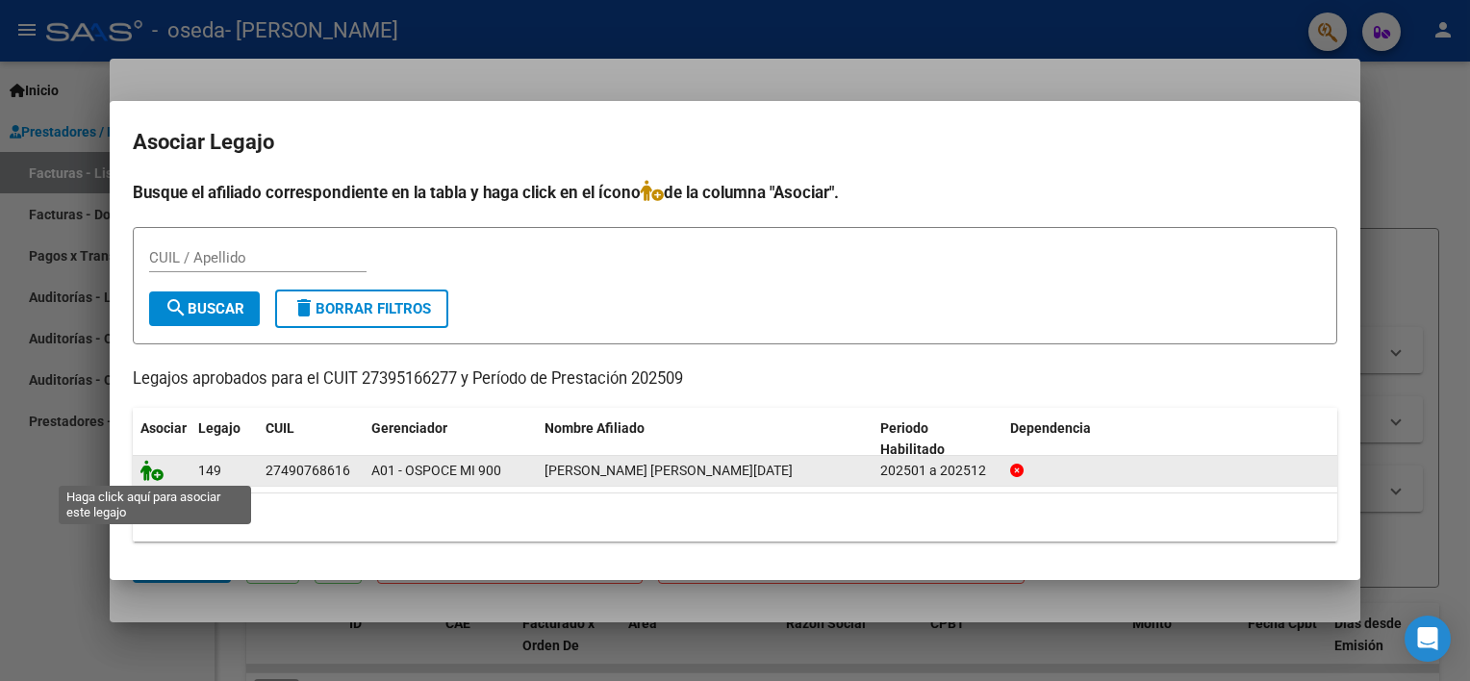
click at [155, 475] on icon at bounding box center [151, 470] width 23 height 21
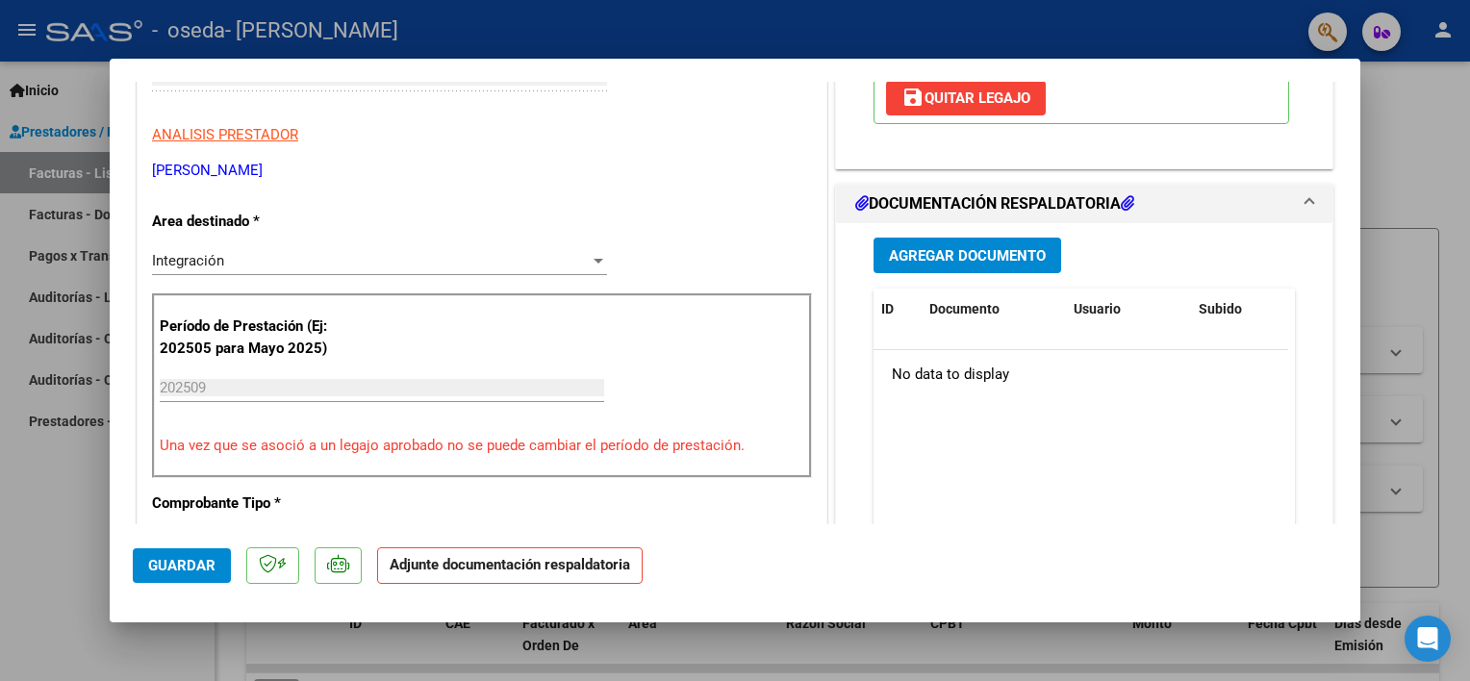
scroll to position [369, 0]
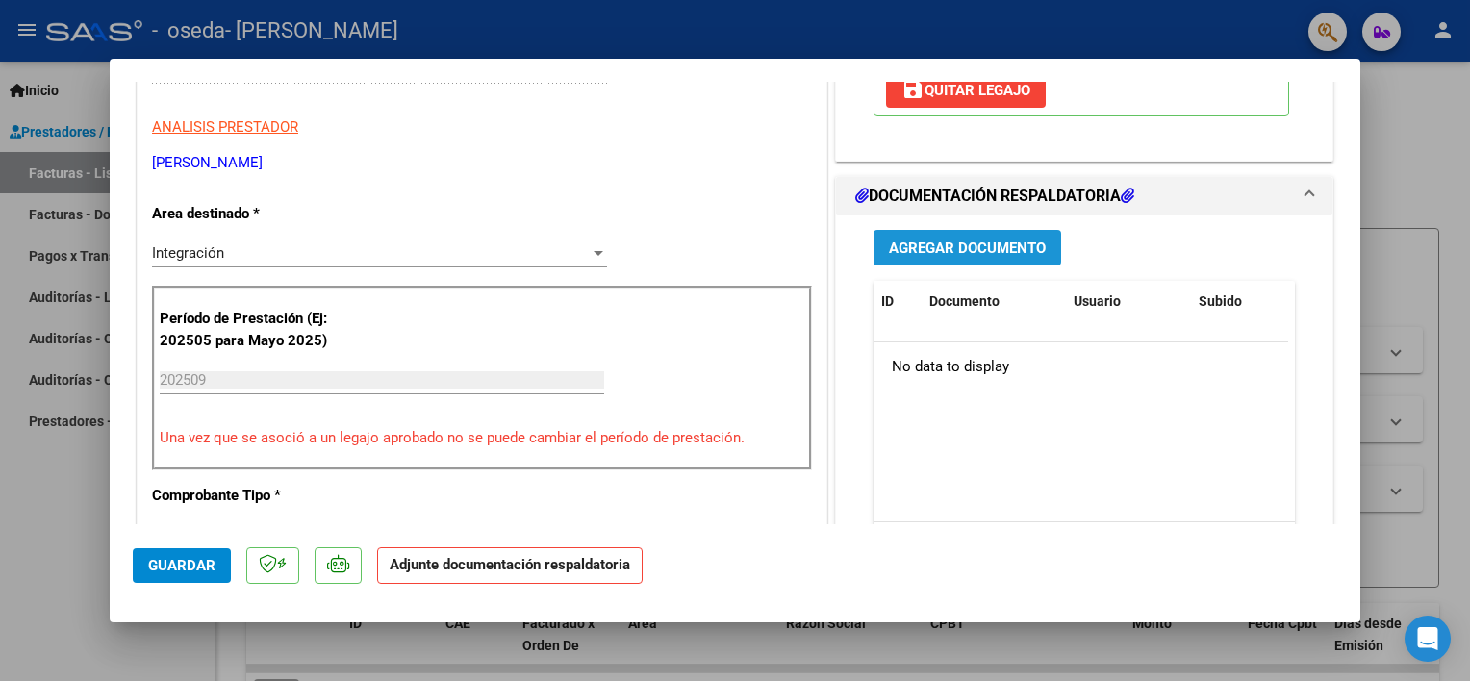
click at [1020, 244] on span "Agregar Documento" at bounding box center [967, 248] width 157 height 17
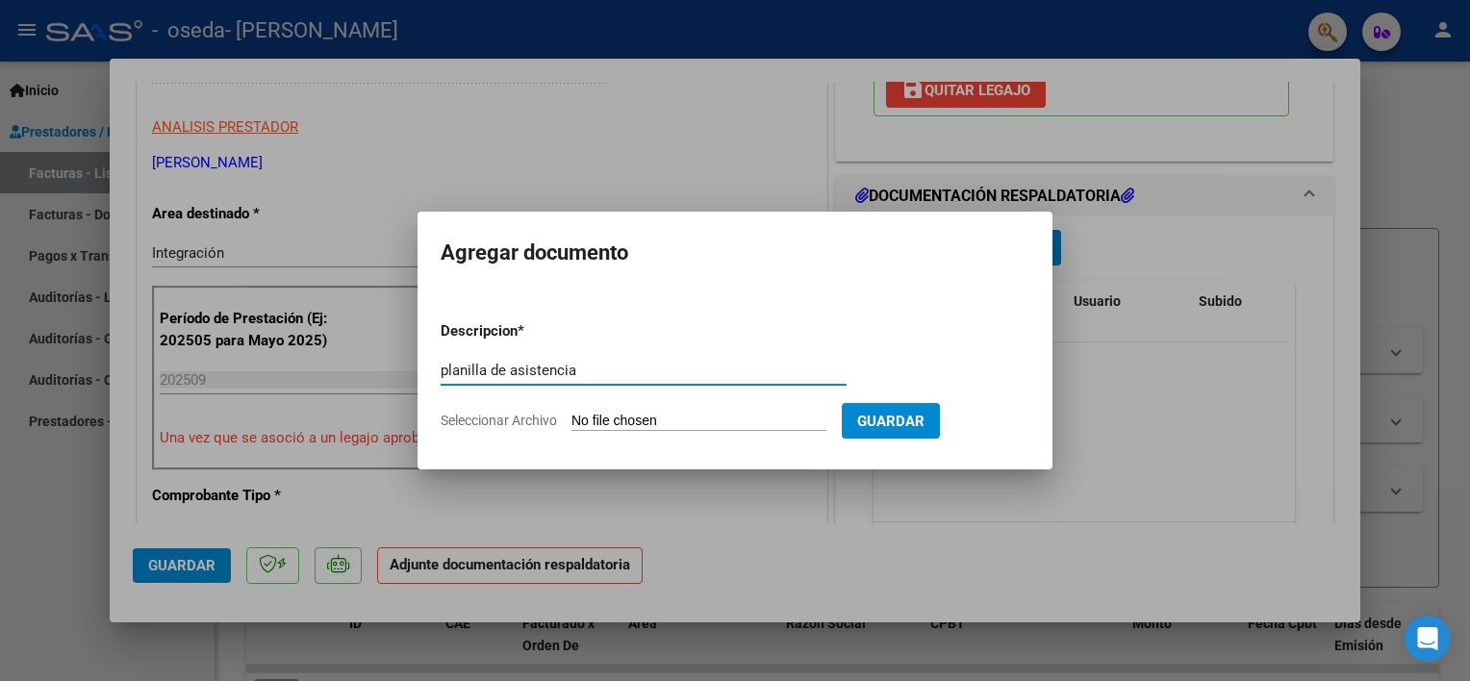
type input "planilla de asistencia"
click at [757, 419] on input "Seleccionar Archivo" at bounding box center [698, 422] width 255 height 18
type input "C:\fakepath\Raddi septiembre asistencia.pdf"
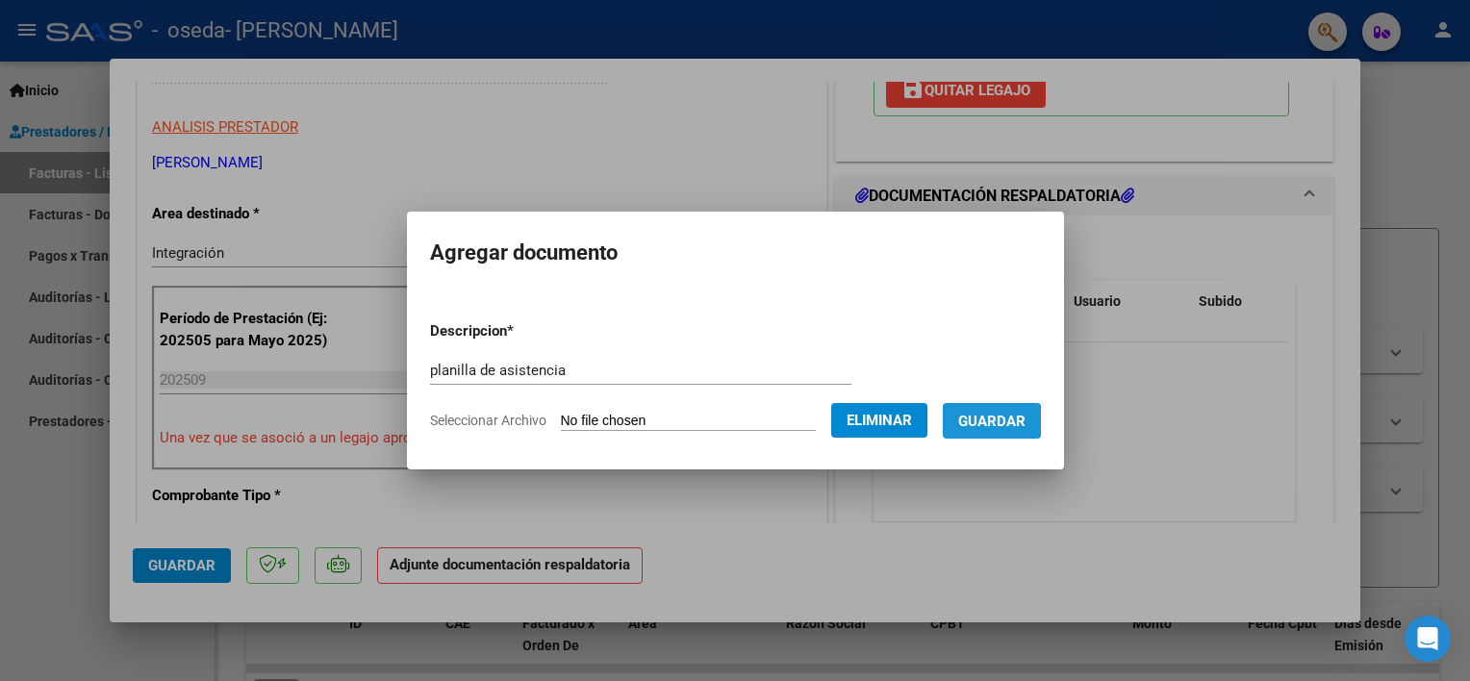
click at [978, 421] on span "Guardar" at bounding box center [991, 421] width 67 height 17
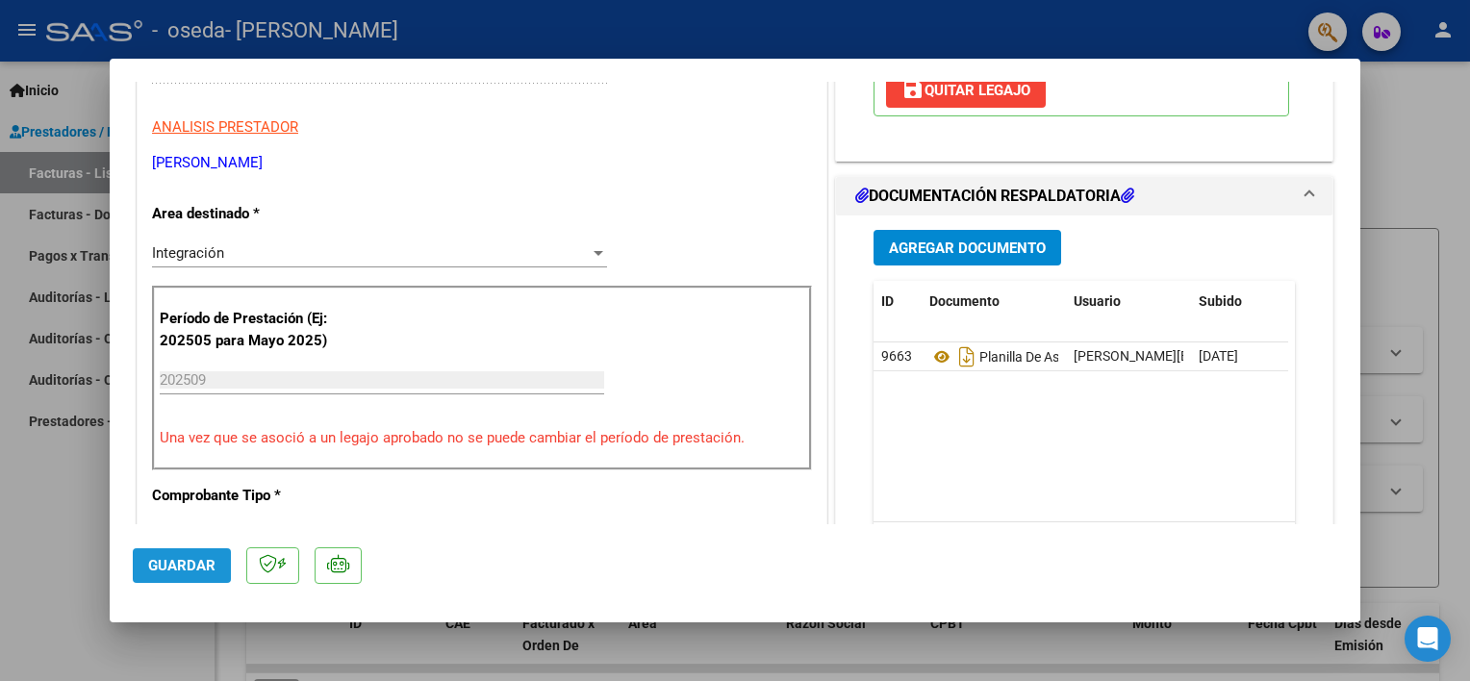
click at [173, 558] on span "Guardar" at bounding box center [181, 565] width 67 height 17
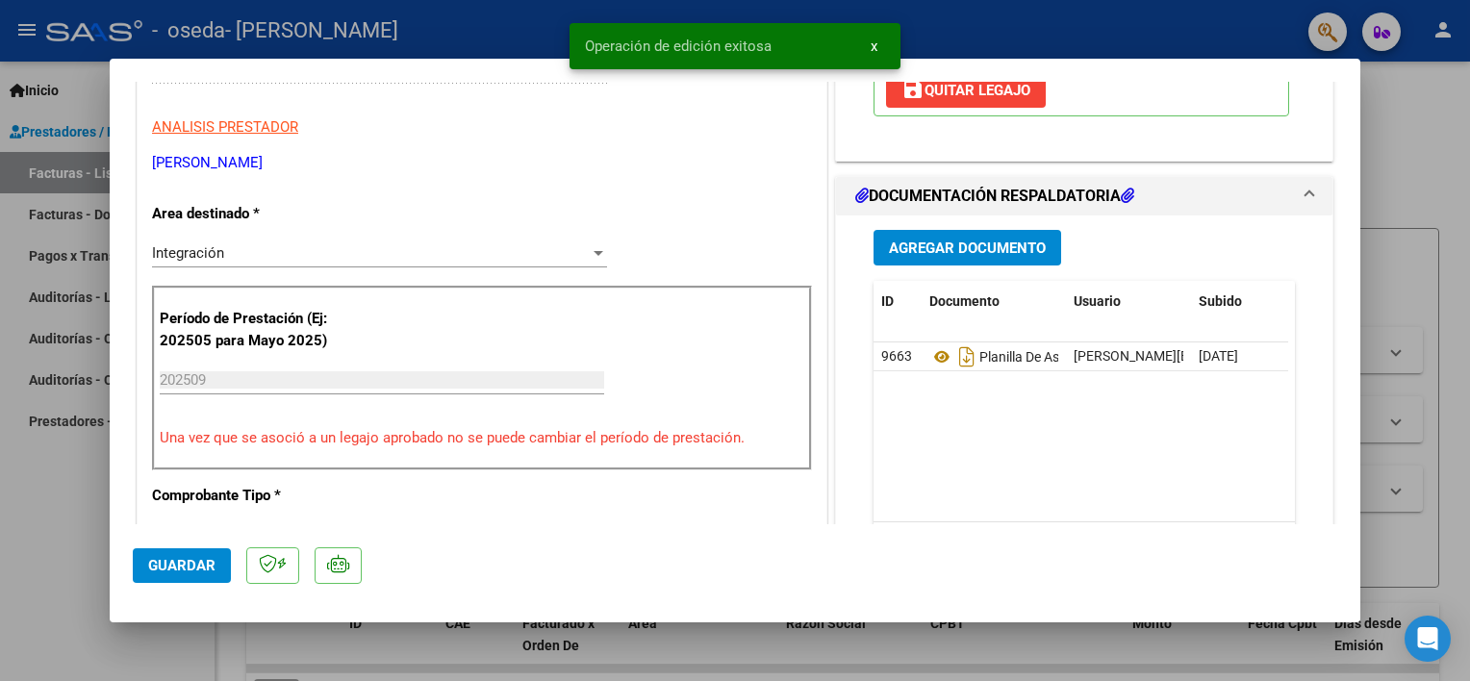
click at [35, 520] on div at bounding box center [735, 340] width 1470 height 681
type input "$ 0,00"
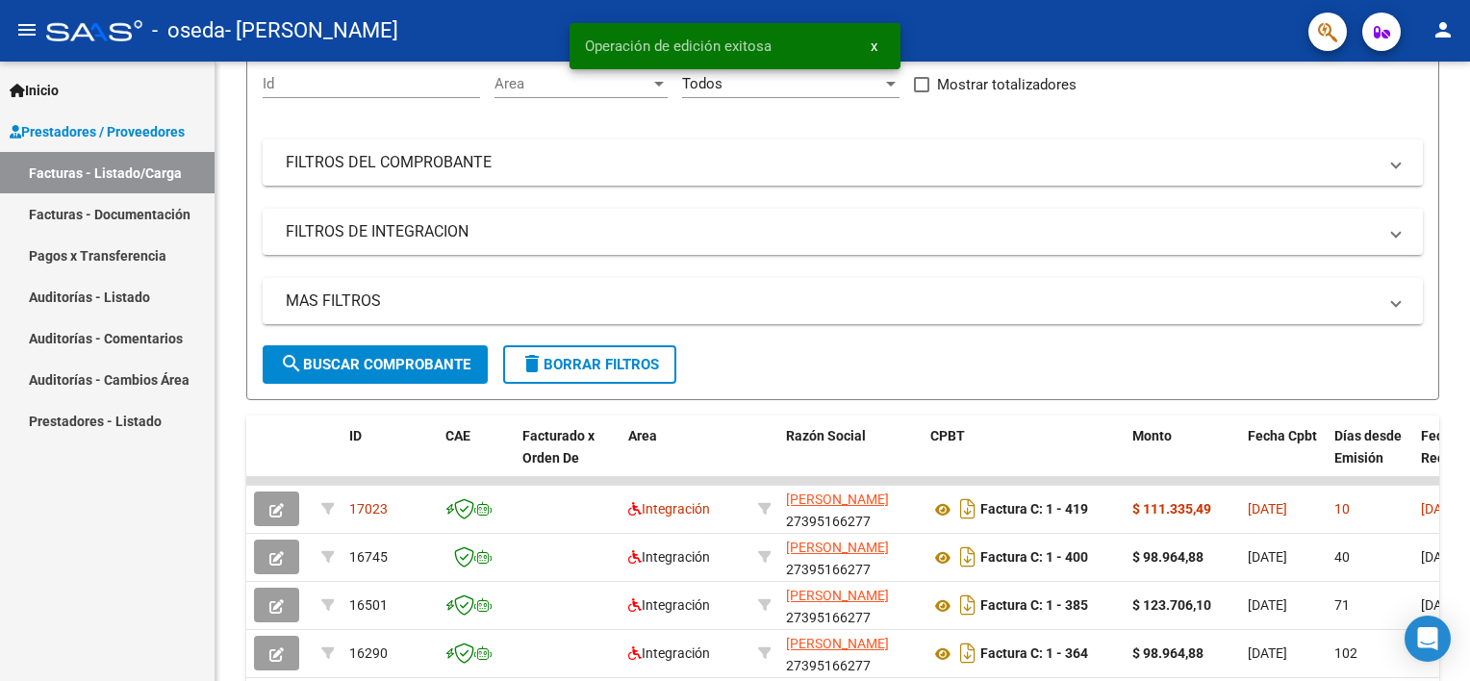
scroll to position [187, 0]
